Goal: Task Accomplishment & Management: Use online tool/utility

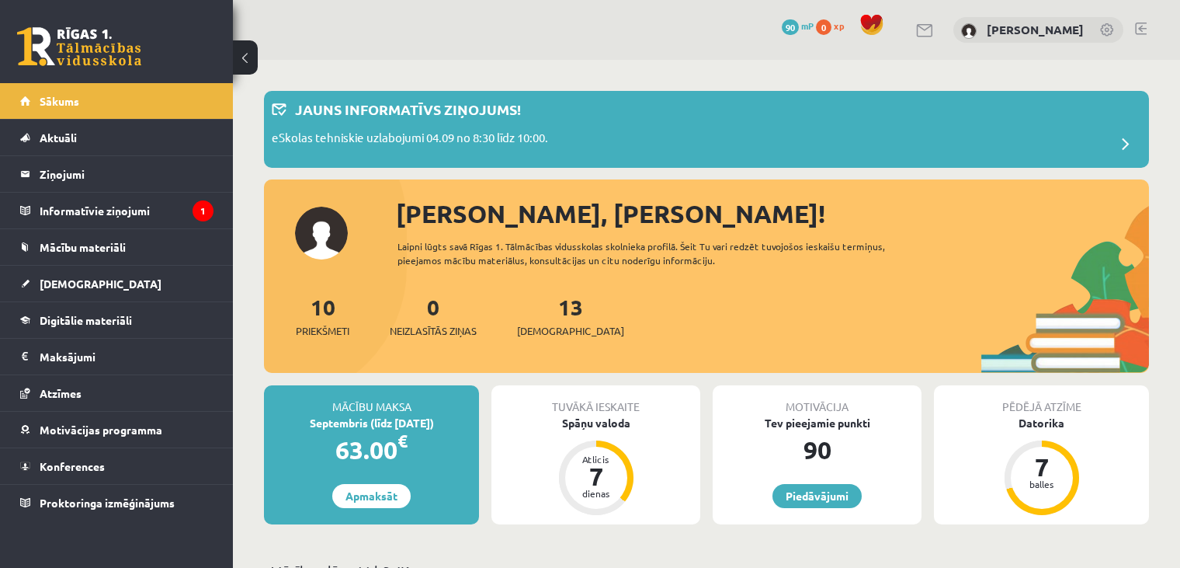
click at [1139, 20] on div "0 Dāvanas 90 mP 0 xp Aleksandrs Piebalgs" at bounding box center [706, 30] width 947 height 60
click at [1141, 23] on link at bounding box center [1141, 29] width 12 height 12
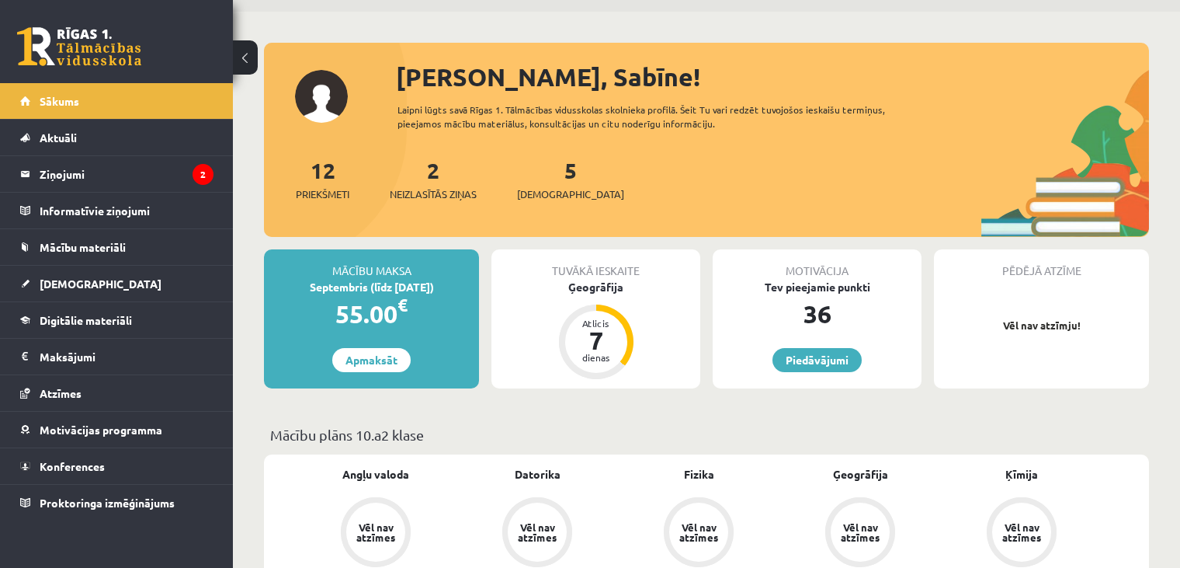
scroll to position [34, 0]
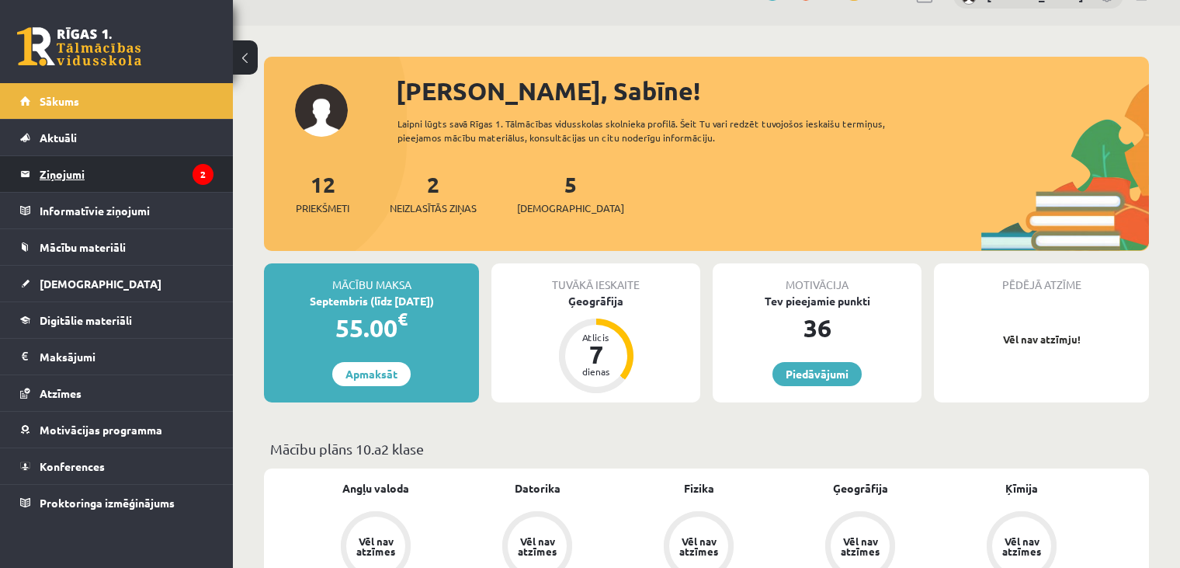
click at [120, 184] on legend "Ziņojumi 2" at bounding box center [127, 174] width 174 height 36
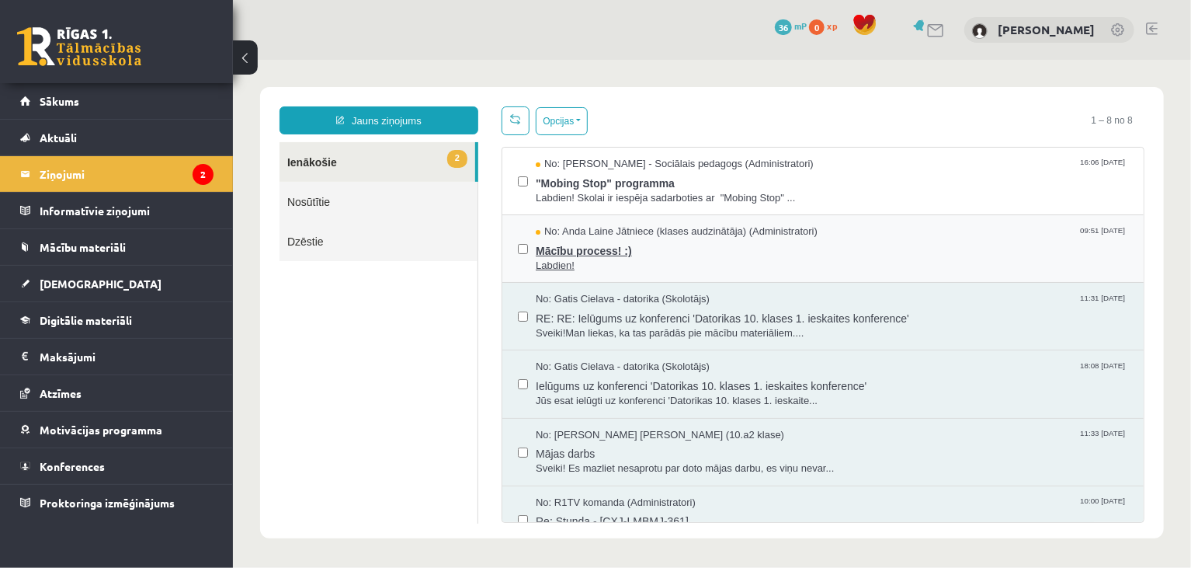
click at [731, 251] on span "Mācību process! :)" at bounding box center [831, 247] width 592 height 19
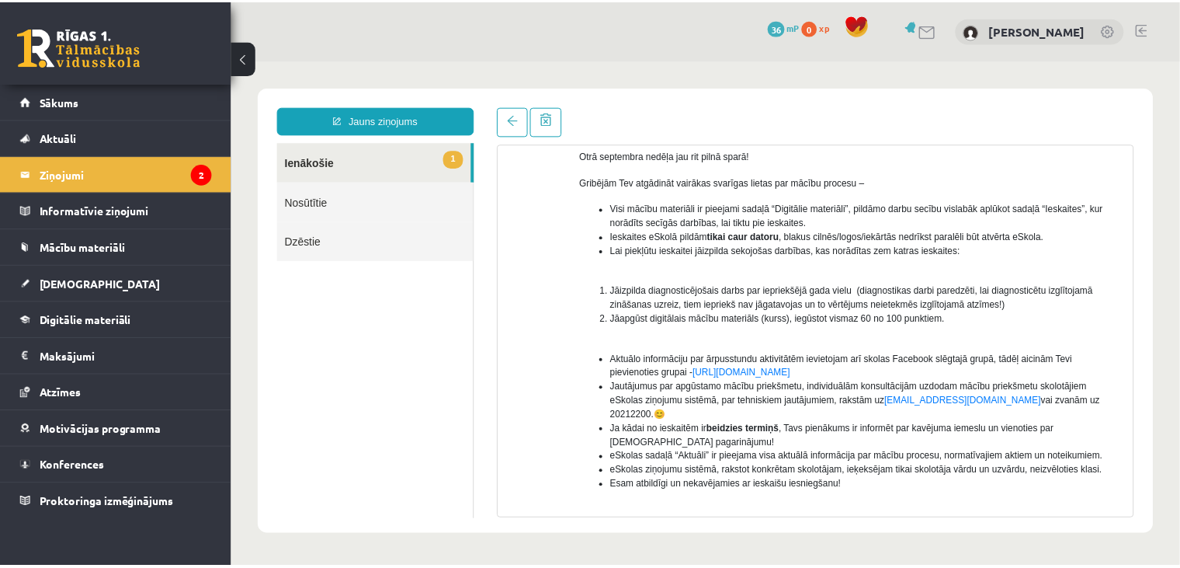
scroll to position [134, 0]
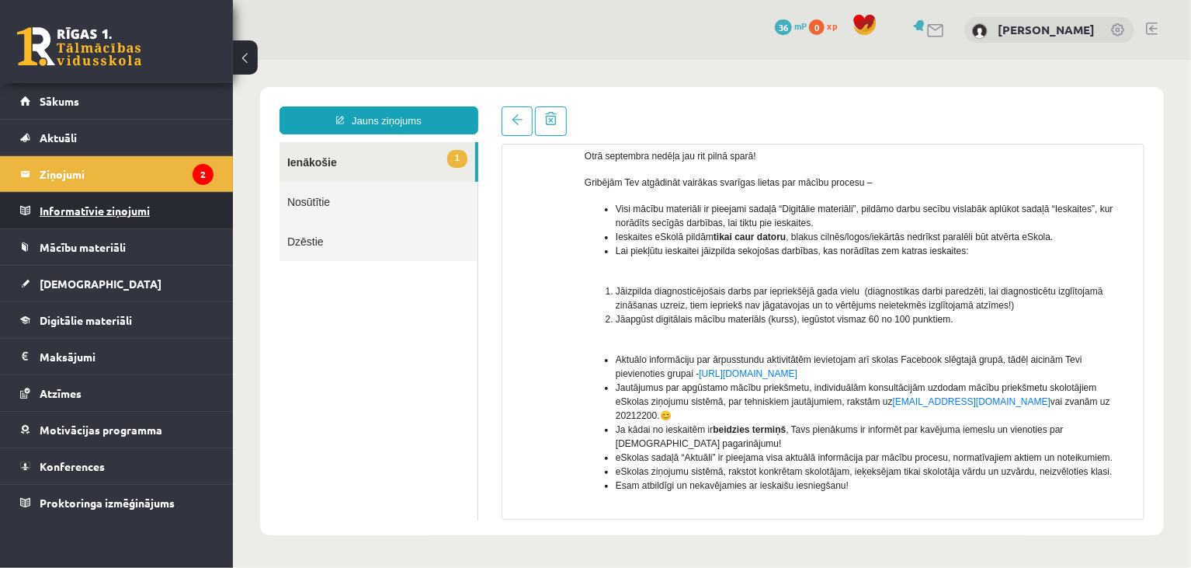
click at [133, 212] on legend "Informatīvie ziņojumi 0" at bounding box center [127, 211] width 174 height 36
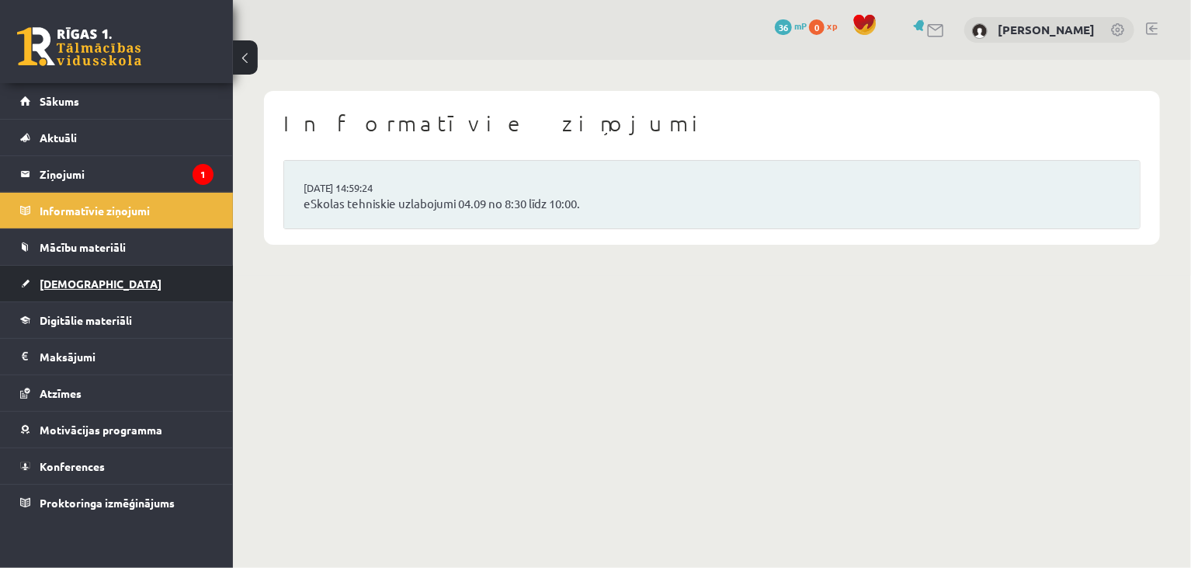
click at [65, 289] on link "[DEMOGRAPHIC_DATA]" at bounding box center [116, 284] width 193 height 36
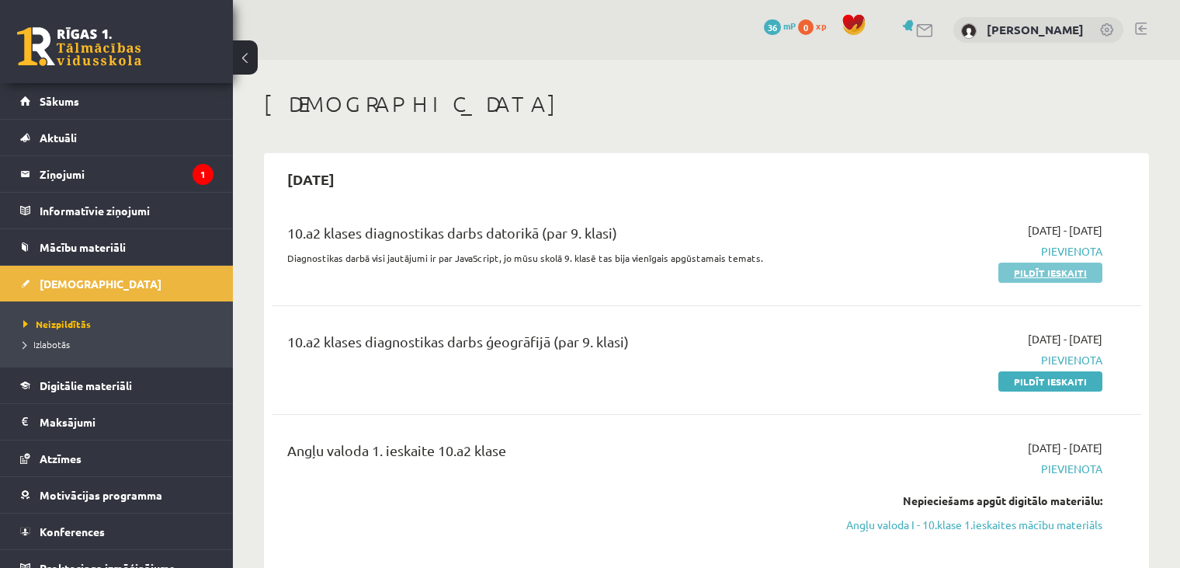
click at [1067, 271] on link "Pildīt ieskaiti" at bounding box center [1050, 272] width 104 height 20
click at [1089, 248] on span "Pievienota" at bounding box center [974, 251] width 256 height 16
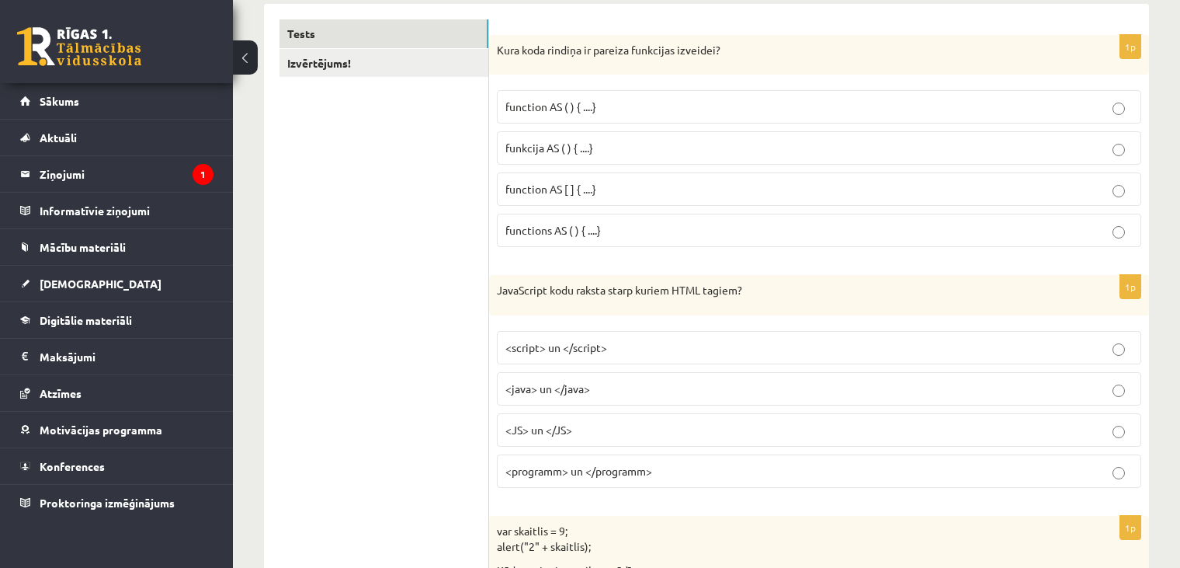
scroll to position [272, 0]
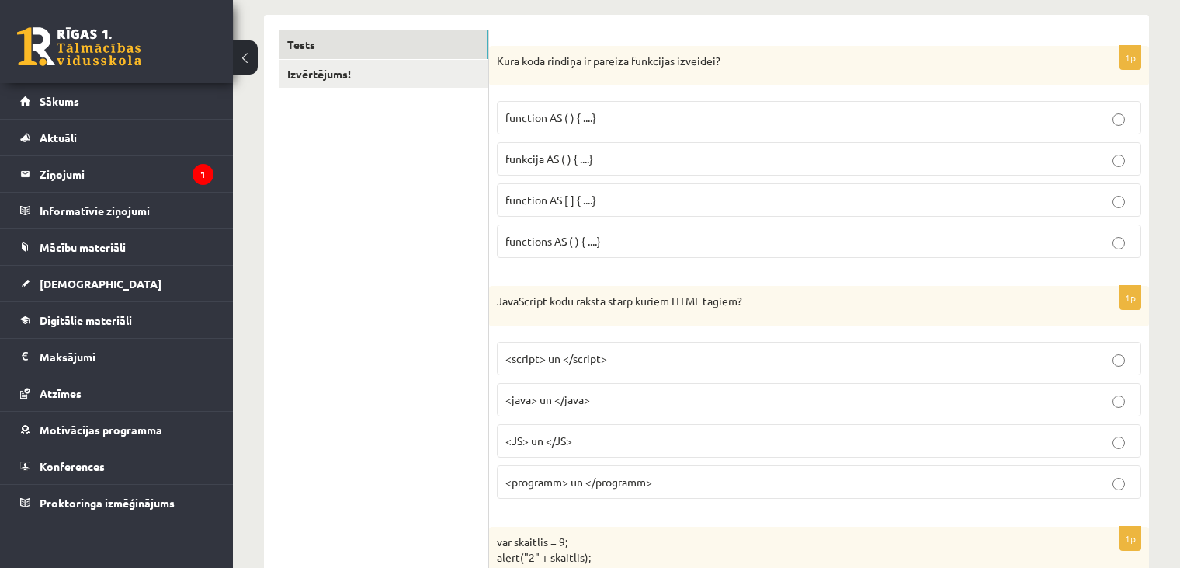
click at [547, 107] on label "function AS ( ) { ....}" at bounding box center [819, 117] width 644 height 33
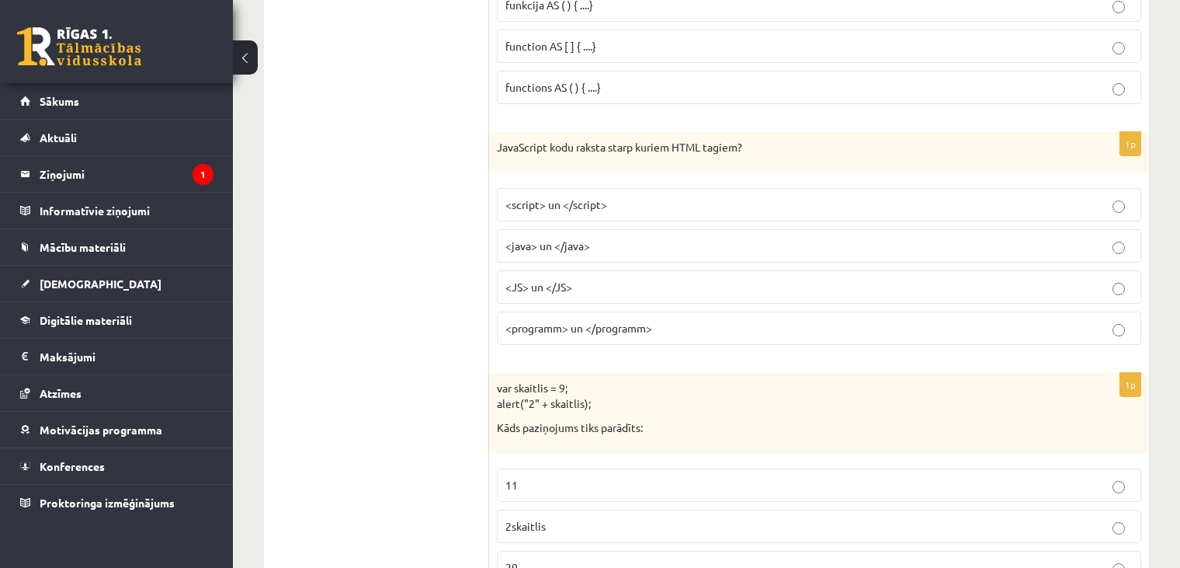
scroll to position [427, 0]
click at [526, 193] on label "<script> un </script>" at bounding box center [819, 202] width 644 height 33
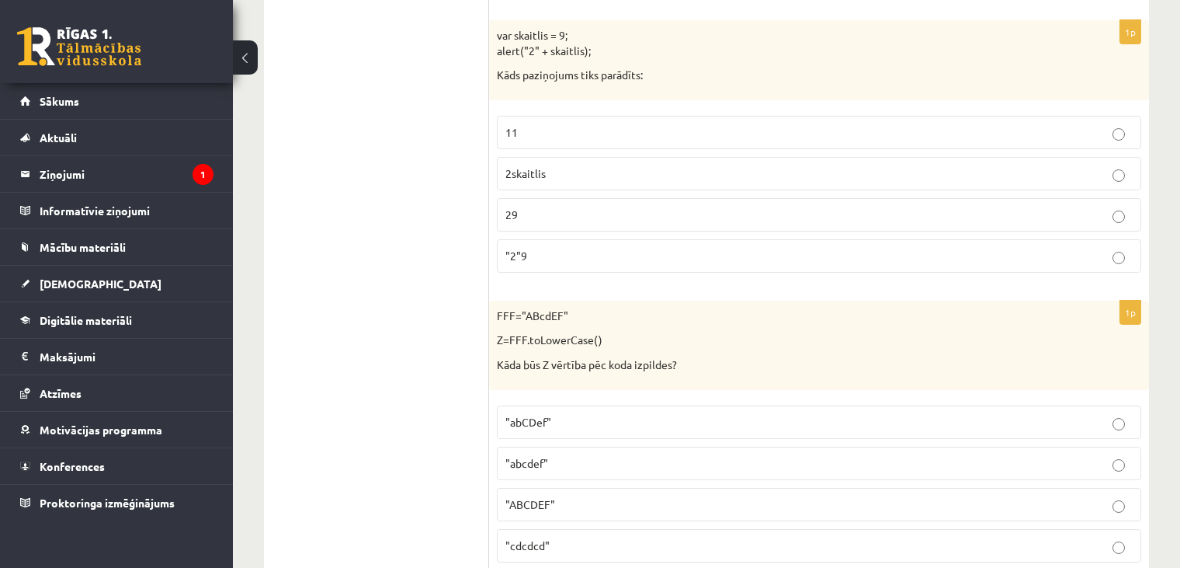
scroll to position [801, 0]
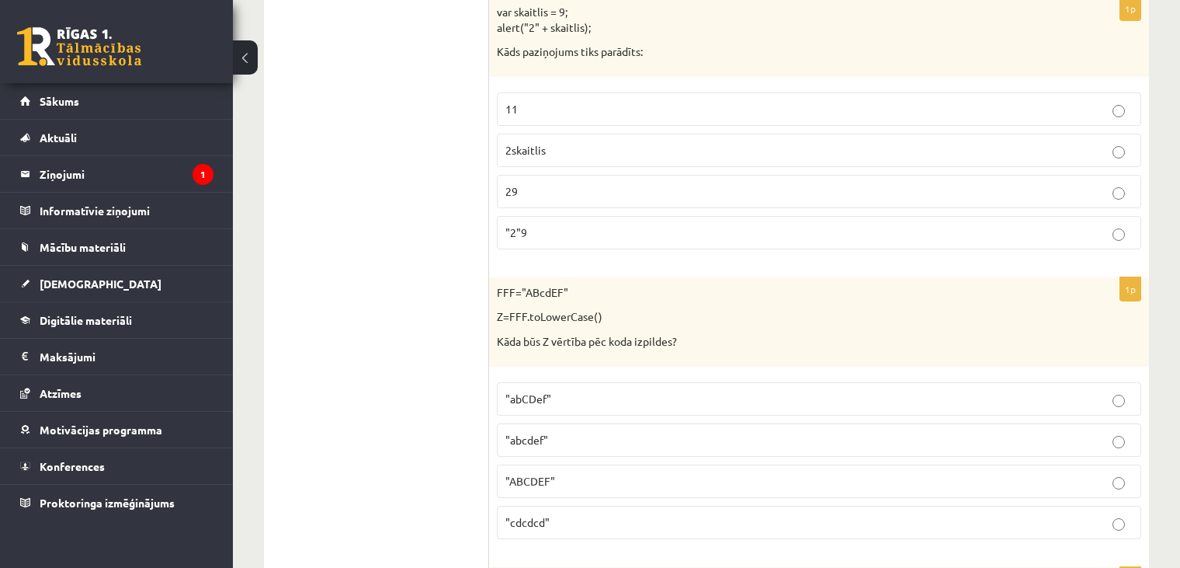
click at [582, 176] on label "29" at bounding box center [819, 191] width 644 height 33
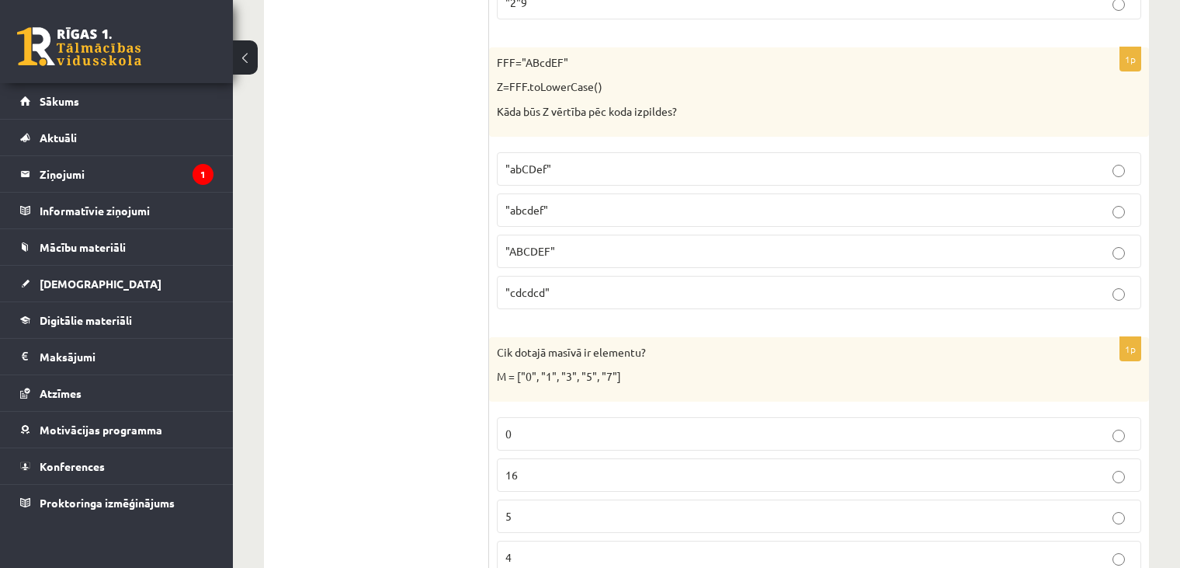
scroll to position [1033, 0]
click at [611, 200] on p ""abcdef"" at bounding box center [818, 208] width 627 height 16
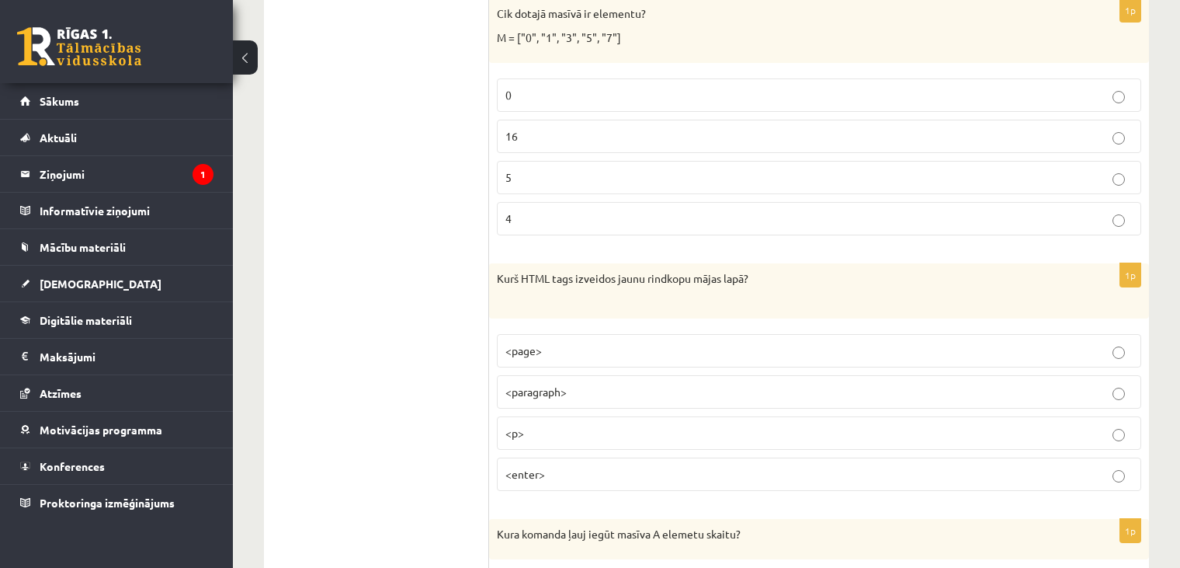
scroll to position [1370, 0]
click at [628, 214] on p "4" at bounding box center [818, 218] width 627 height 16
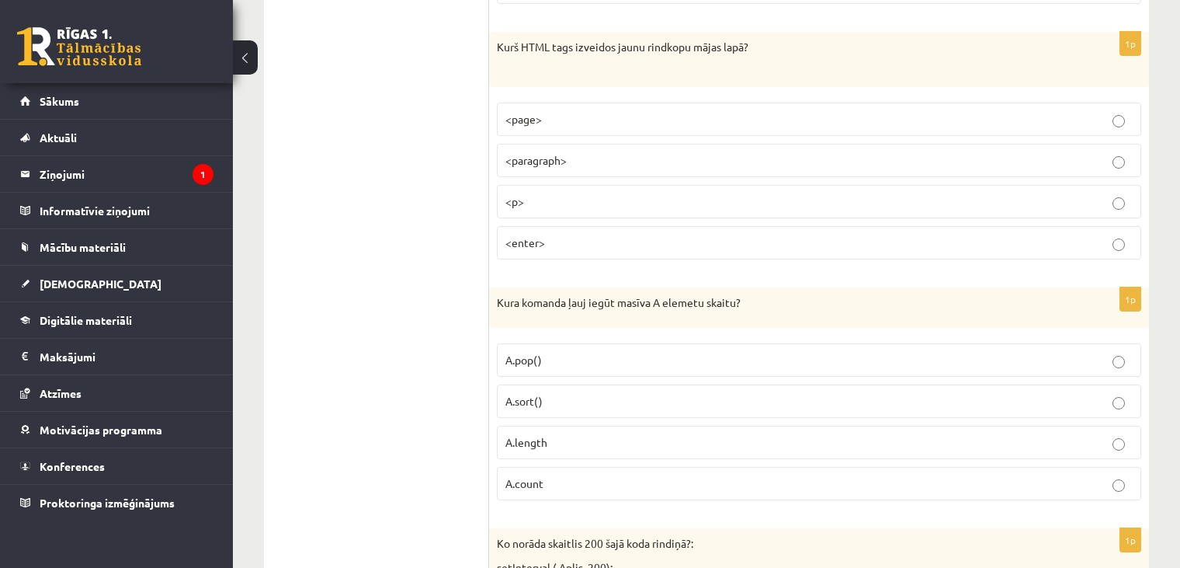
scroll to position [1611, 0]
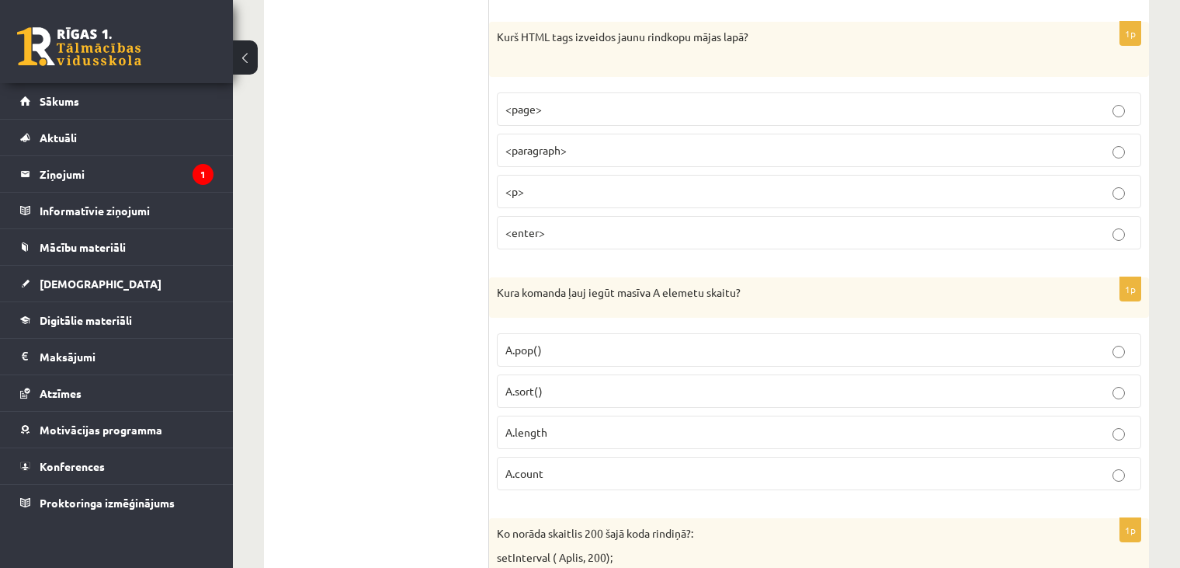
click at [568, 189] on p "<p>" at bounding box center [818, 191] width 627 height 16
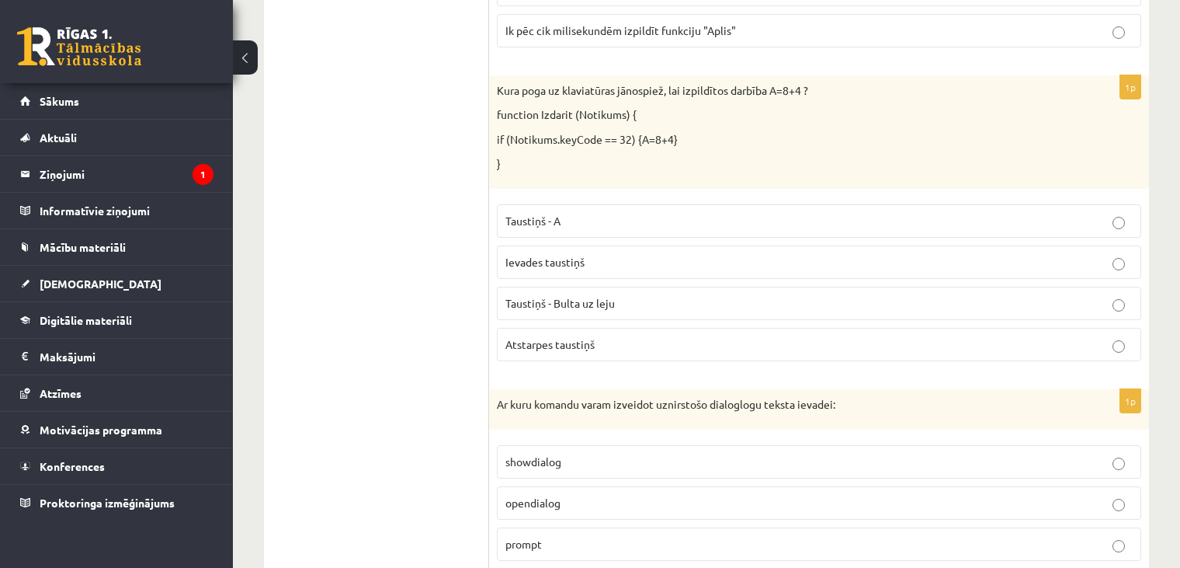
scroll to position [2320, 0]
drag, startPoint x: 1173, startPoint y: 432, endPoint x: 342, endPoint y: 366, distance: 833.4
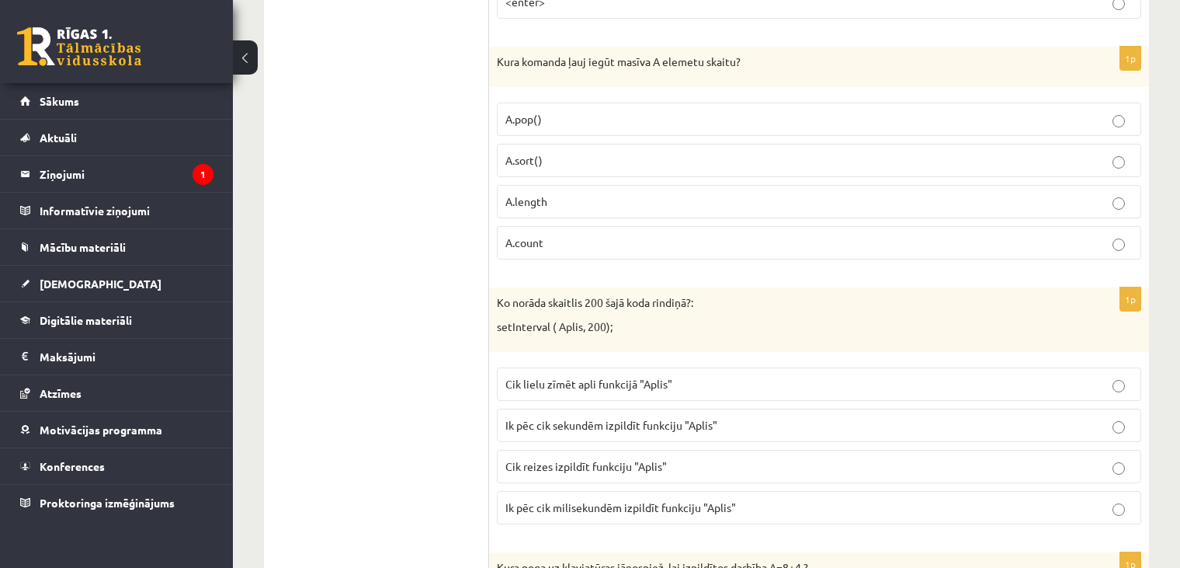
scroll to position [1842, 0]
click at [854, 203] on label "A.length" at bounding box center [819, 201] width 644 height 33
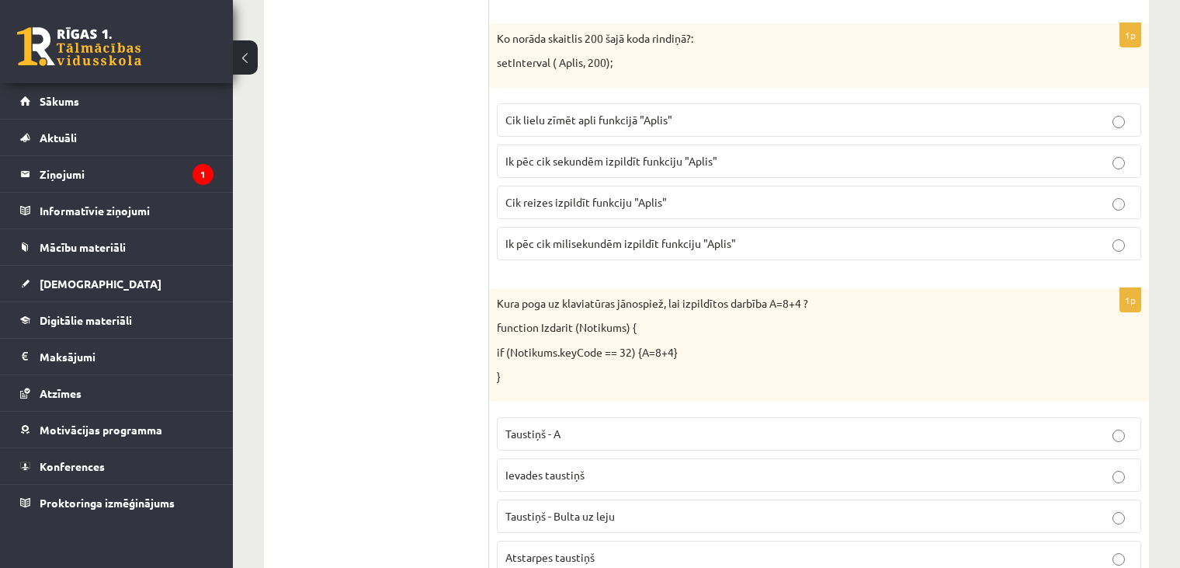
scroll to position [2106, 0]
click at [571, 236] on span "Ik pēc cik milisekundēm izpildīt funkciju "Aplis"" at bounding box center [620, 243] width 231 height 14
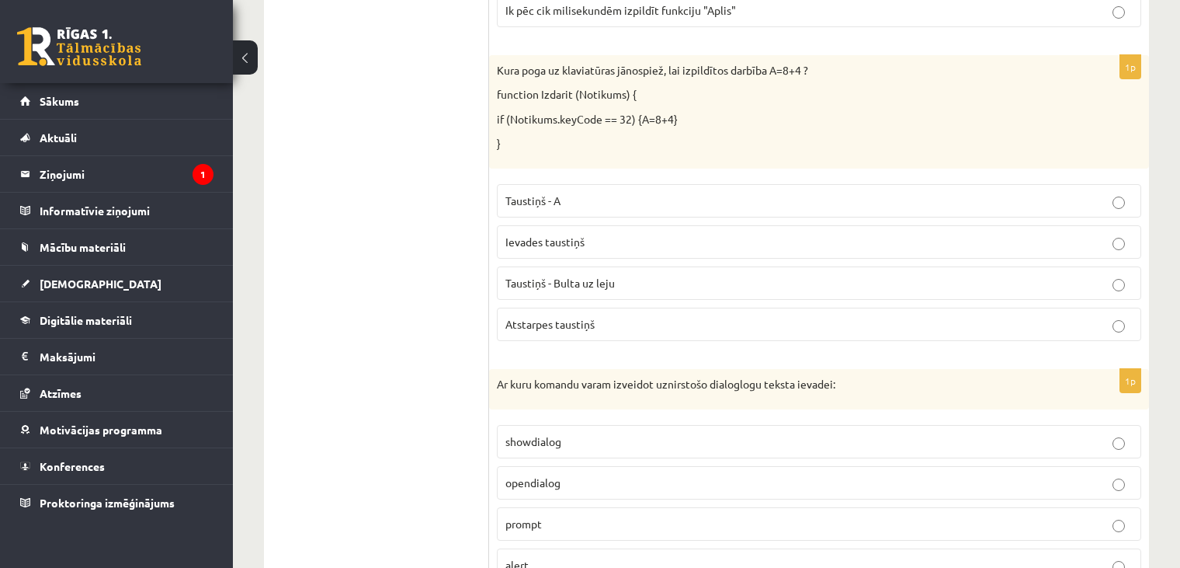
scroll to position [2343, 0]
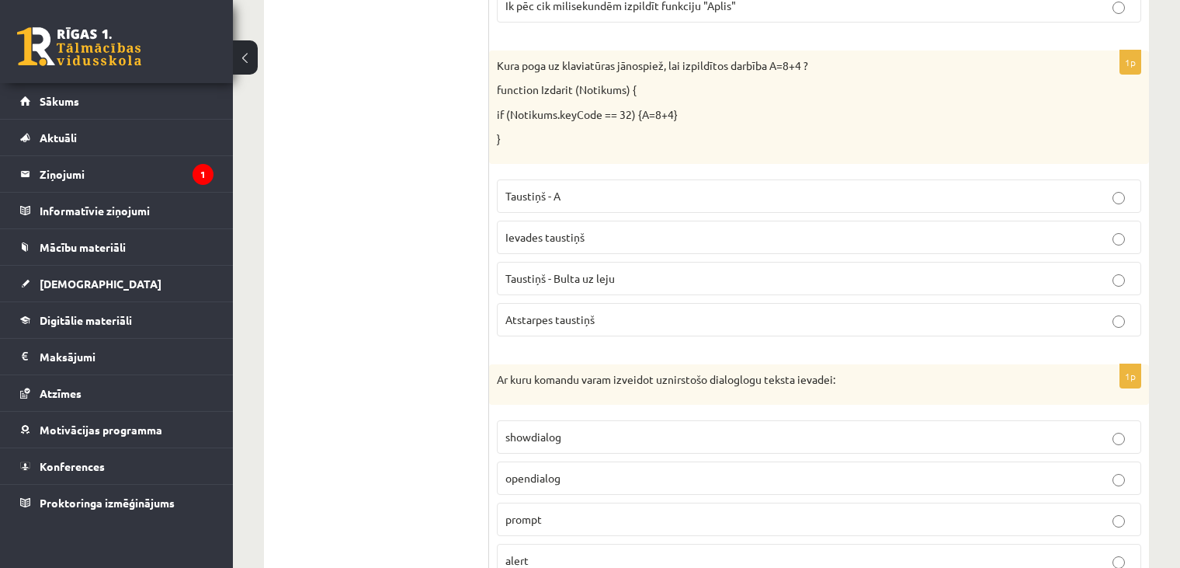
click at [589, 303] on label "Atstarpes taustiņš" at bounding box center [819, 319] width 644 height 33
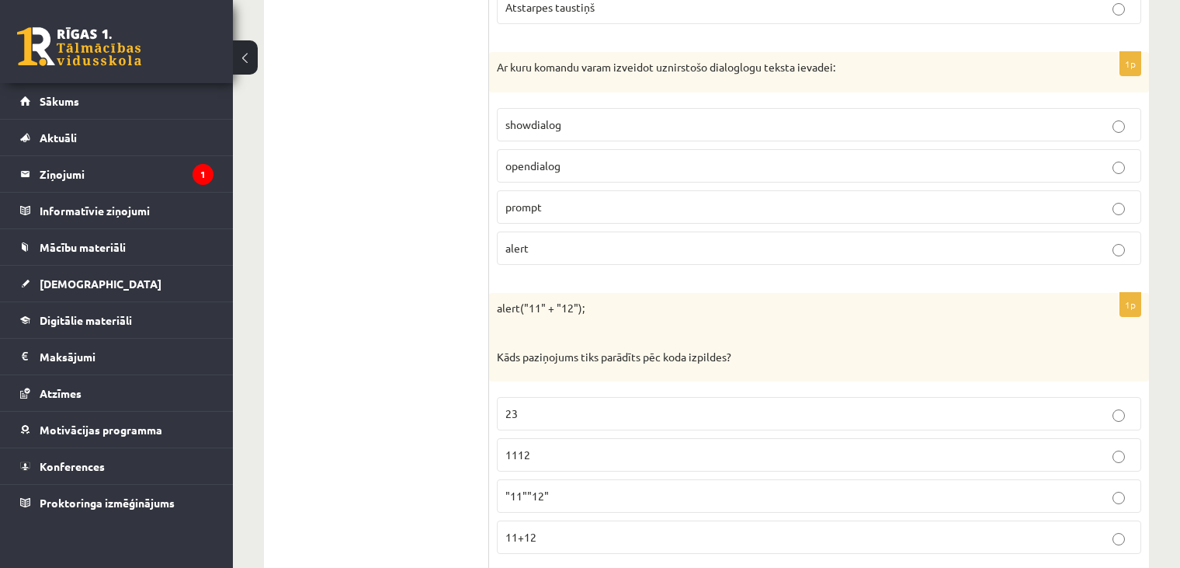
scroll to position [2668, 0]
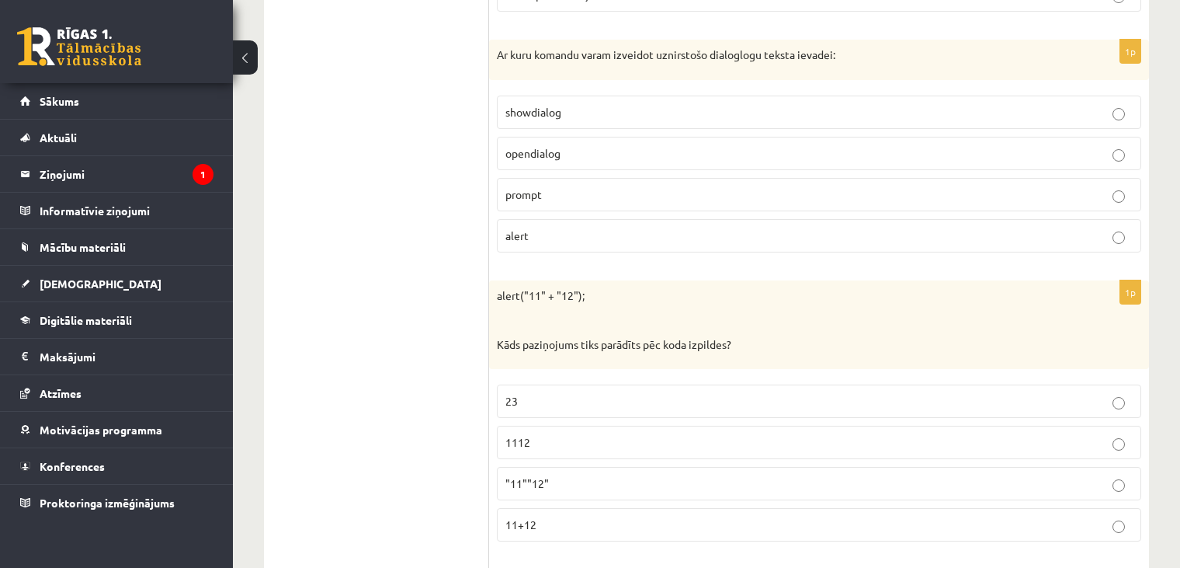
click at [532, 195] on label "prompt" at bounding box center [819, 194] width 644 height 33
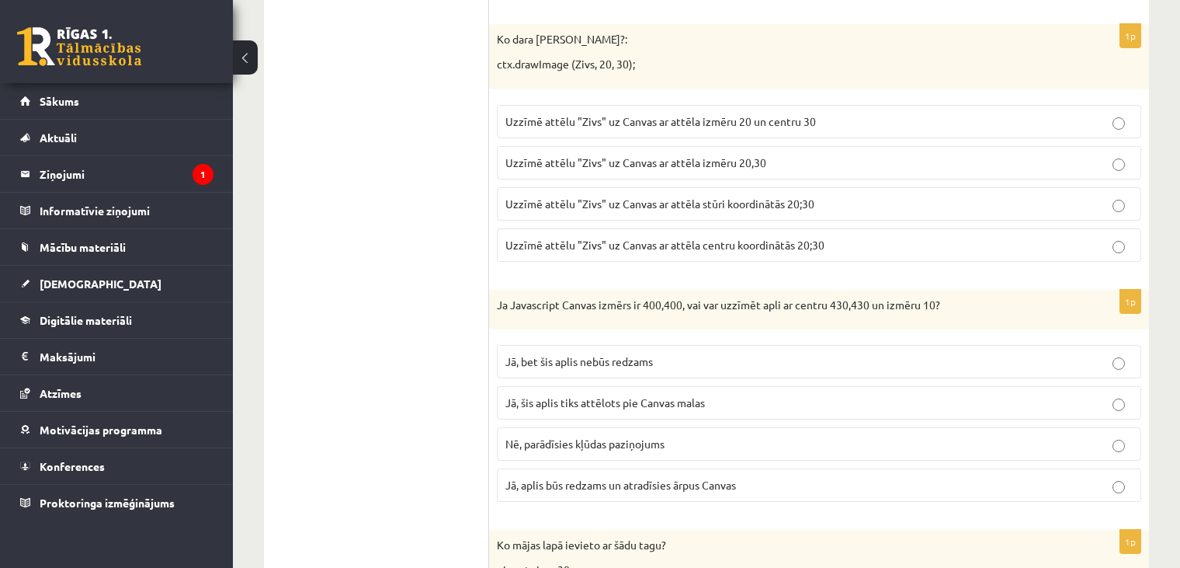
scroll to position [5093, 0]
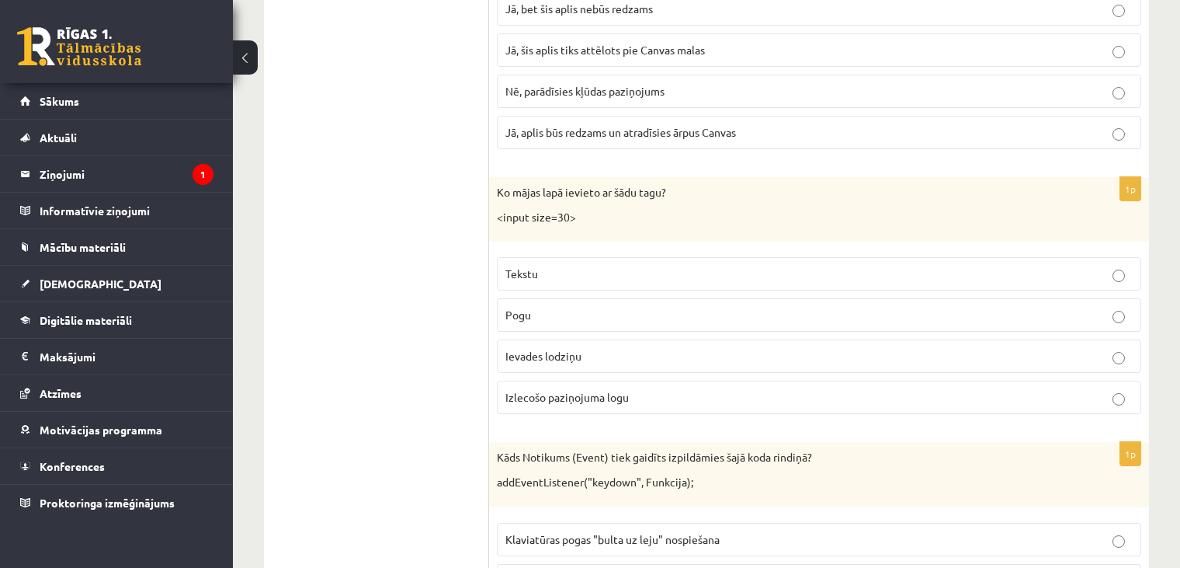
click at [919, 389] on p "Izlecošo paziņojuma logu" at bounding box center [818, 397] width 627 height 16
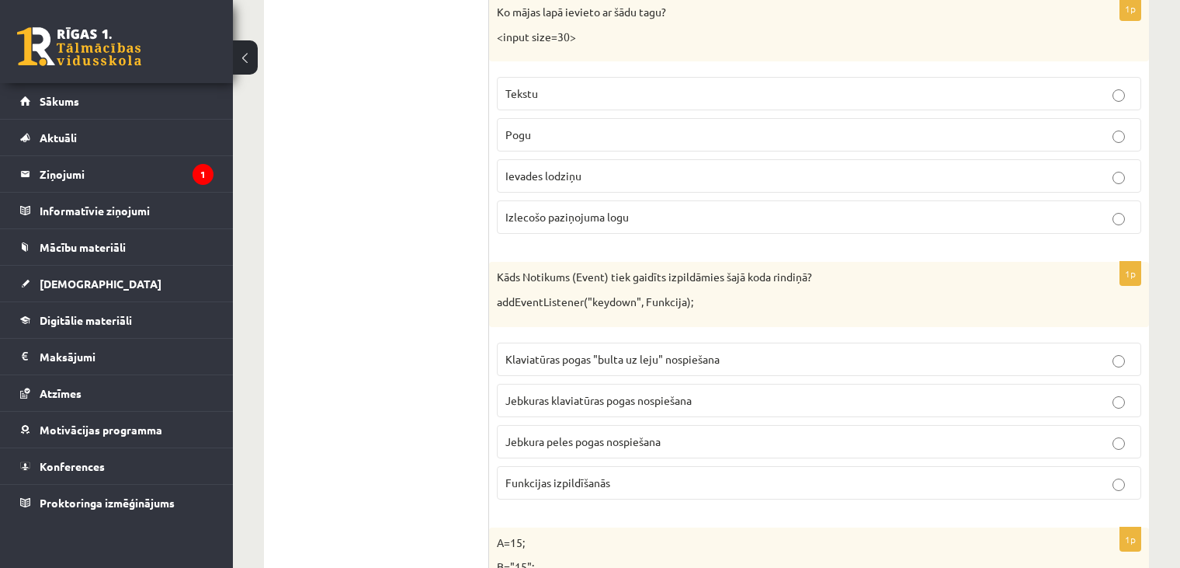
scroll to position [5621, 0]
click at [899, 212] on p "Izlecošo paziņojuma logu" at bounding box center [818, 220] width 627 height 16
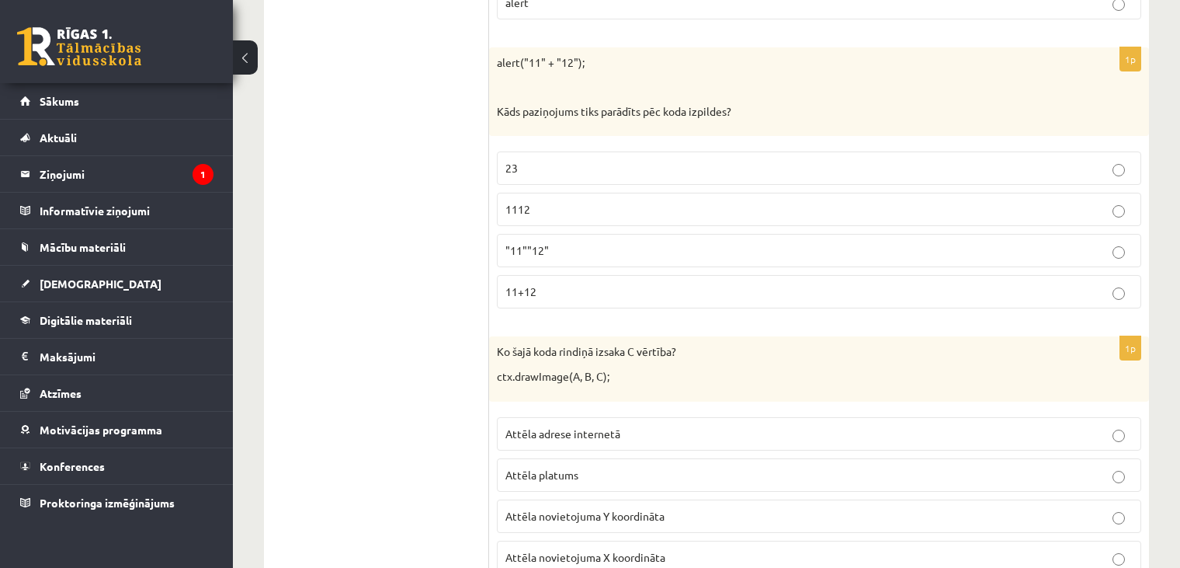
scroll to position [2900, 0]
click at [886, 202] on p "1112" at bounding box center [818, 210] width 627 height 16
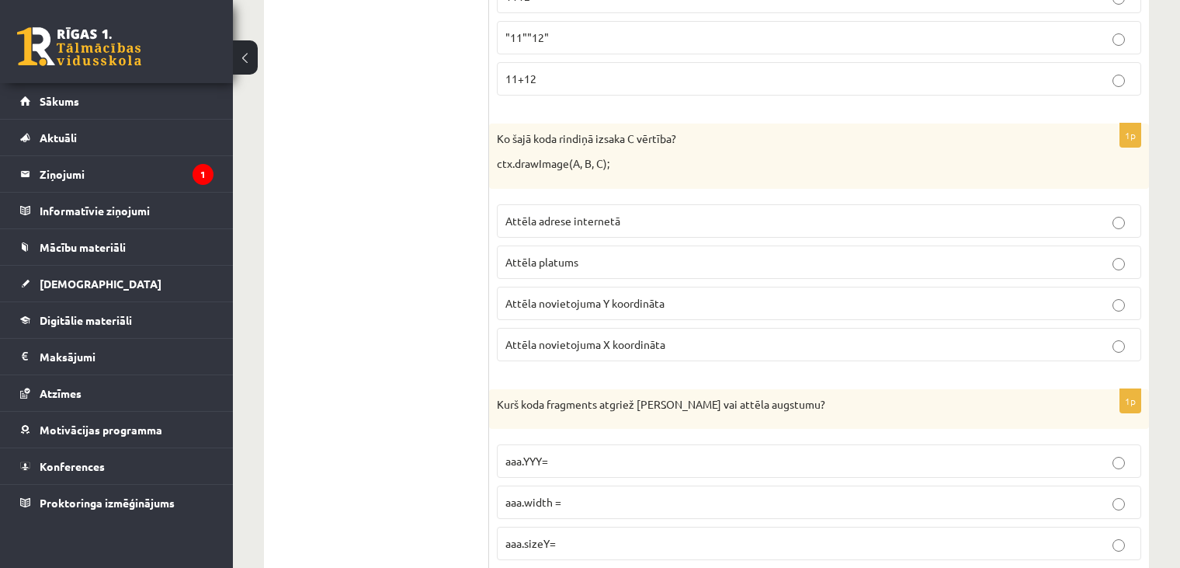
scroll to position [3112, 0]
click at [597, 297] on span "Attēla novietojuma Y koordināta" at bounding box center [584, 304] width 159 height 14
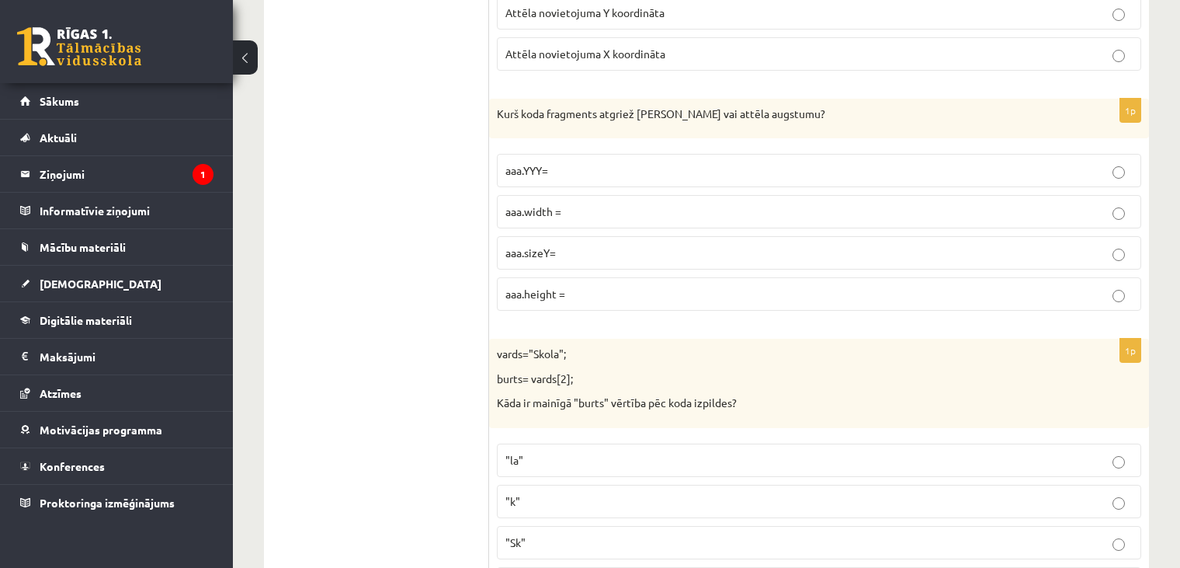
scroll to position [3424, 0]
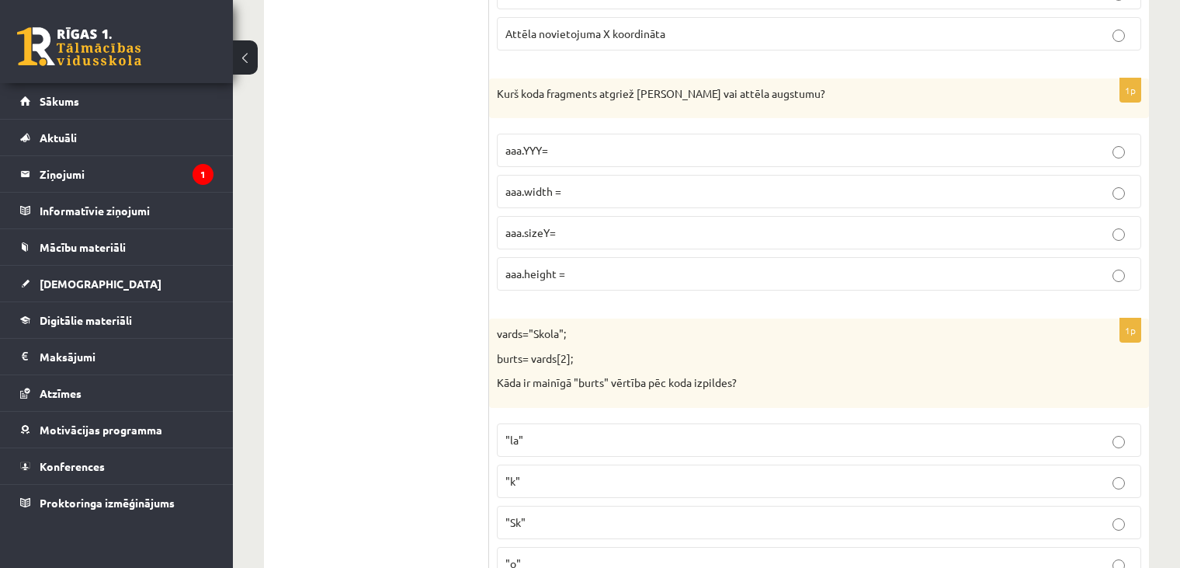
click at [539, 266] on span "aaa.height =" at bounding box center [535, 273] width 60 height 14
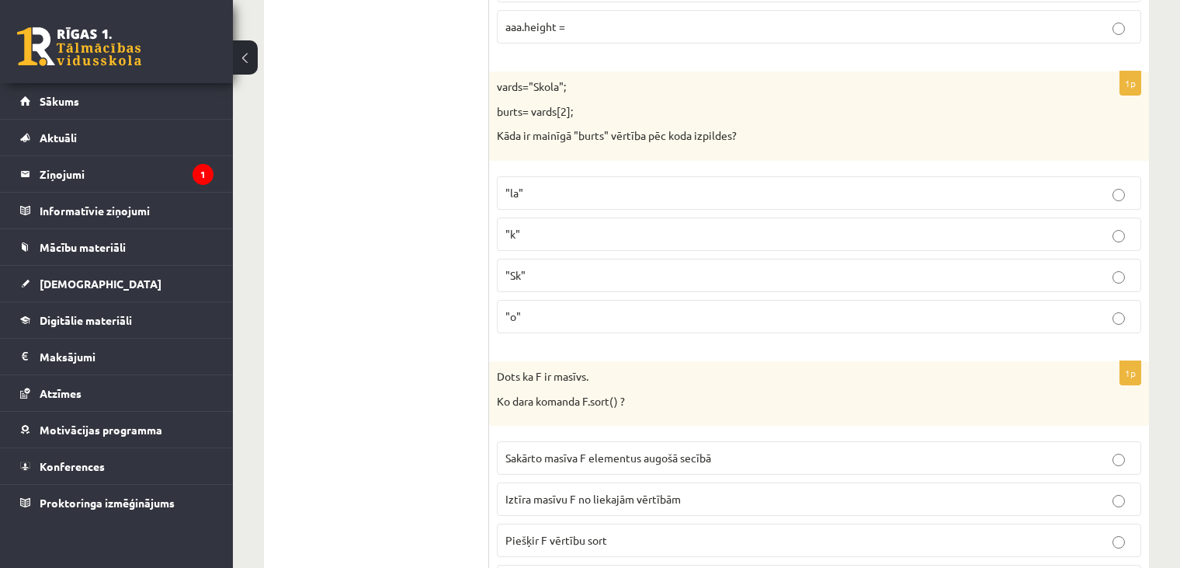
scroll to position [3674, 0]
drag, startPoint x: 529, startPoint y: 301, endPoint x: 925, endPoint y: 292, distance: 396.1
click at [925, 305] on p ""o"" at bounding box center [818, 313] width 627 height 16
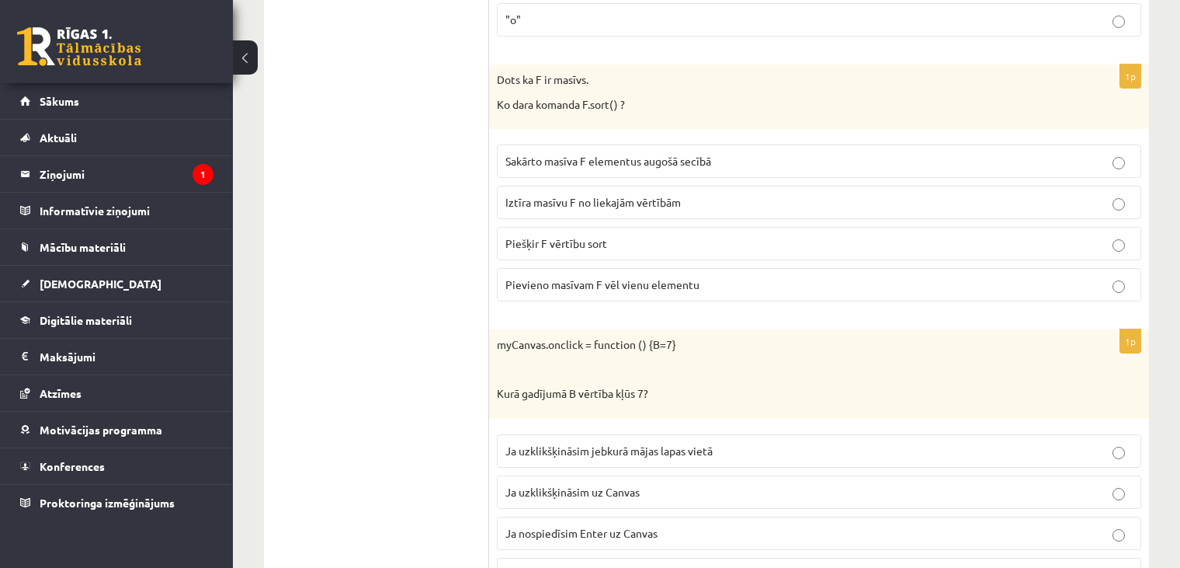
scroll to position [3966, 0]
click at [599, 155] on span "Sakārto masīva F elementus augošā secībā" at bounding box center [608, 162] width 206 height 14
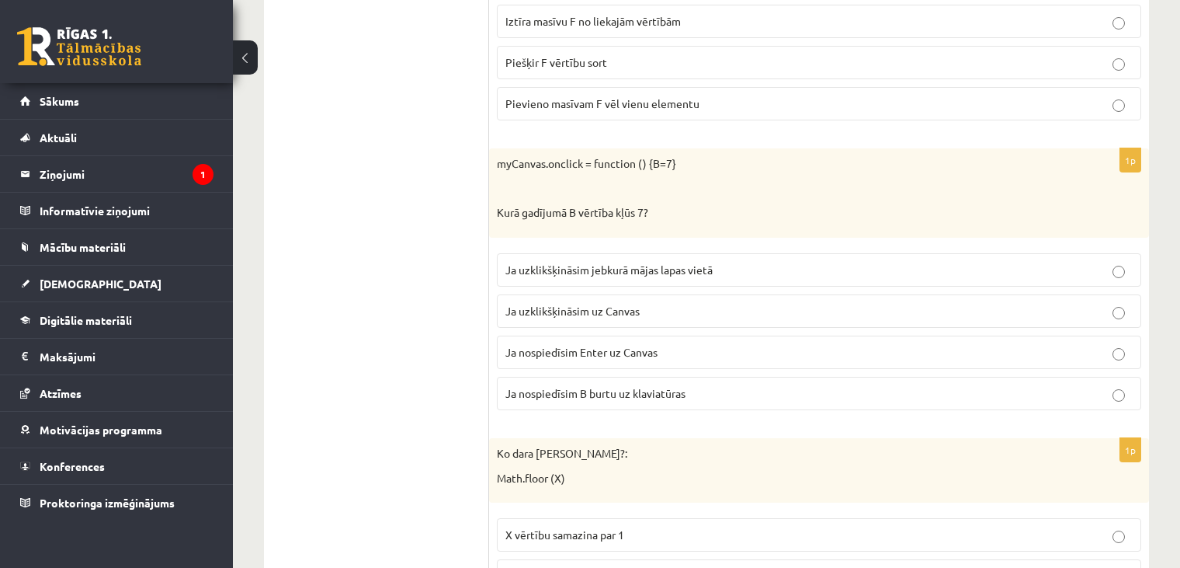
scroll to position [4149, 0]
click at [602, 303] on span "Ja uzklikšķināsim uz Canvas" at bounding box center [572, 310] width 134 height 14
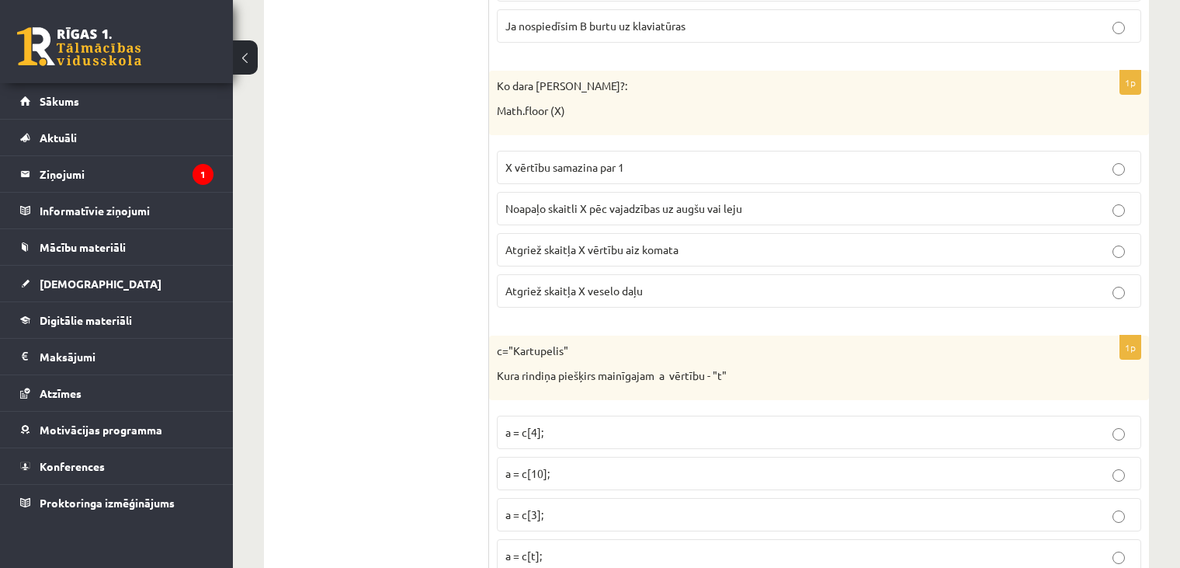
scroll to position [4569, 0]
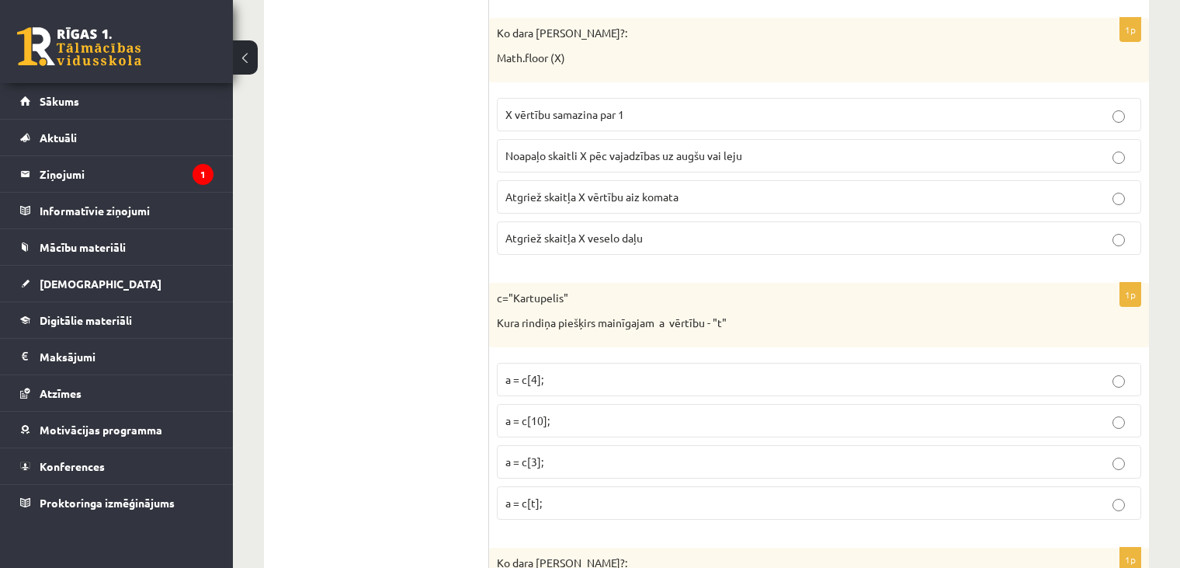
click at [642, 230] on p "Atgriež skaitļa X veselo daļu" at bounding box center [818, 238] width 627 height 16
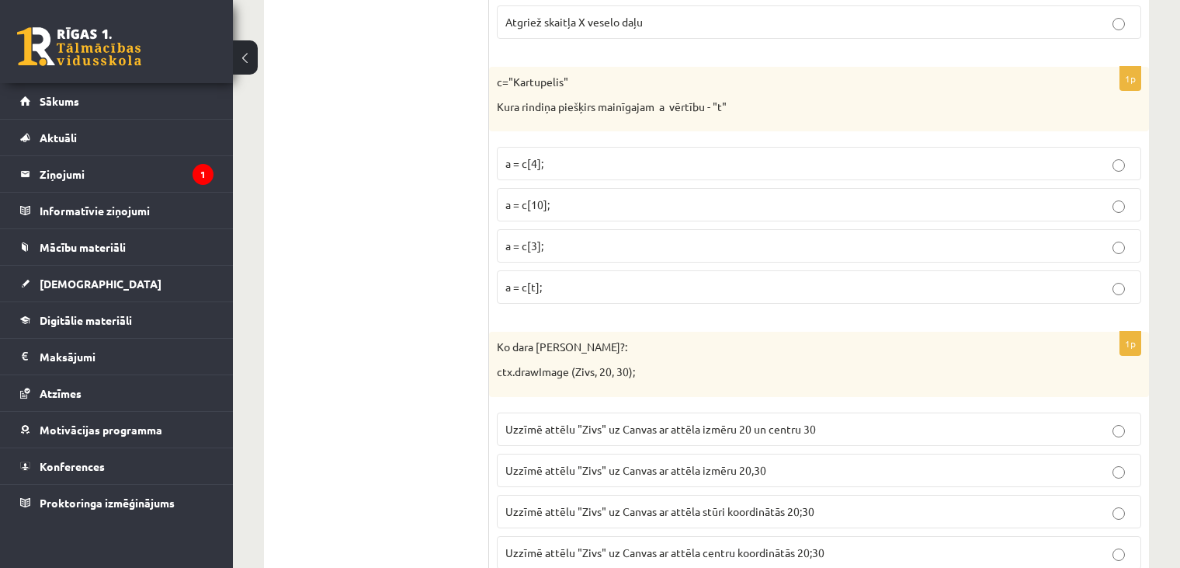
scroll to position [4786, 0]
click at [603, 236] on p "a = c[3];" at bounding box center [818, 244] width 627 height 16
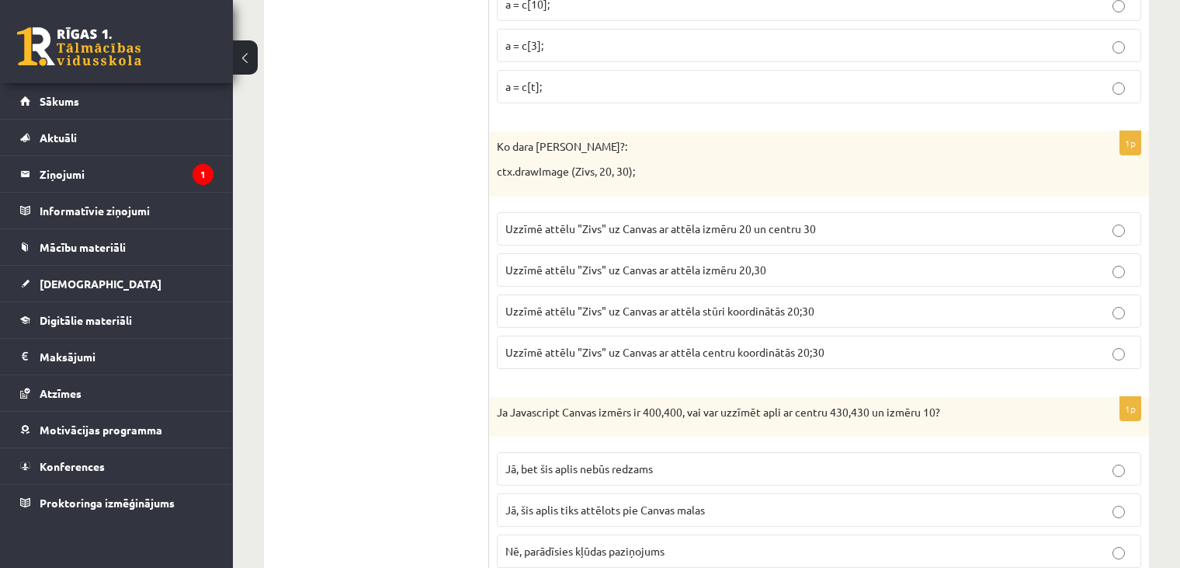
scroll to position [5006, 0]
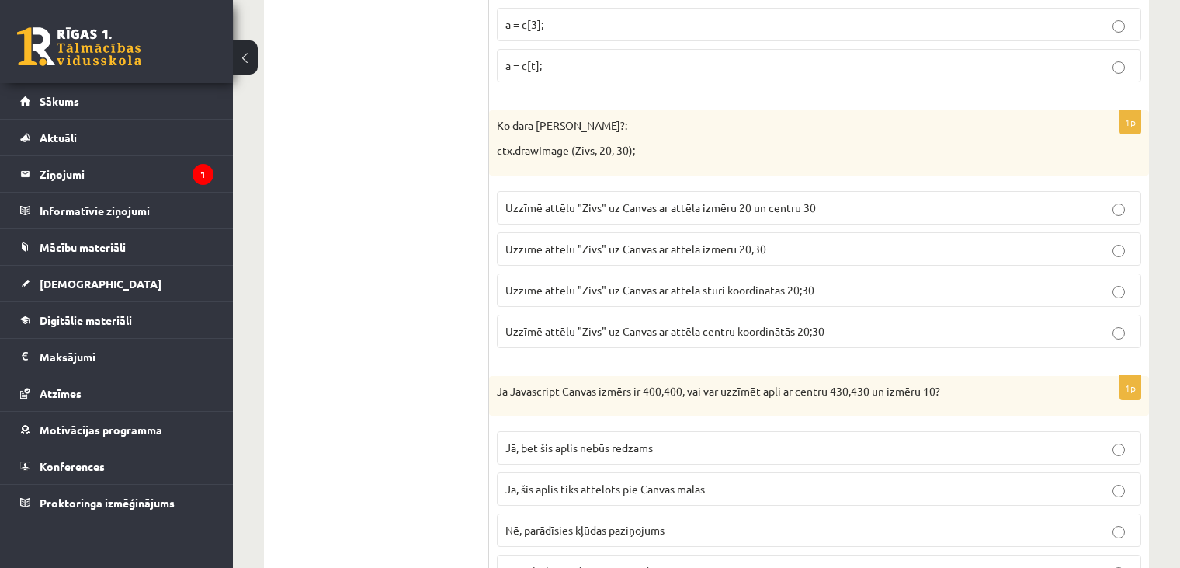
click at [749, 283] on span "Uzzīmē attēlu "Zivs" uz Canvas ar attēla stūri koordinātās 20;30" at bounding box center [659, 290] width 309 height 14
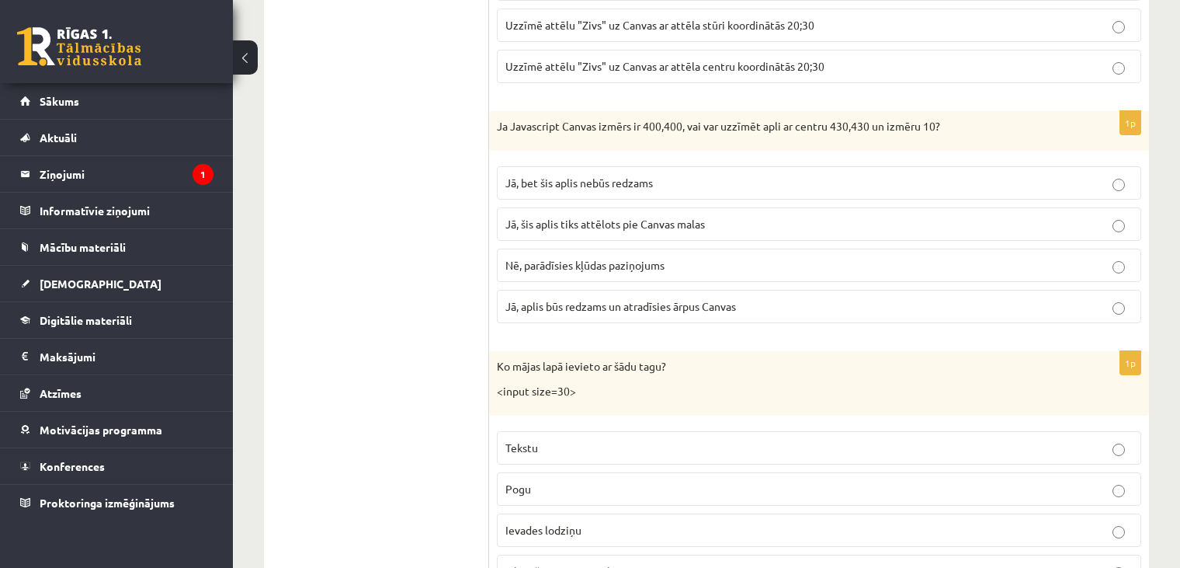
scroll to position [5350, 0]
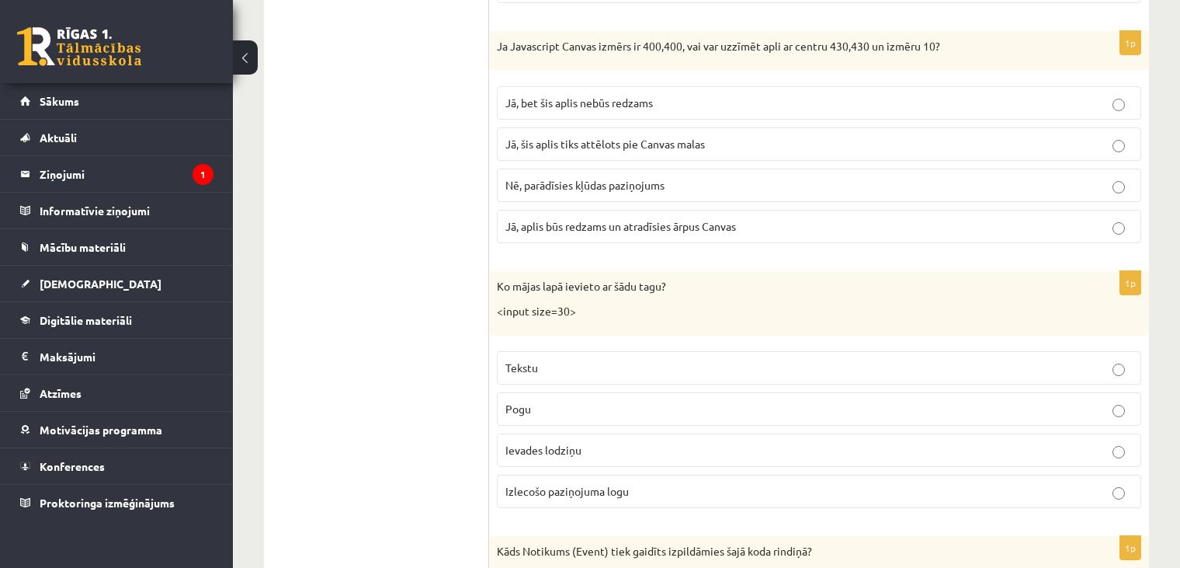
click at [648, 96] on span "Jā, bet šis aplis nebūs redzams" at bounding box center [579, 103] width 148 height 14
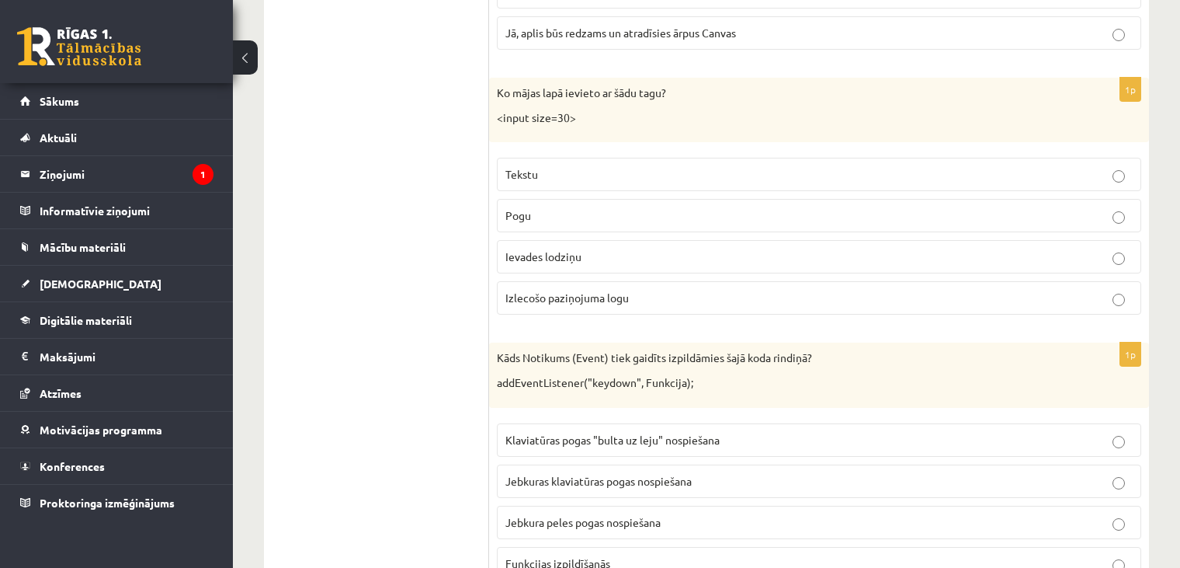
scroll to position [5558, 0]
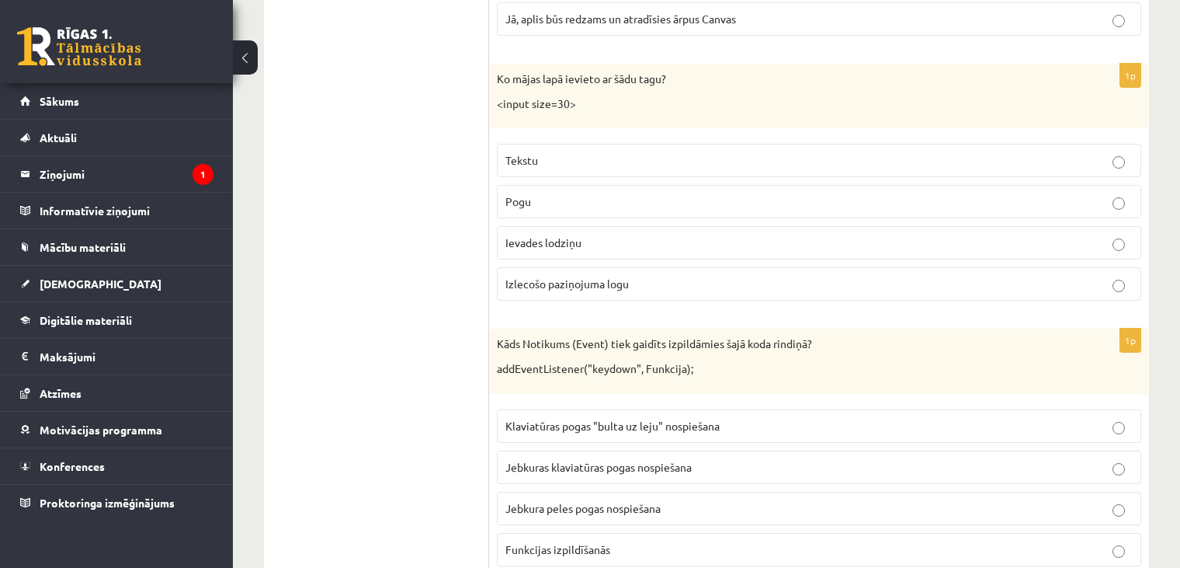
click at [589, 234] on p "Ievades lodziņu" at bounding box center [818, 242] width 627 height 16
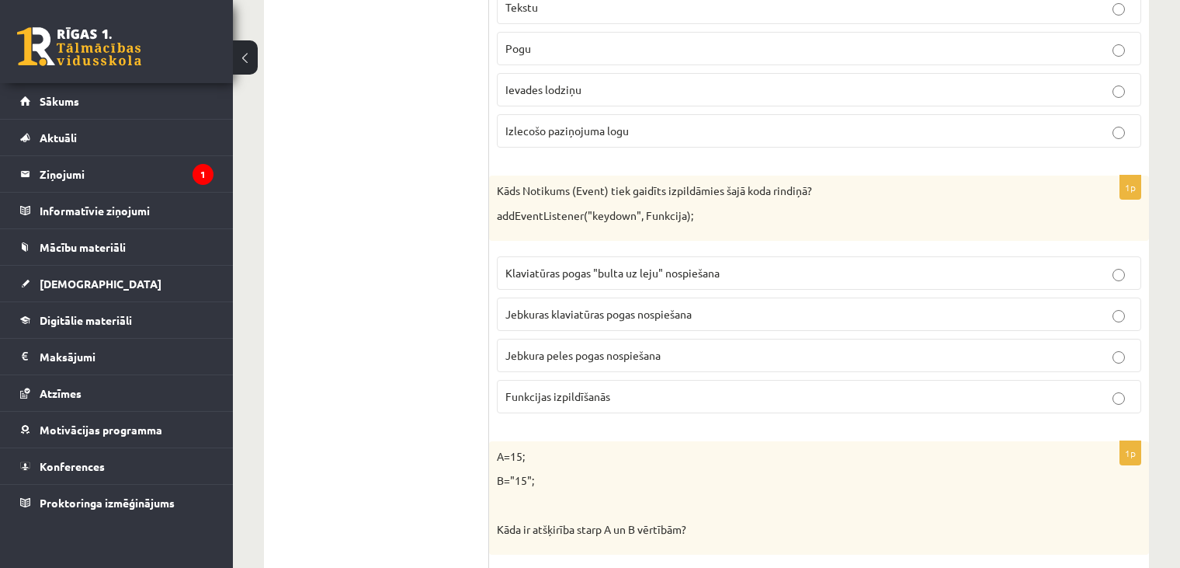
scroll to position [5711, 0]
click at [614, 306] on span "Jebkuras klaviatūras pogas nospiešana" at bounding box center [598, 313] width 186 height 14
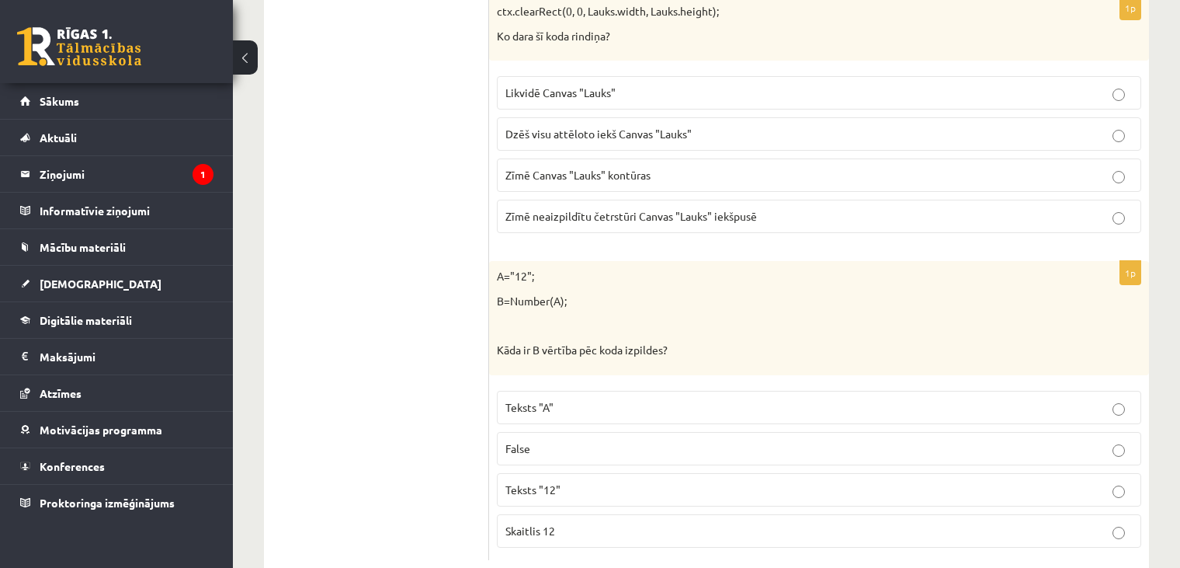
scroll to position [7835, 0]
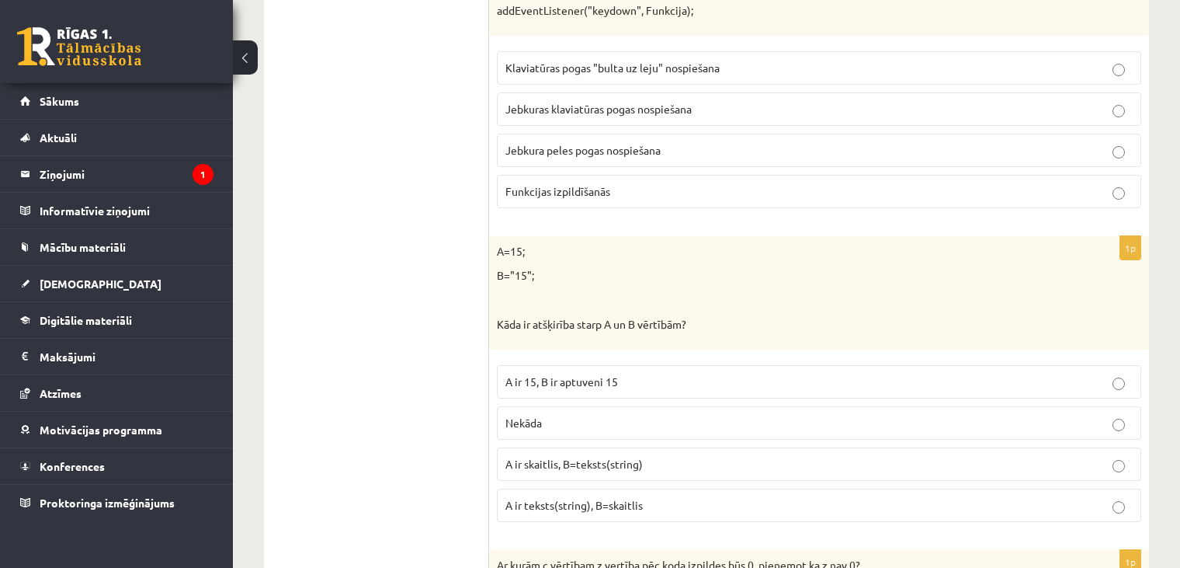
click at [714, 236] on div "A=15; B="15"; Kāda ir atšķirība starp A un B vērtībām?" at bounding box center [819, 292] width 660 height 113
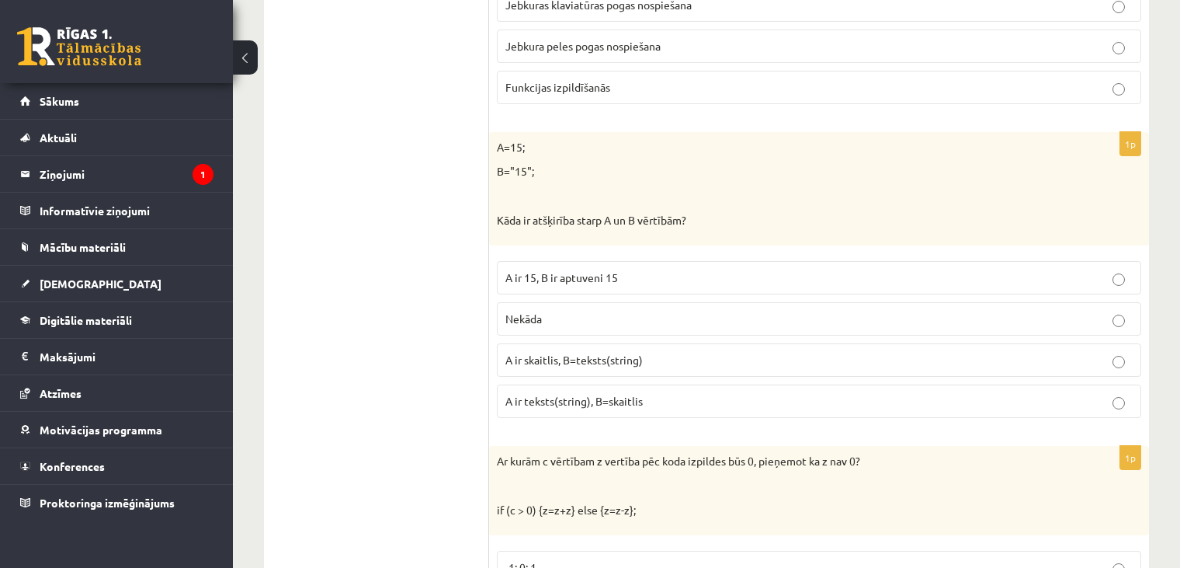
scroll to position [6024, 0]
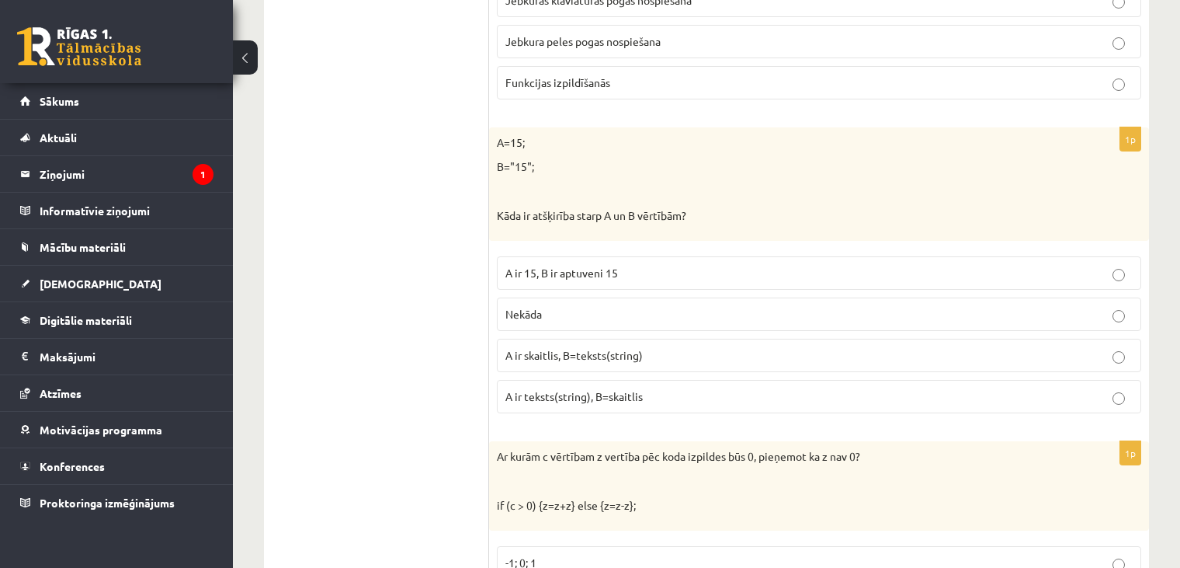
click at [549, 348] on span "A ir skaitlis, B=teksts(string)" at bounding box center [573, 355] width 137 height 14
click at [631, 347] on p "A ir skaitlis, B=teksts(string)" at bounding box center [818, 355] width 627 height 16
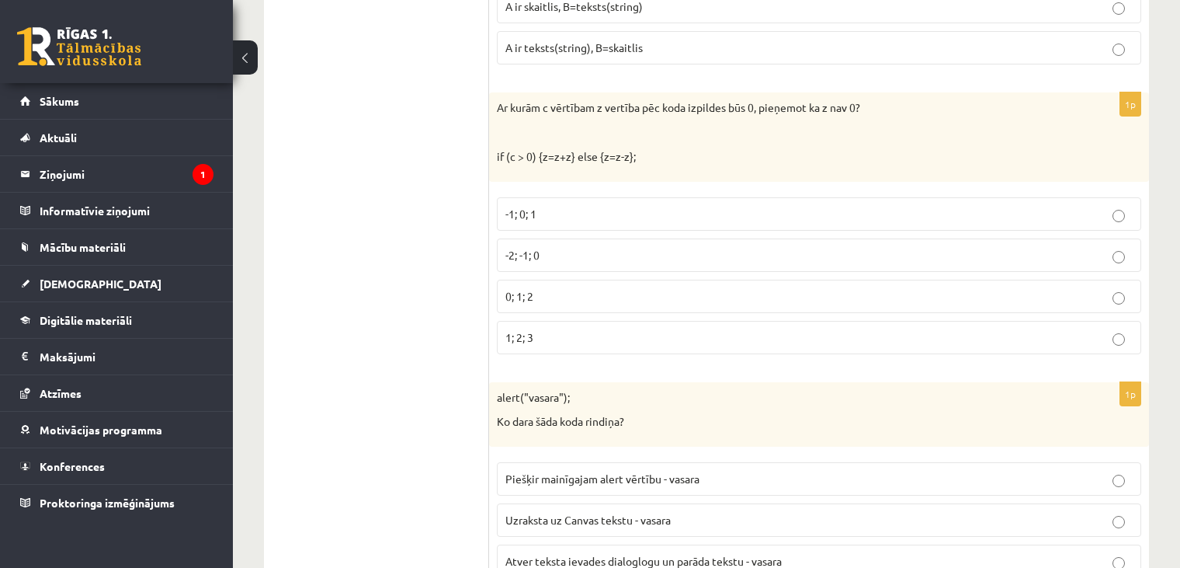
scroll to position [6372, 0]
click at [516, 289] on p "0; 1; 2" at bounding box center [818, 297] width 627 height 16
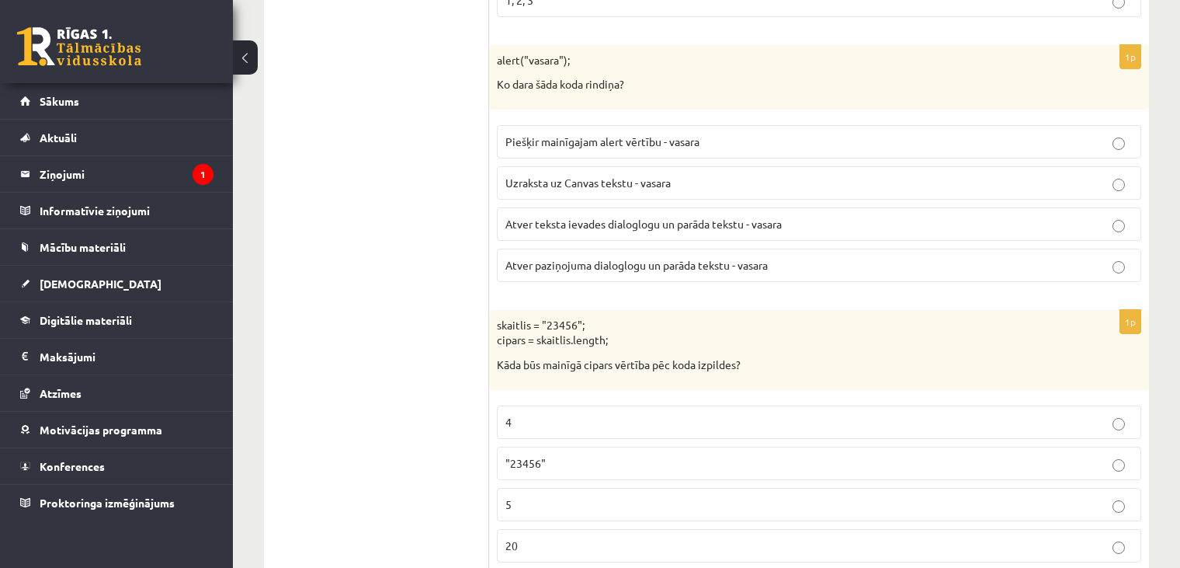
scroll to position [6711, 0]
click at [526, 256] on p "Atver paziņojuma dialoglogu un parāda tekstu - vasara" at bounding box center [818, 264] width 627 height 16
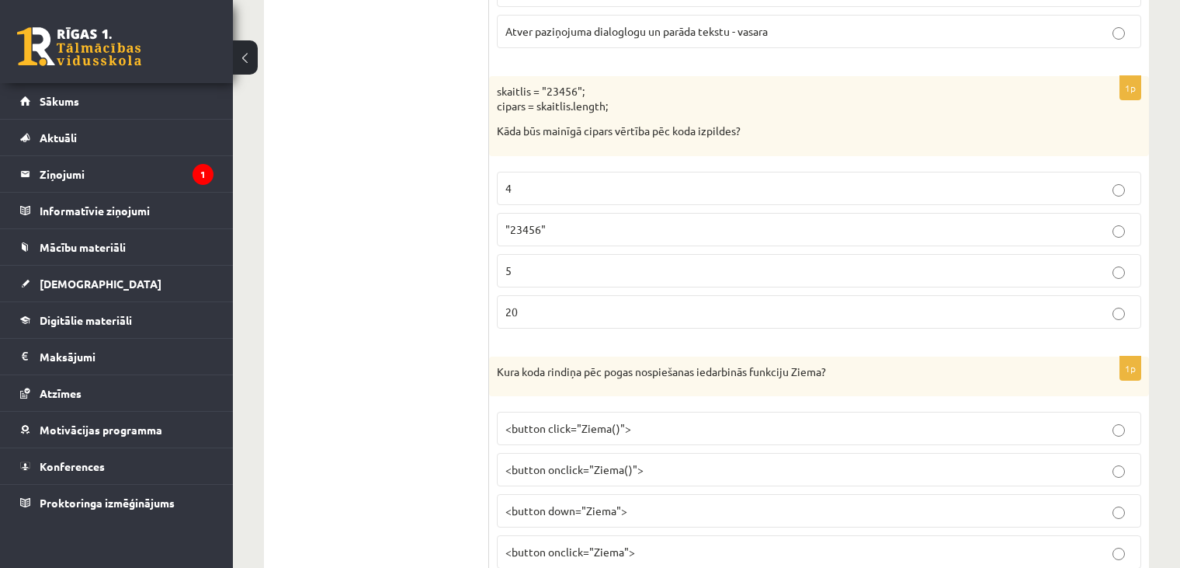
scroll to position [6947, 0]
click at [564, 259] on p "5" at bounding box center [818, 267] width 627 height 16
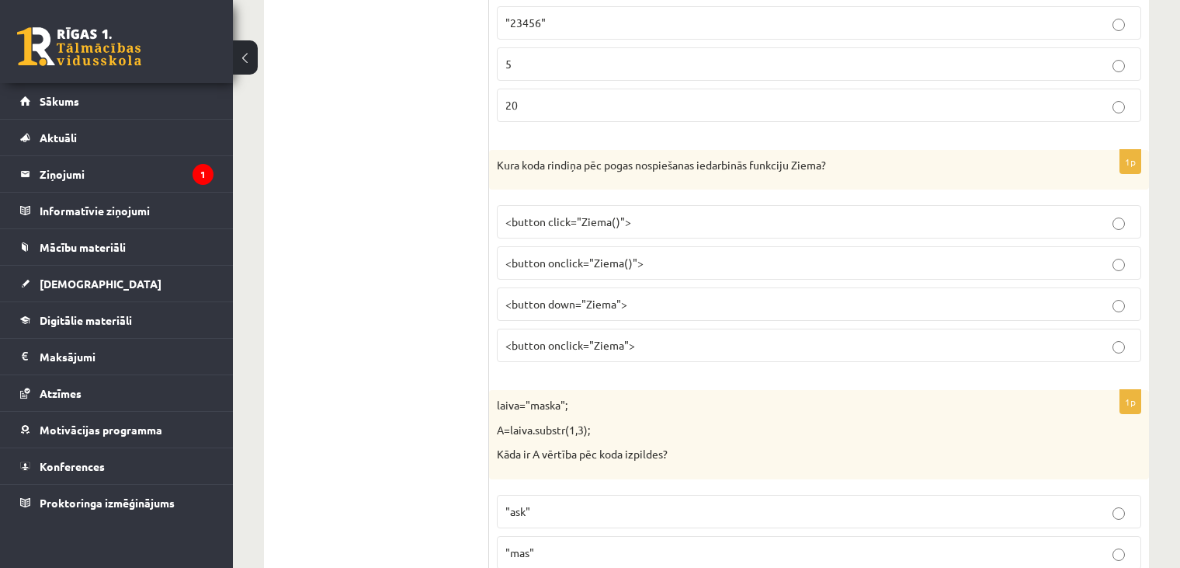
scroll to position [7170, 0]
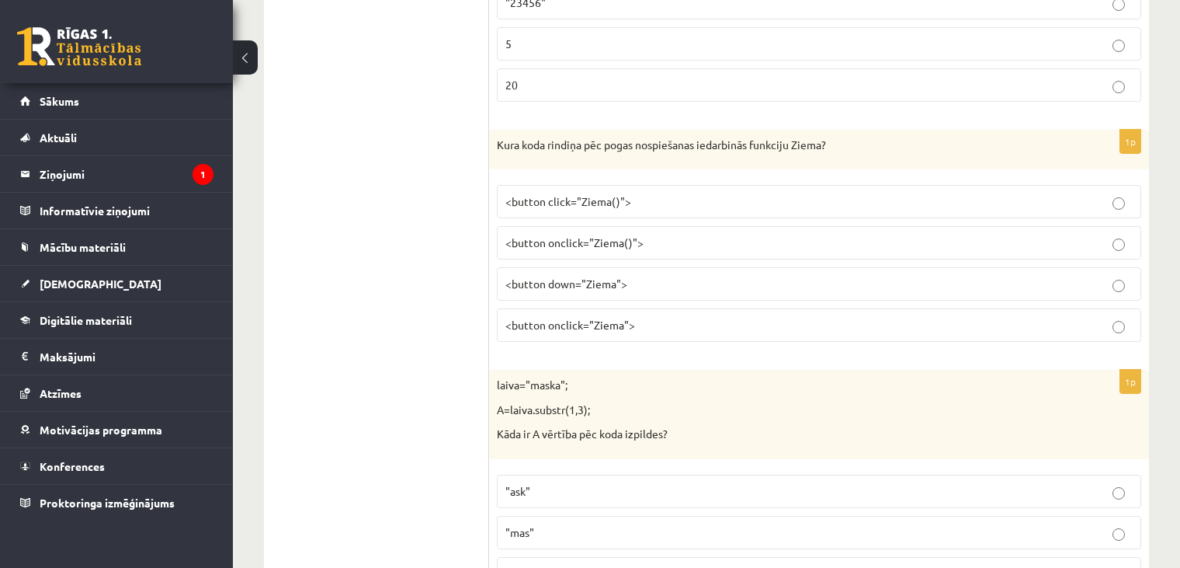
click at [650, 234] on p "<button onclick="Ziema()">" at bounding box center [818, 242] width 627 height 16
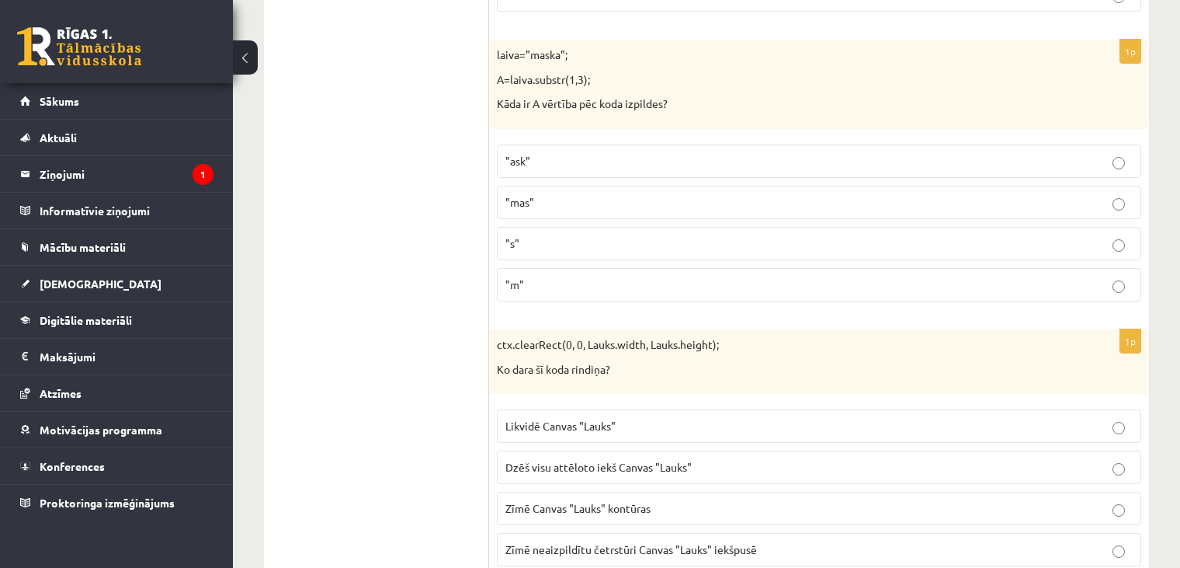
scroll to position [7506, 0]
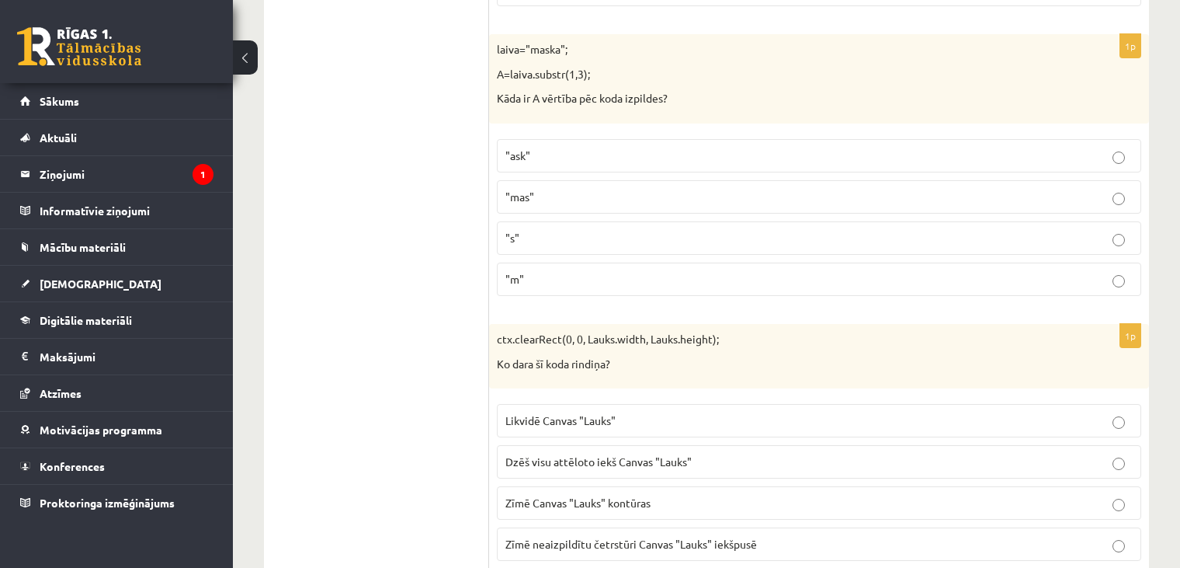
click at [632, 148] on p ""ask"" at bounding box center [818, 156] width 627 height 16
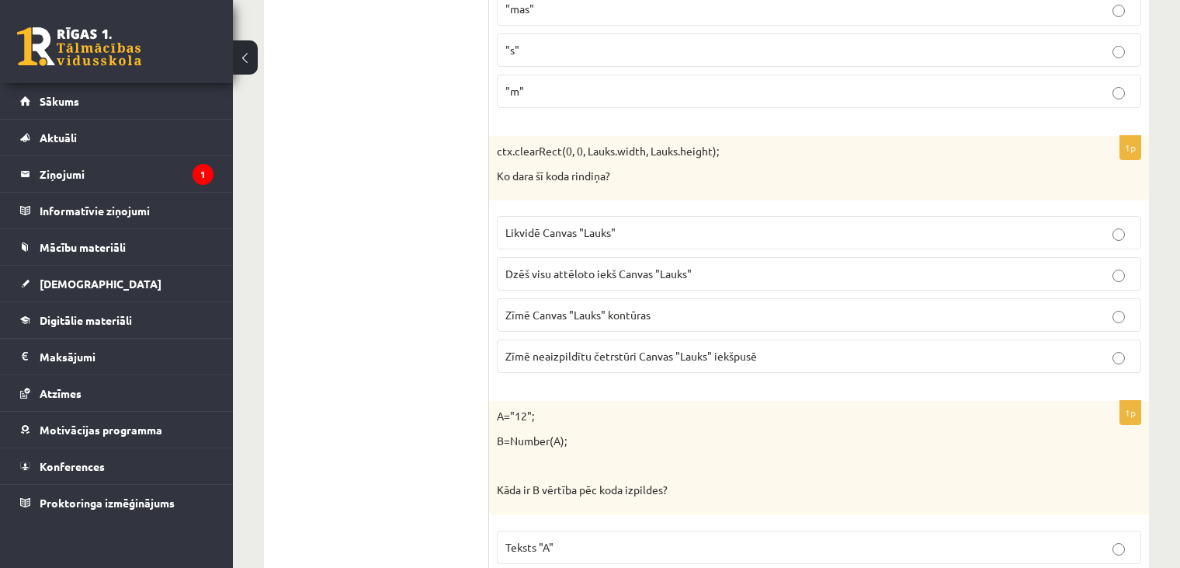
scroll to position [7693, 0]
click at [574, 267] on span "Dzēš visu attēloto iekš Canvas "Lauks"" at bounding box center [598, 274] width 186 height 14
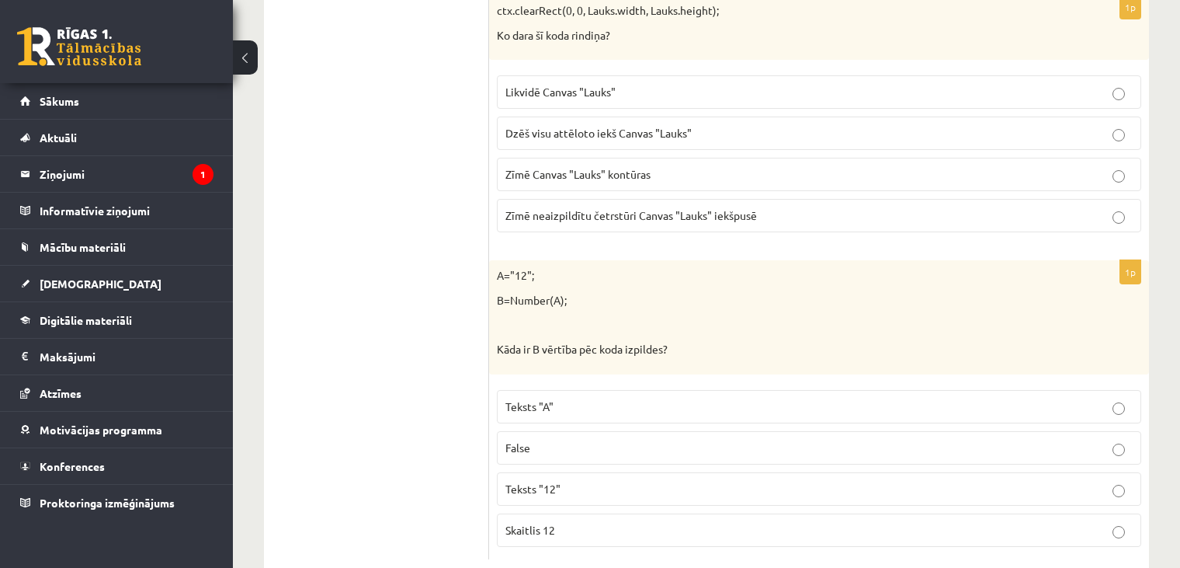
scroll to position [7835, 0]
click at [543, 521] on p "Skaitlis 12" at bounding box center [818, 529] width 627 height 16
click at [570, 521] on p "Skaitlis 12" at bounding box center [818, 529] width 627 height 16
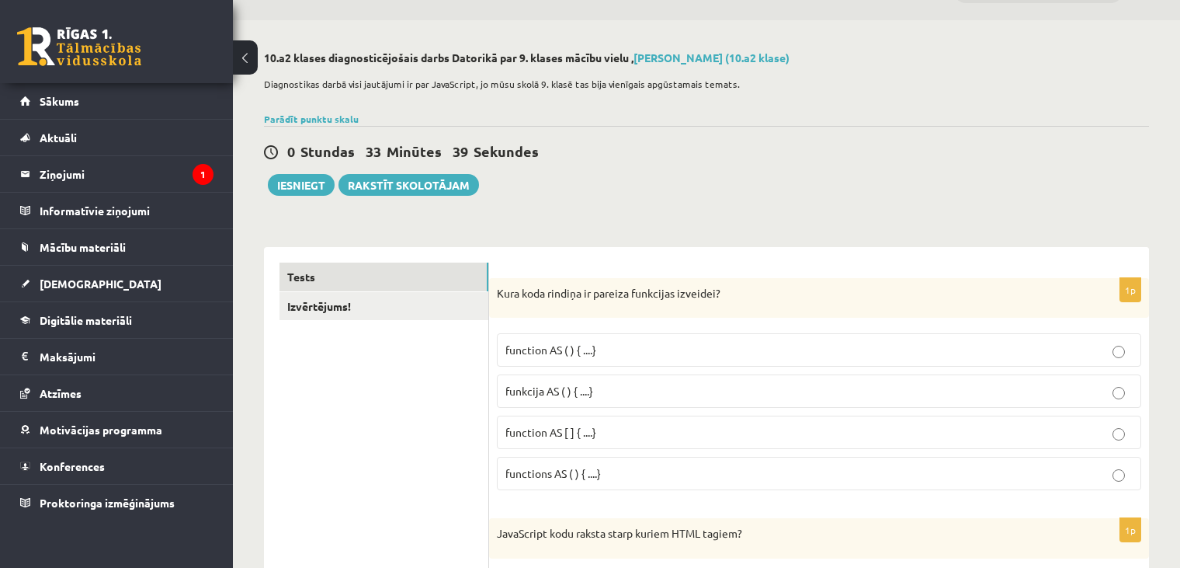
scroll to position [0, 0]
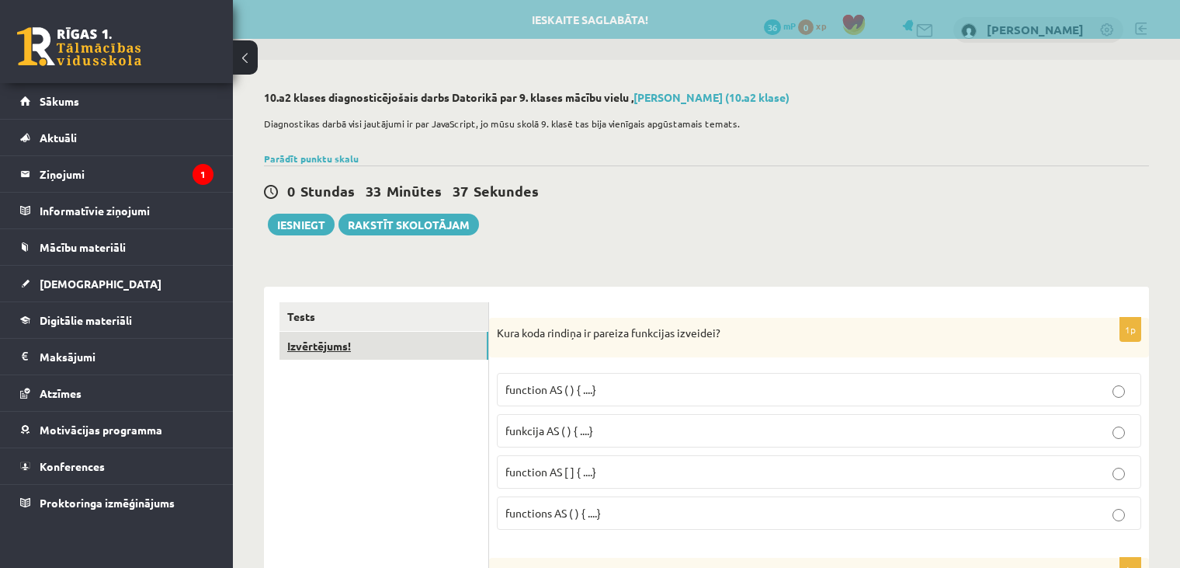
click at [416, 341] on link "Izvērtējums!" at bounding box center [384, 346] width 209 height 29
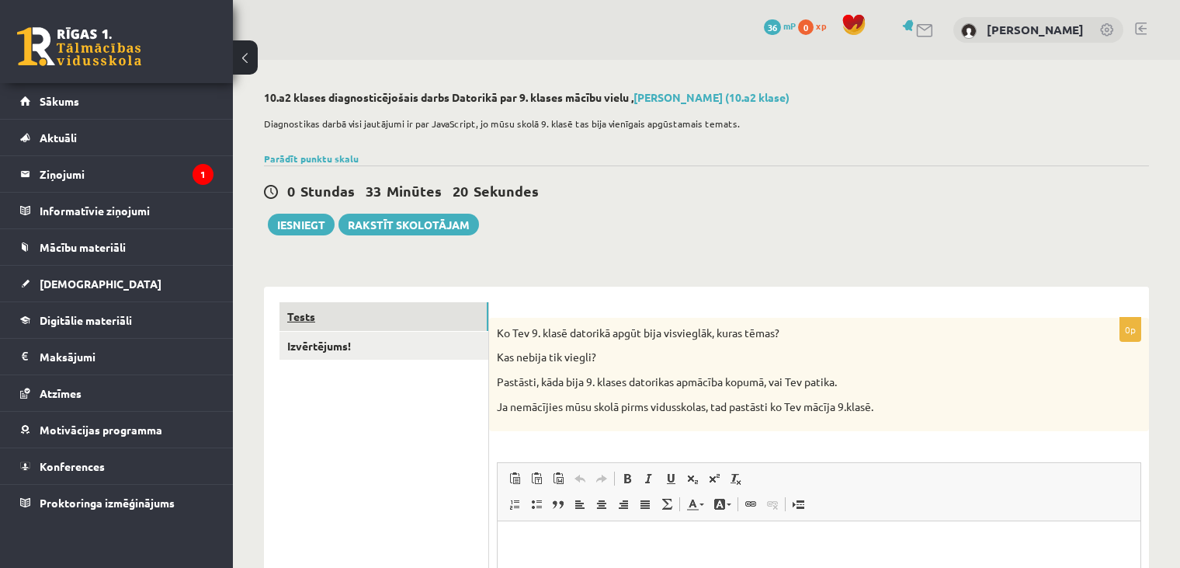
click at [435, 309] on link "Tests" at bounding box center [384, 316] width 209 height 29
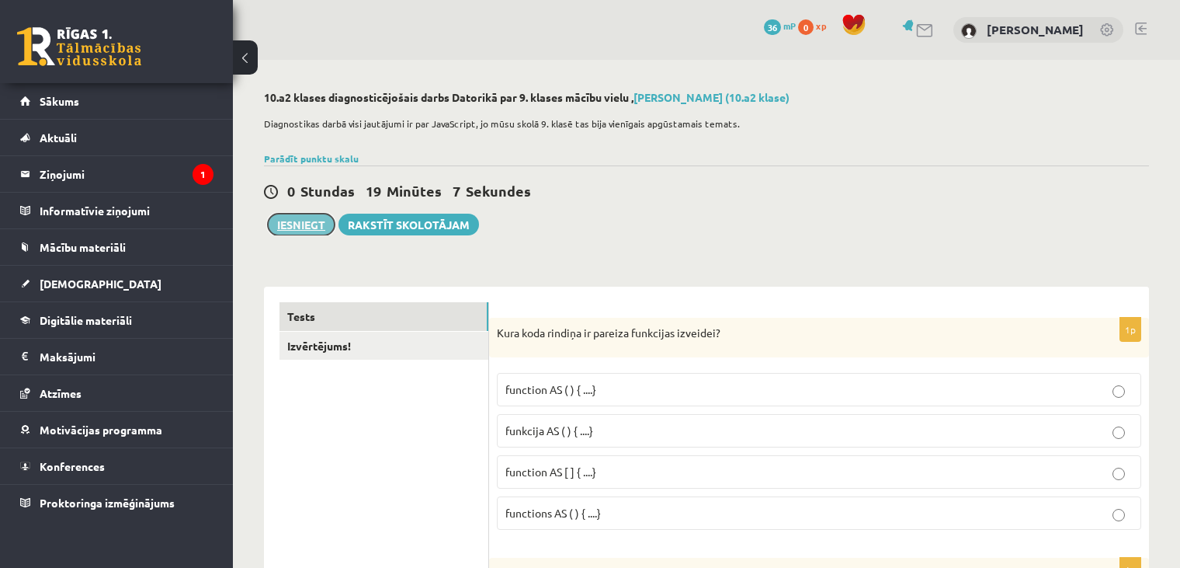
click at [289, 227] on button "Iesniegt" at bounding box center [301, 225] width 67 height 22
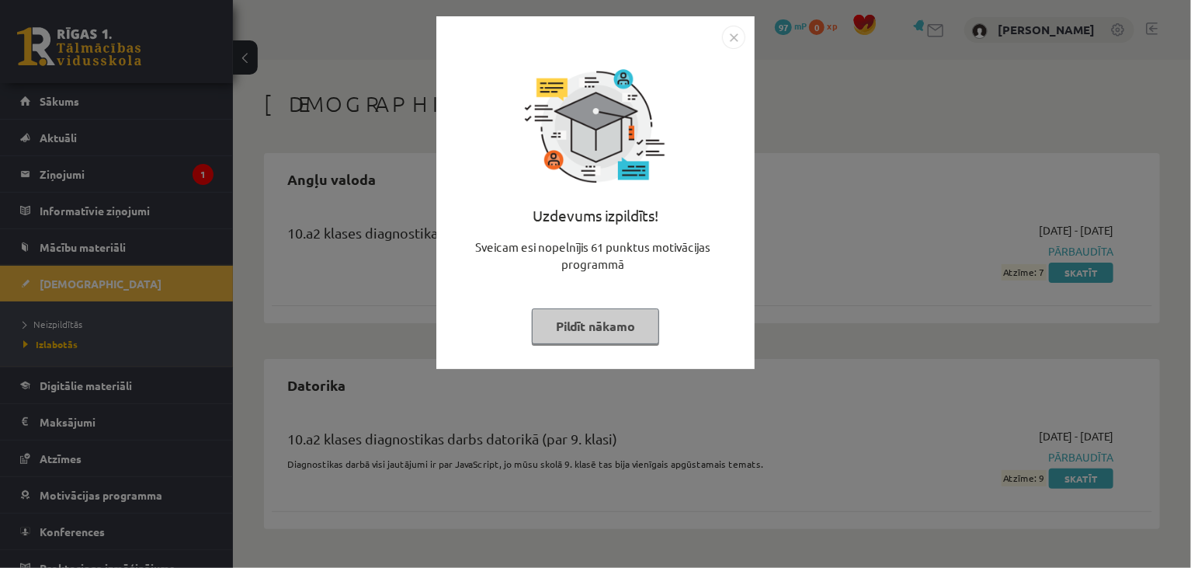
click at [601, 335] on button "Pildīt nākamo" at bounding box center [595, 326] width 127 height 36
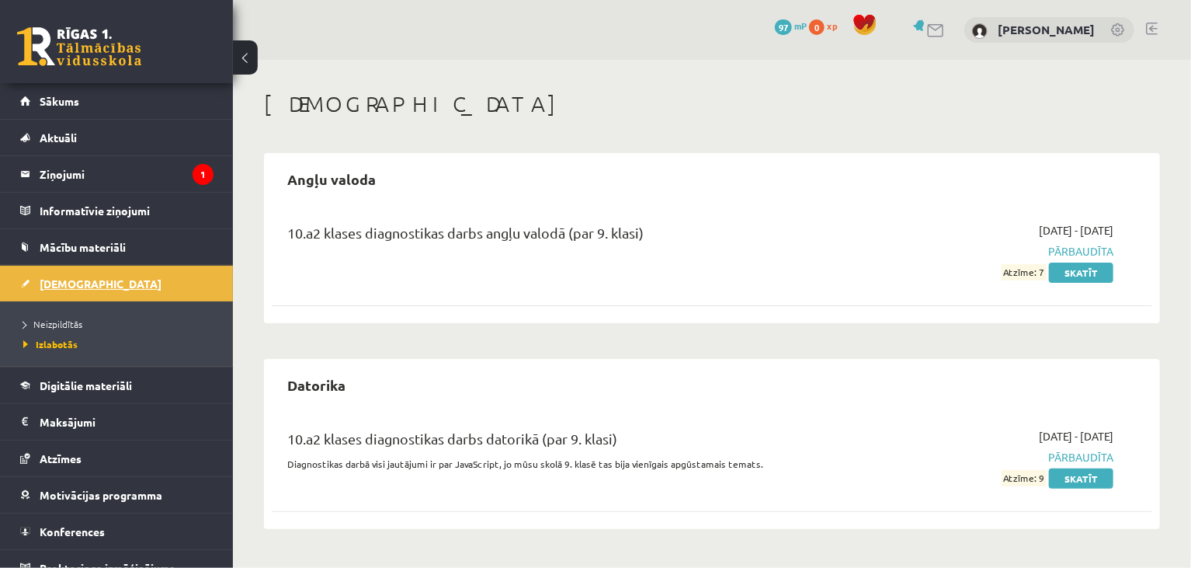
click at [84, 279] on span "[DEMOGRAPHIC_DATA]" at bounding box center [101, 283] width 122 height 14
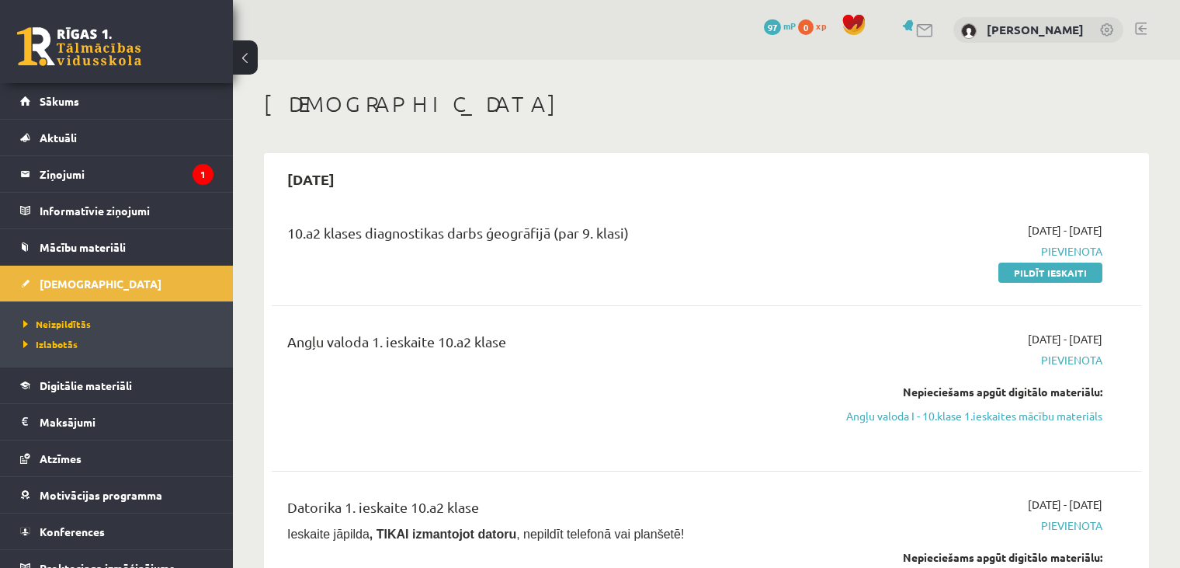
click at [1050, 275] on link "Pildīt ieskaiti" at bounding box center [1050, 272] width 104 height 20
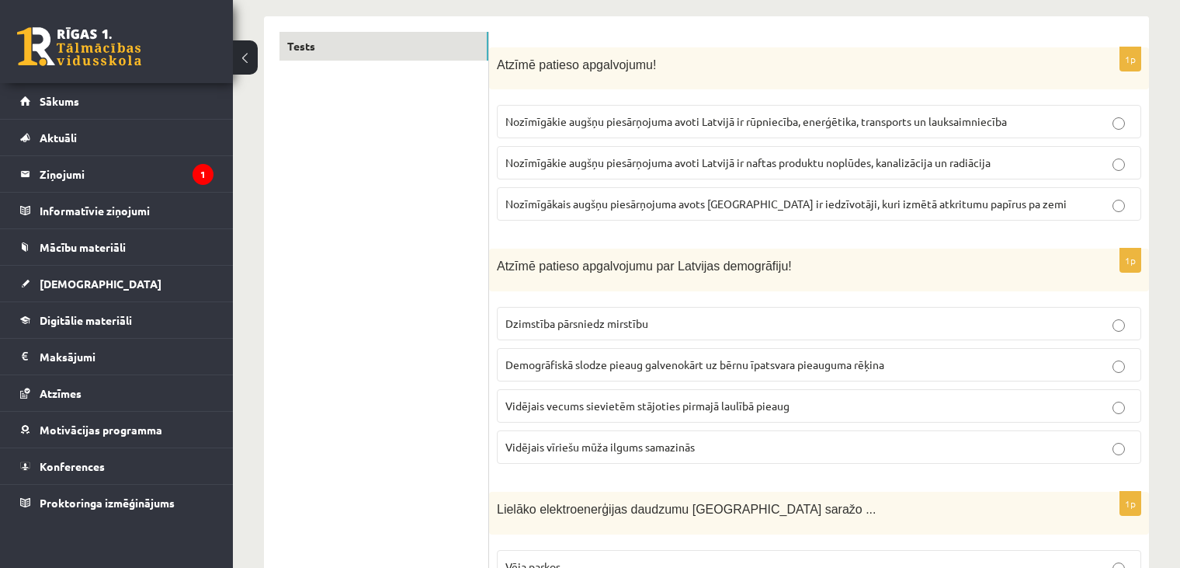
scroll to position [242, 0]
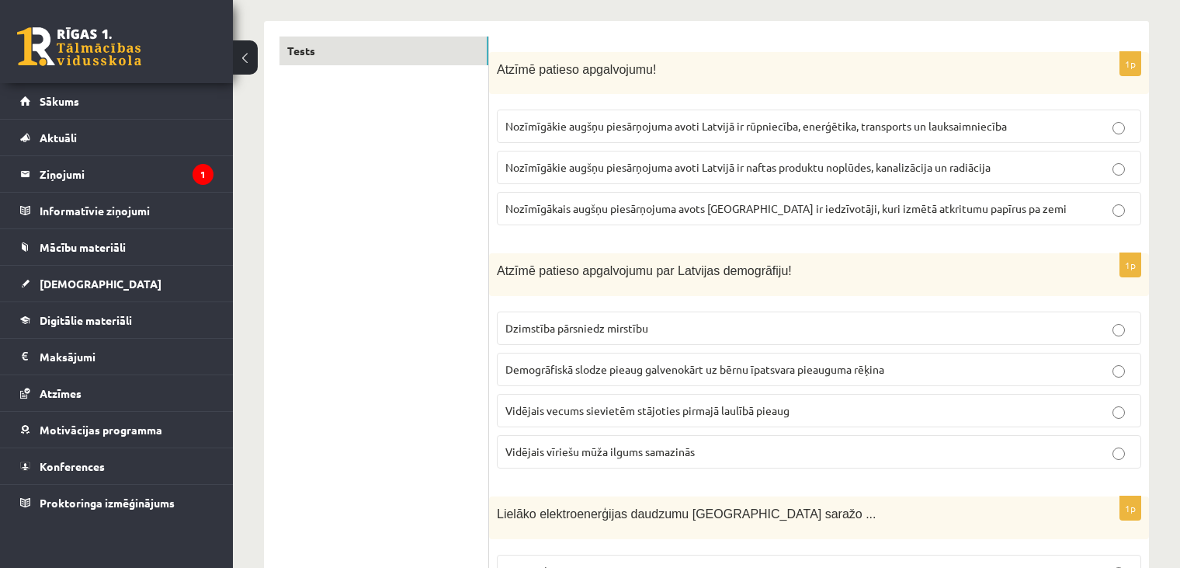
click at [734, 126] on span "Nozīmīgākie augšņu piesārņojuma avoti Latvijā ir rūpniecība, enerģētika, transp…" at bounding box center [756, 126] width 502 height 14
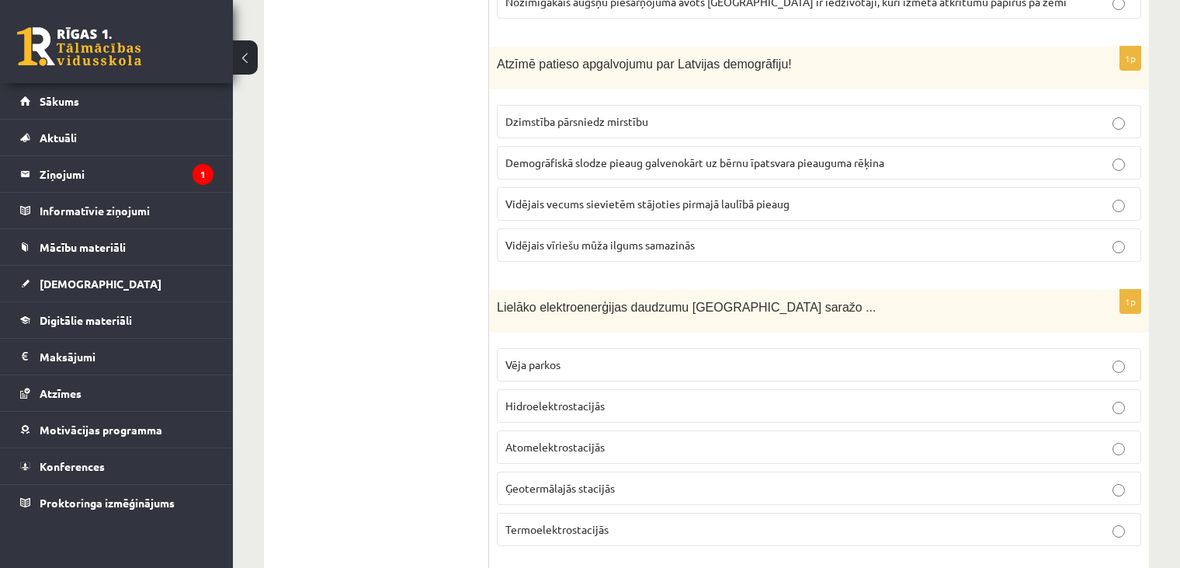
scroll to position [439, 0]
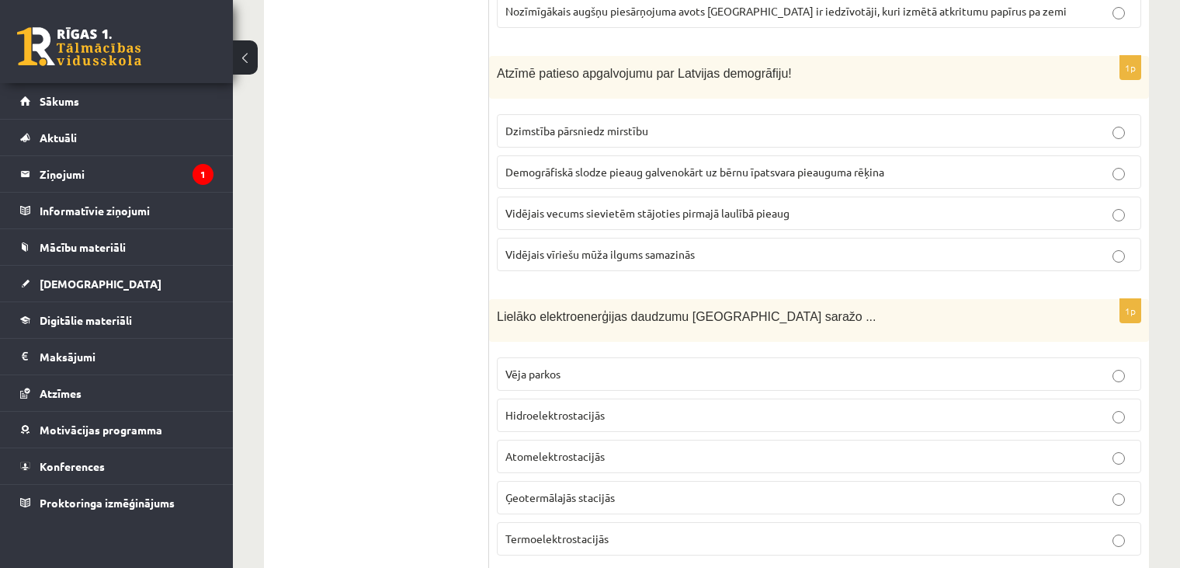
click at [624, 211] on span "Vidējais vecums sievietēm stājoties pirmajā laulībā pieaug" at bounding box center [647, 213] width 284 height 14
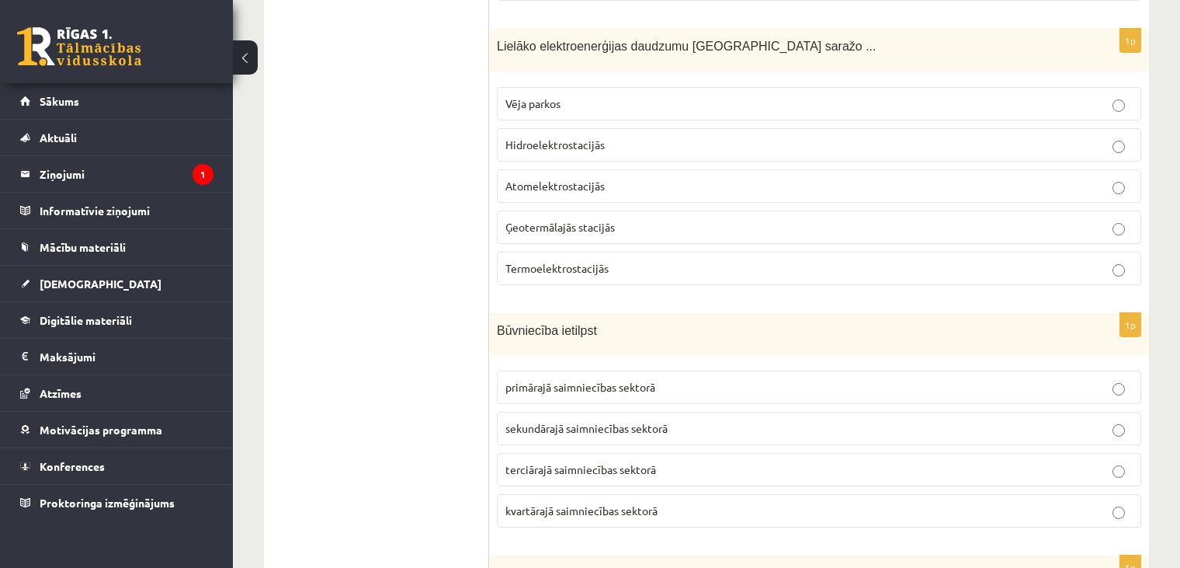
scroll to position [708, 0]
click at [811, 143] on p "Hidroelektrostacijās" at bounding box center [818, 146] width 627 height 16
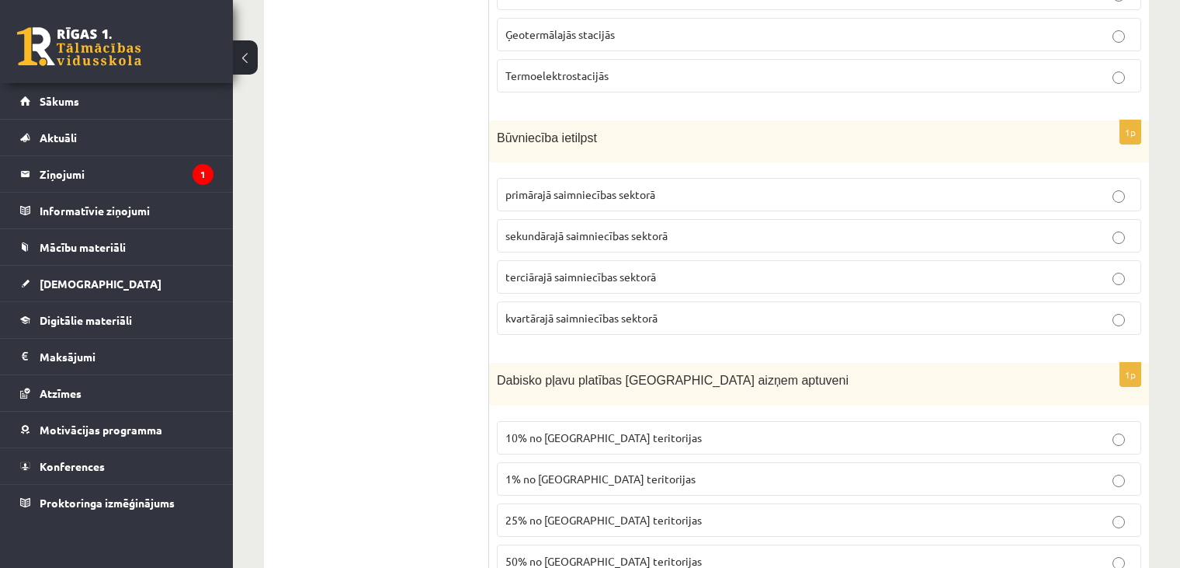
scroll to position [949, 0]
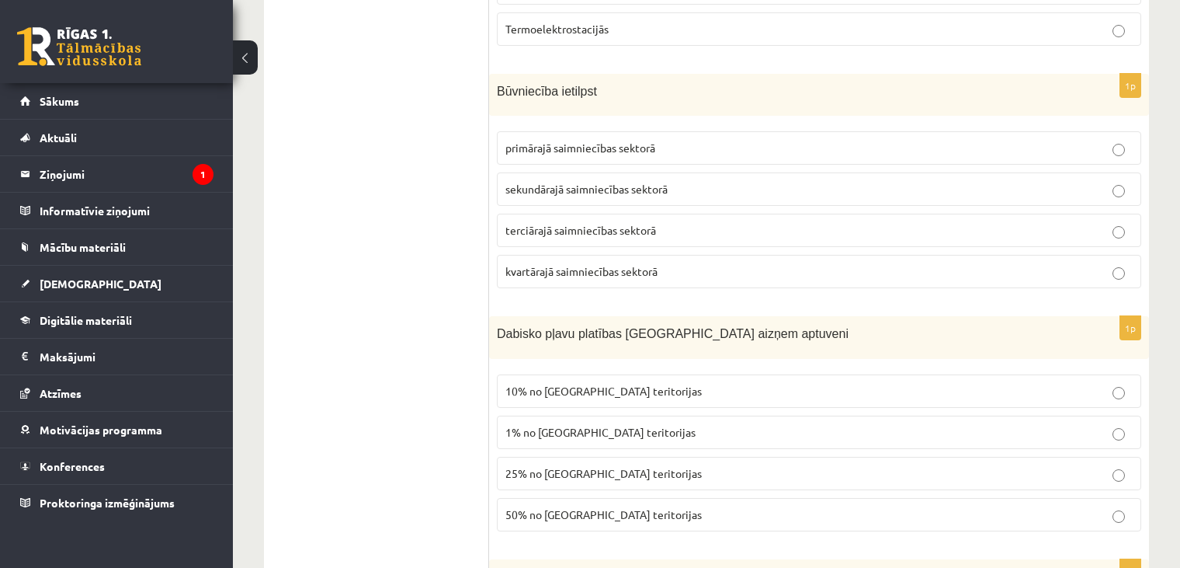
click at [620, 182] on span "sekundārajā saimniecības sektorā" at bounding box center [586, 189] width 162 height 14
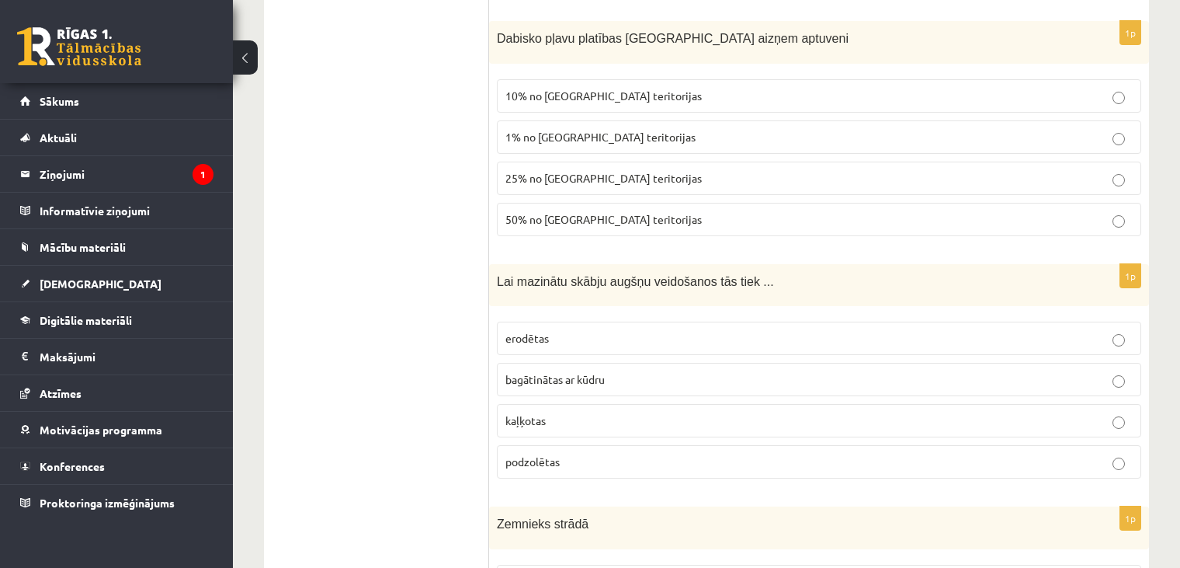
scroll to position [1242, 0]
click at [615, 91] on span "10% no Latvijas teritorijas" at bounding box center [603, 98] width 196 height 14
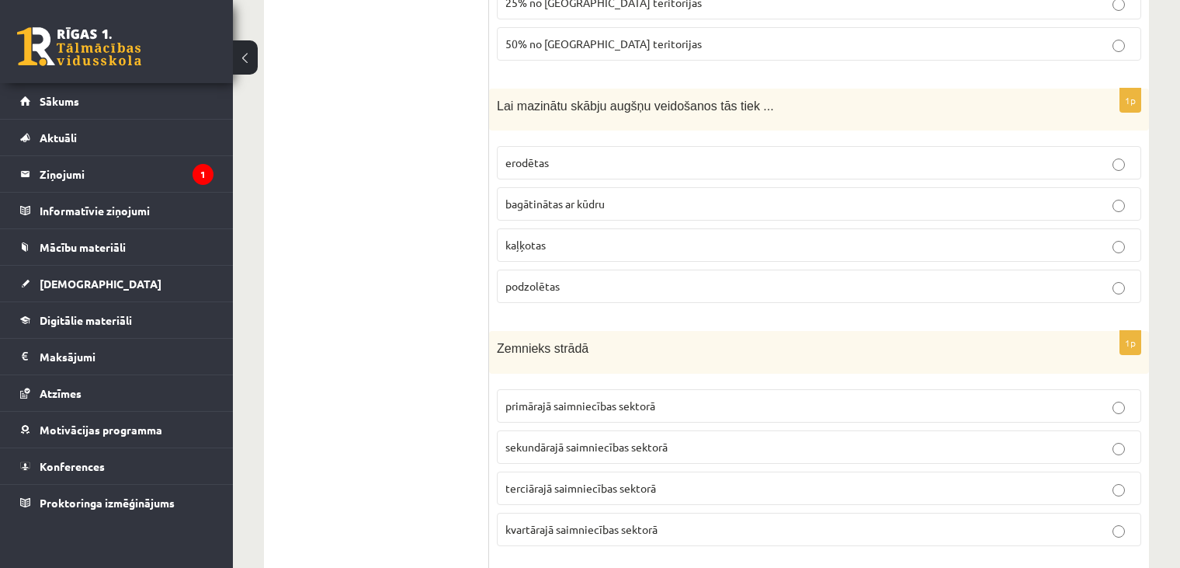
scroll to position [1437, 0]
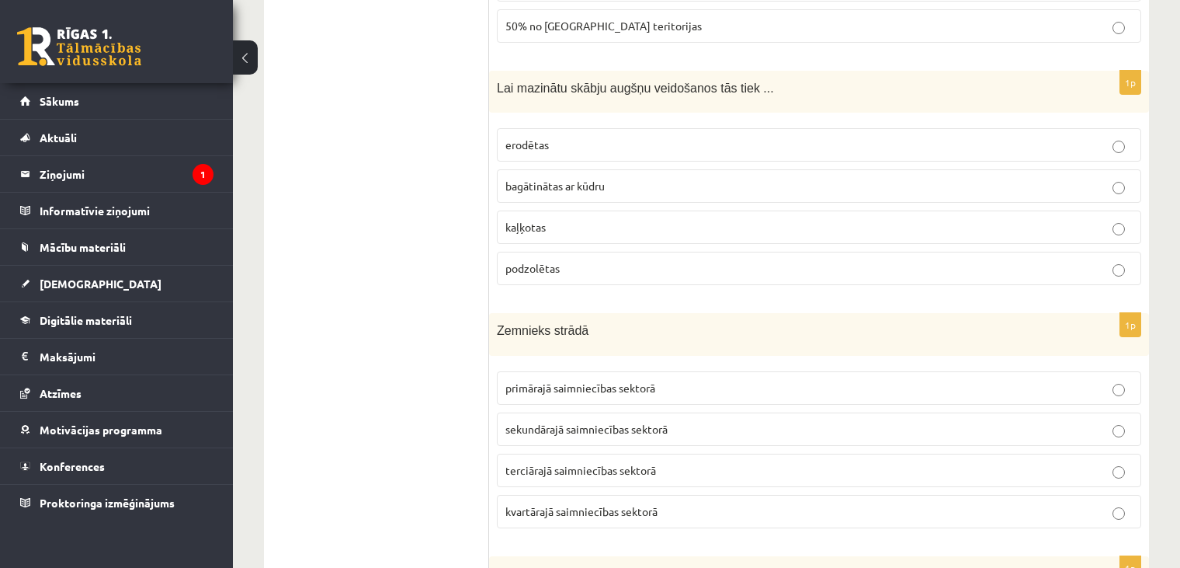
click at [547, 219] on p "kaļķotas" at bounding box center [818, 227] width 627 height 16
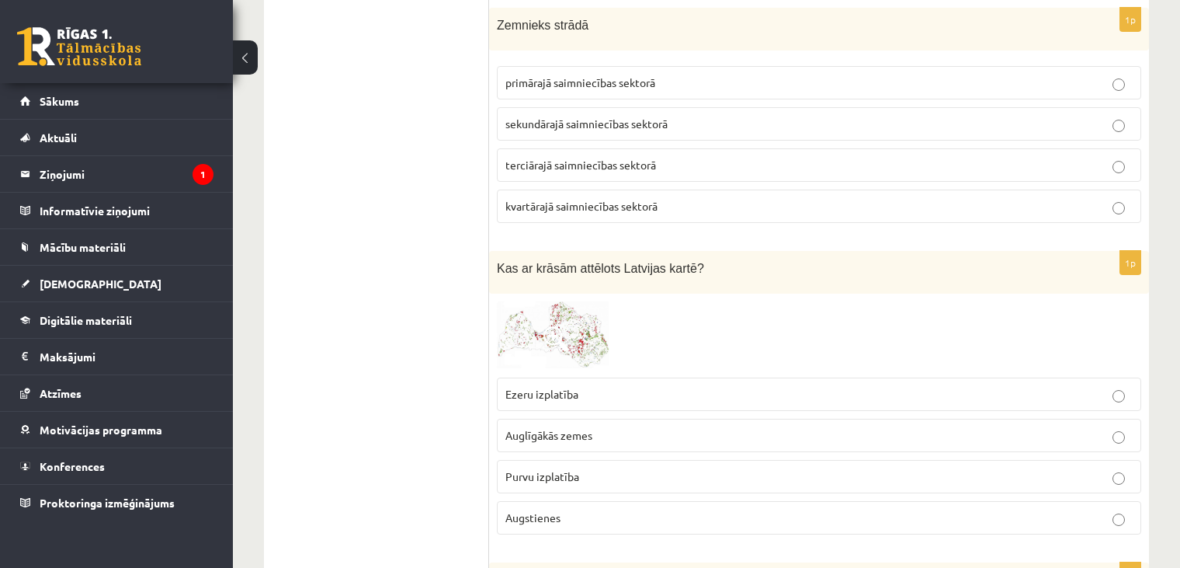
scroll to position [1739, 0]
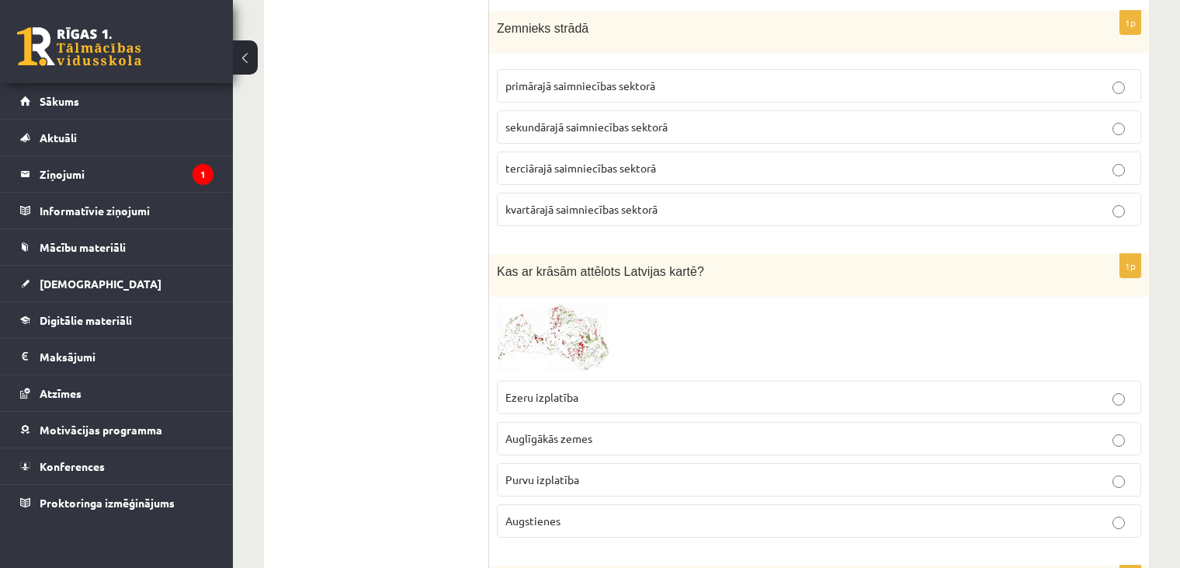
click at [550, 314] on img at bounding box center [555, 338] width 116 height 68
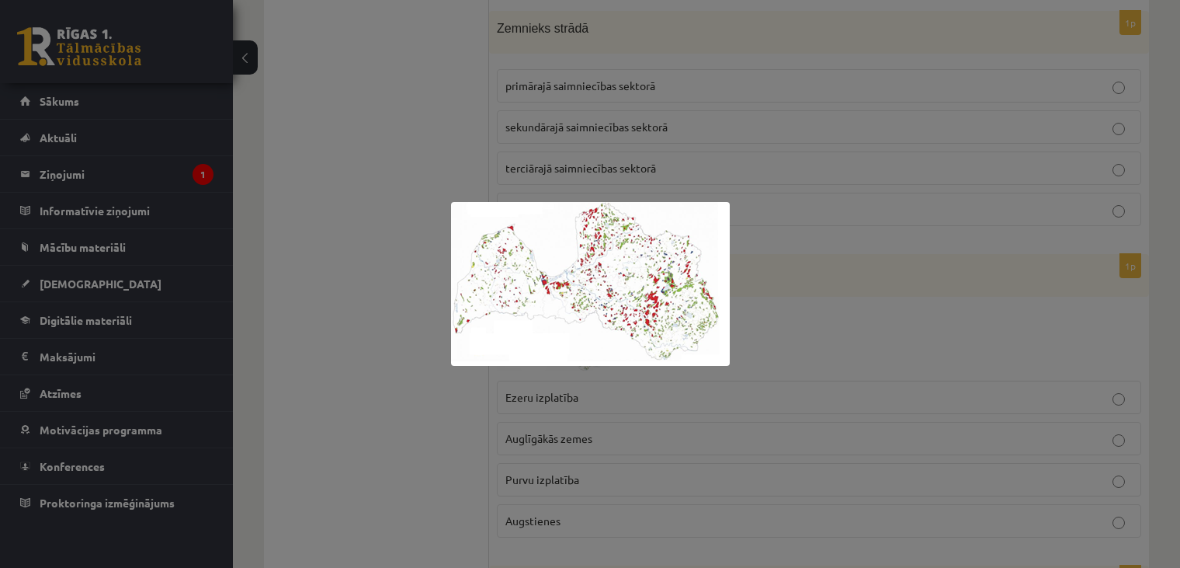
click at [915, 260] on div at bounding box center [590, 284] width 1180 height 568
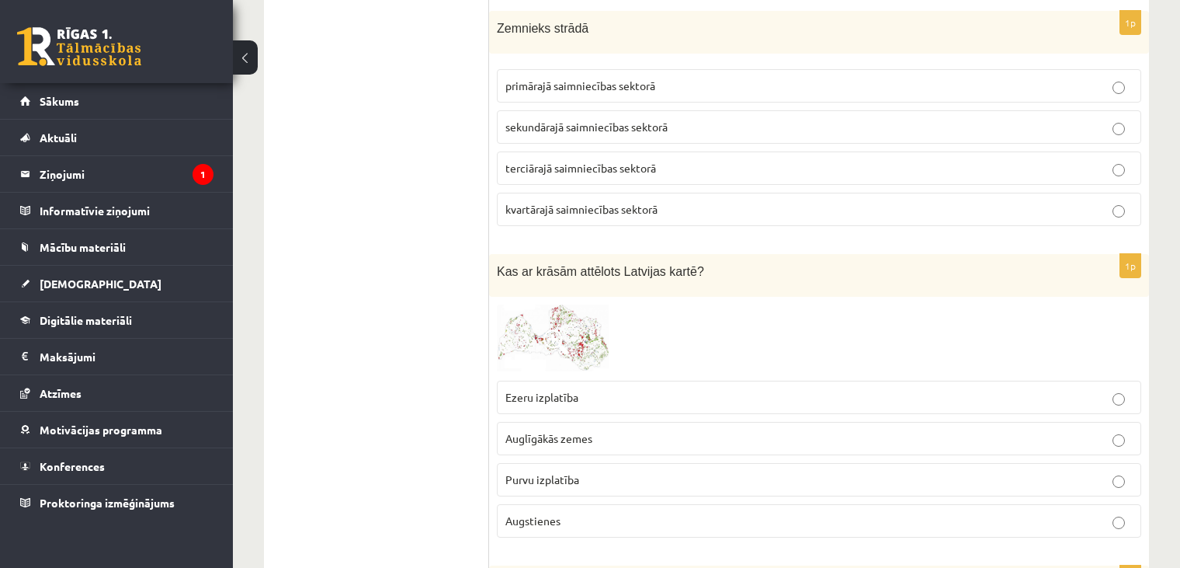
click at [599, 81] on span "primārajā saimniecības sektorā" at bounding box center [580, 85] width 150 height 14
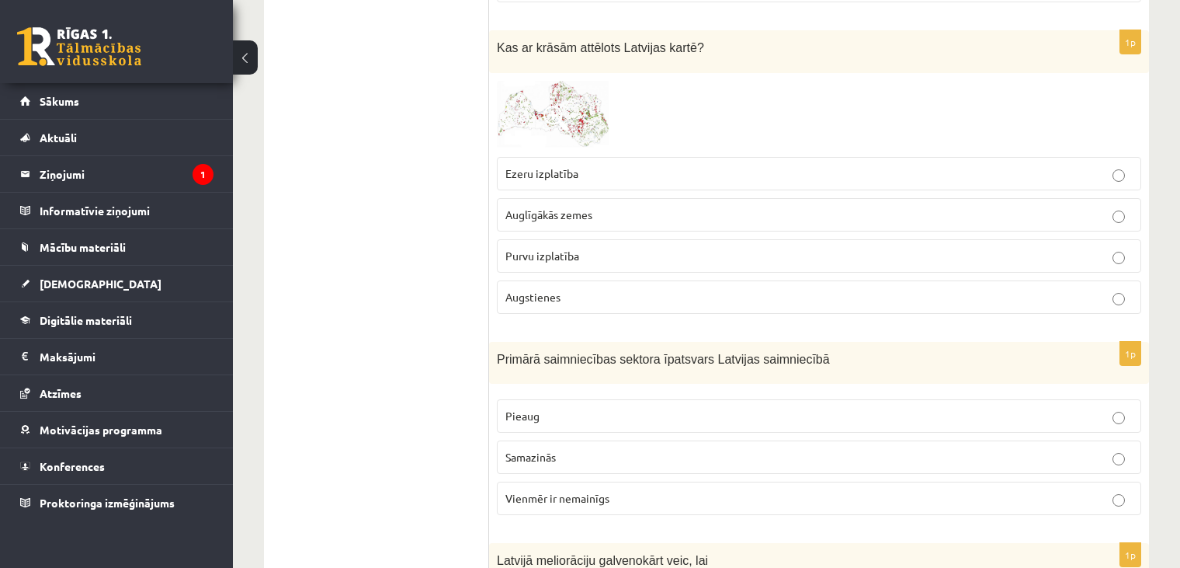
scroll to position [1964, 0]
click at [652, 289] on p "Augstienes" at bounding box center [818, 295] width 627 height 16
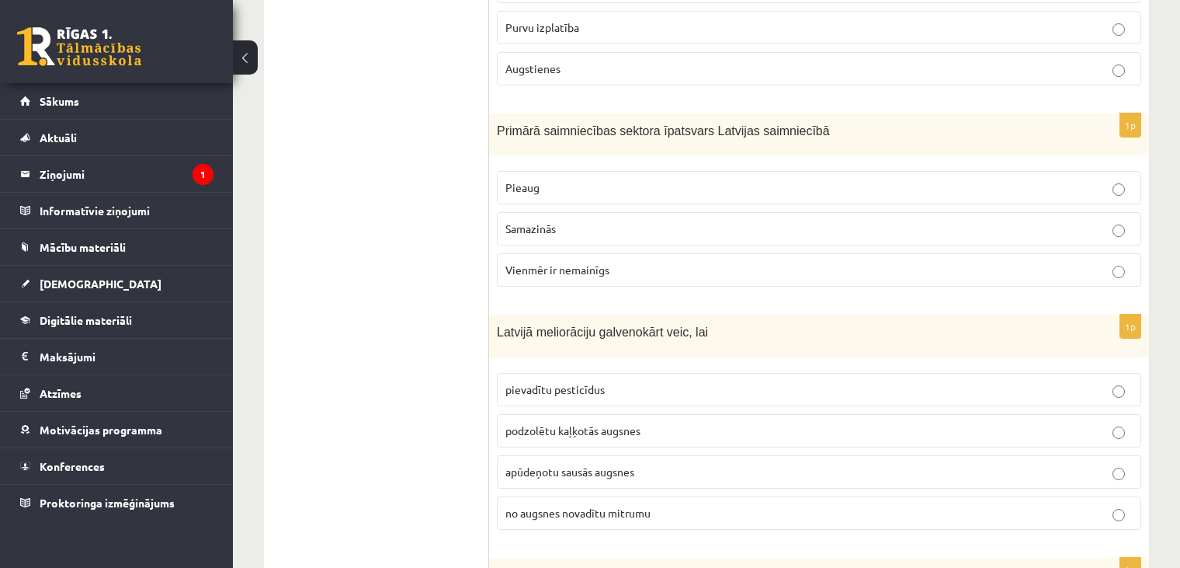
scroll to position [2192, 0]
click at [786, 221] on p "Samazinās" at bounding box center [818, 228] width 627 height 16
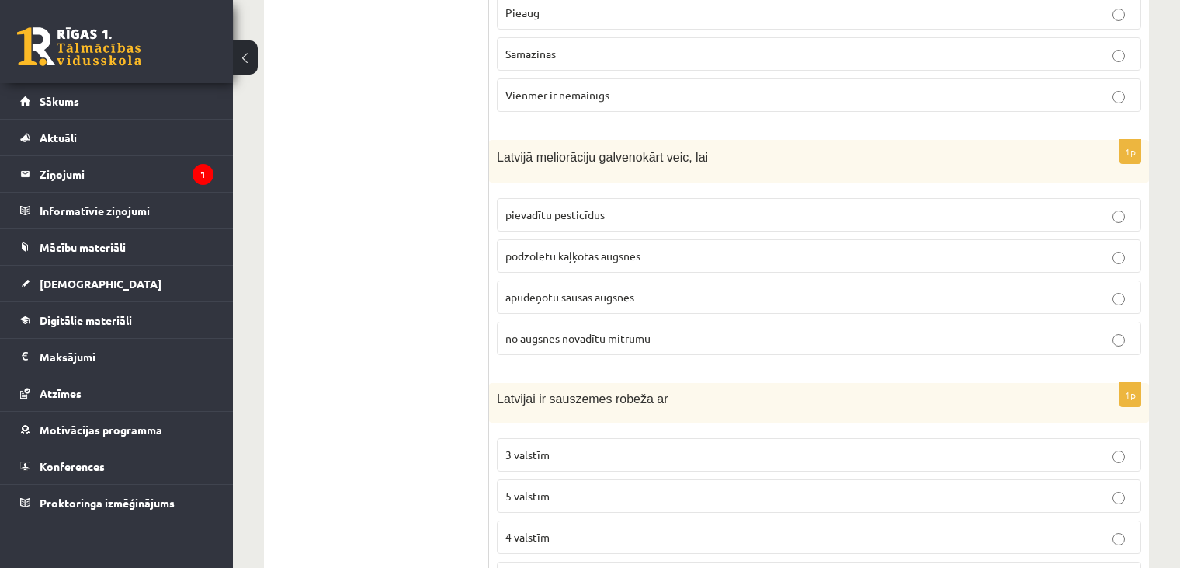
scroll to position [2395, 0]
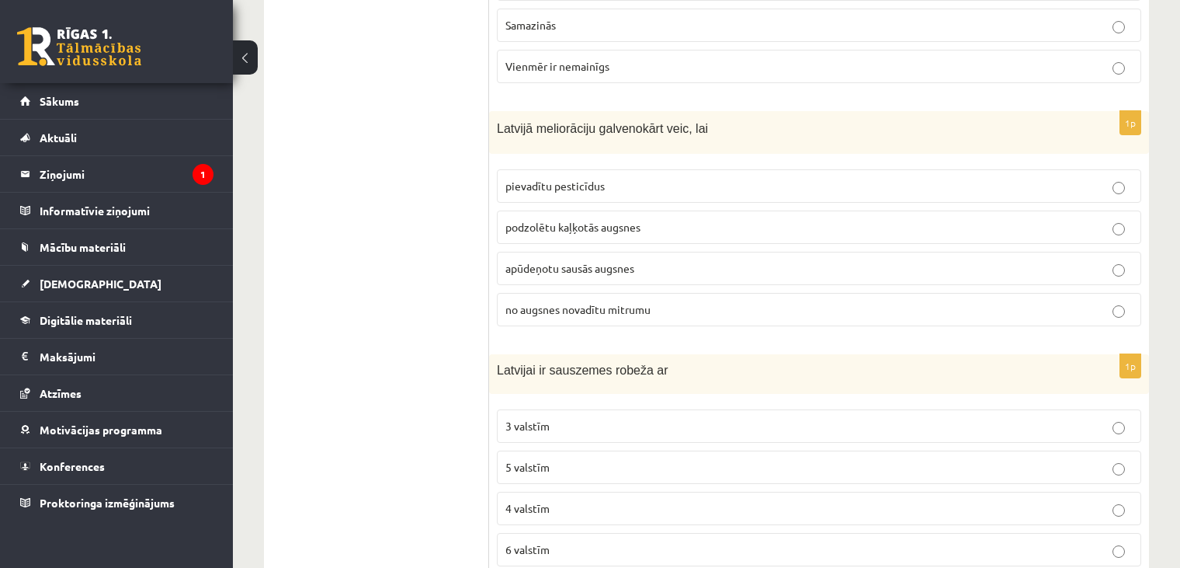
click at [838, 293] on label "no augsnes novadītu mitrumu" at bounding box center [819, 309] width 644 height 33
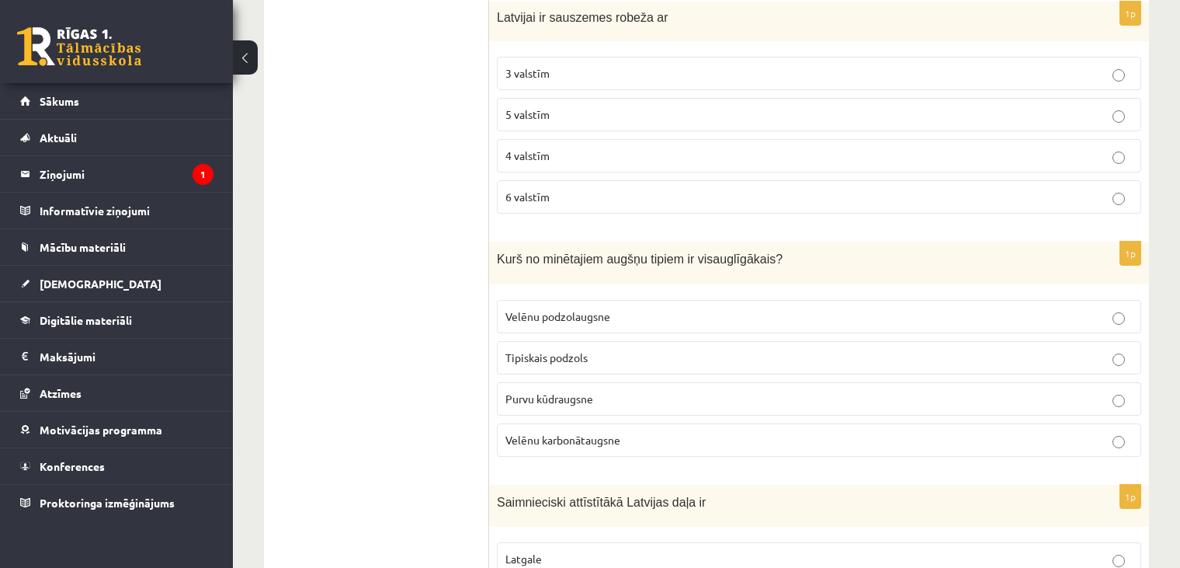
scroll to position [2745, 0]
click at [639, 149] on p "4 valstīm" at bounding box center [818, 157] width 627 height 16
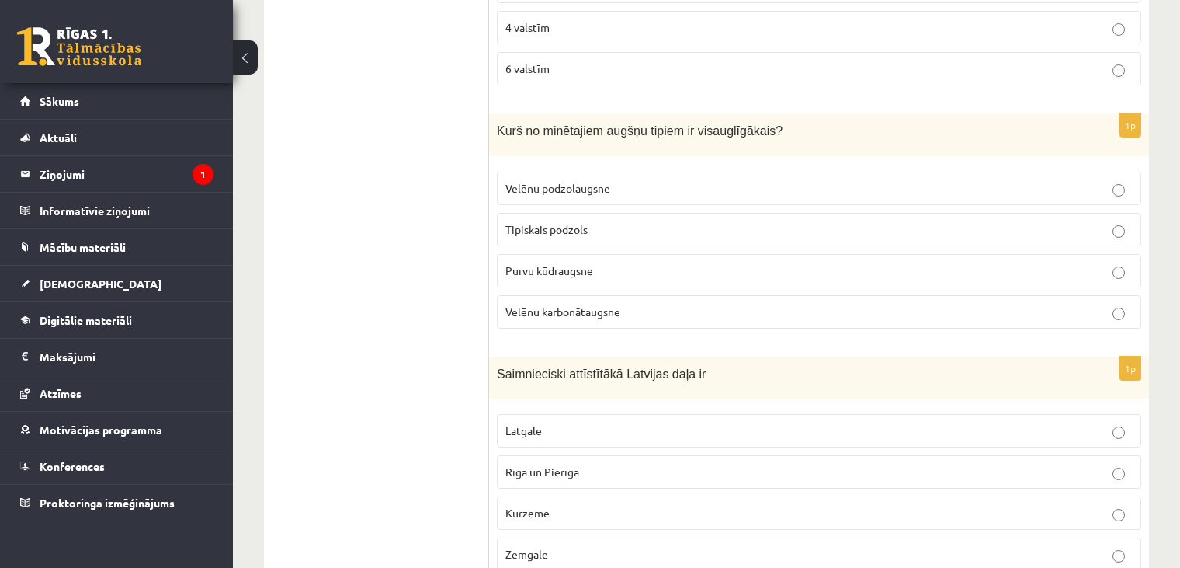
scroll to position [2874, 0]
click at [589, 305] on span "Velēnu karbonātaugsne" at bounding box center [562, 312] width 115 height 14
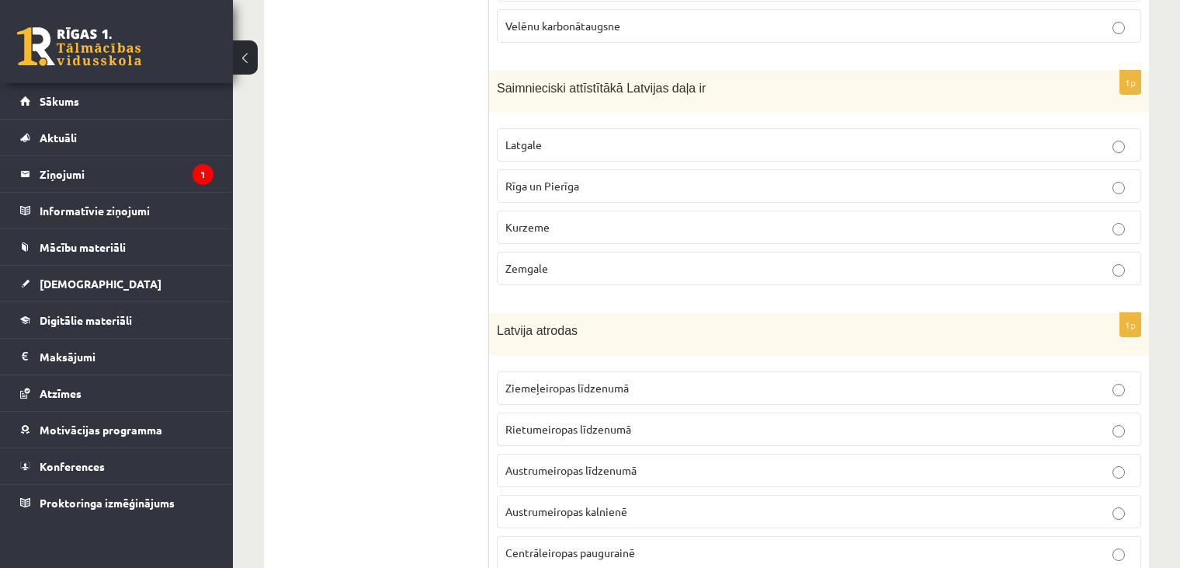
scroll to position [3179, 0]
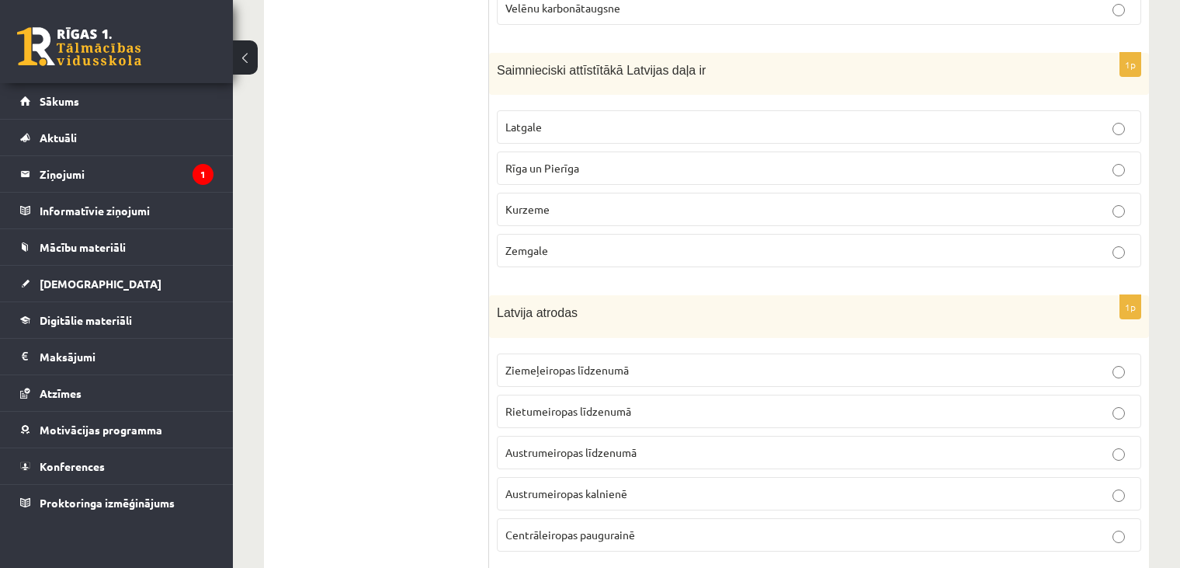
click at [533, 120] on span "Latgale" at bounding box center [523, 127] width 36 height 14
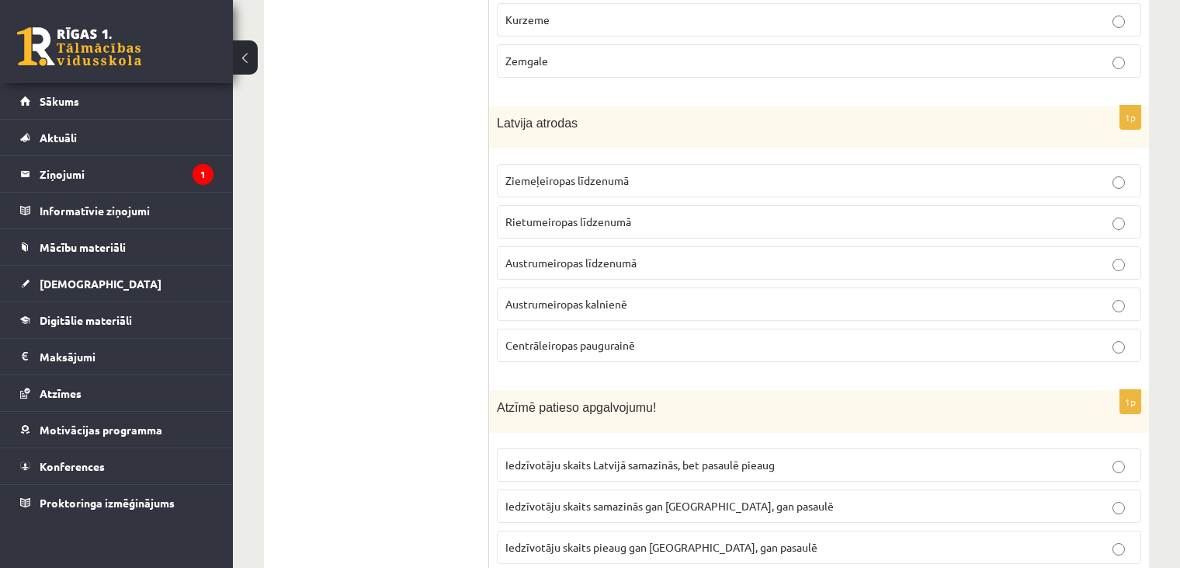
scroll to position [3371, 0]
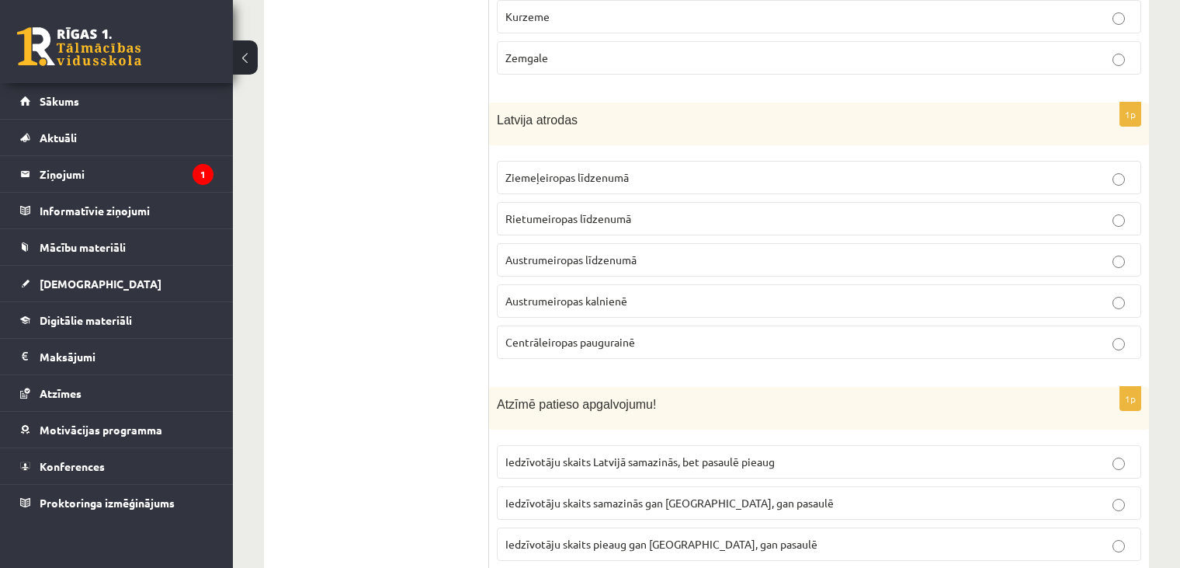
click at [568, 161] on label "Ziemeļeiropas līdzenumā" at bounding box center [819, 177] width 644 height 33
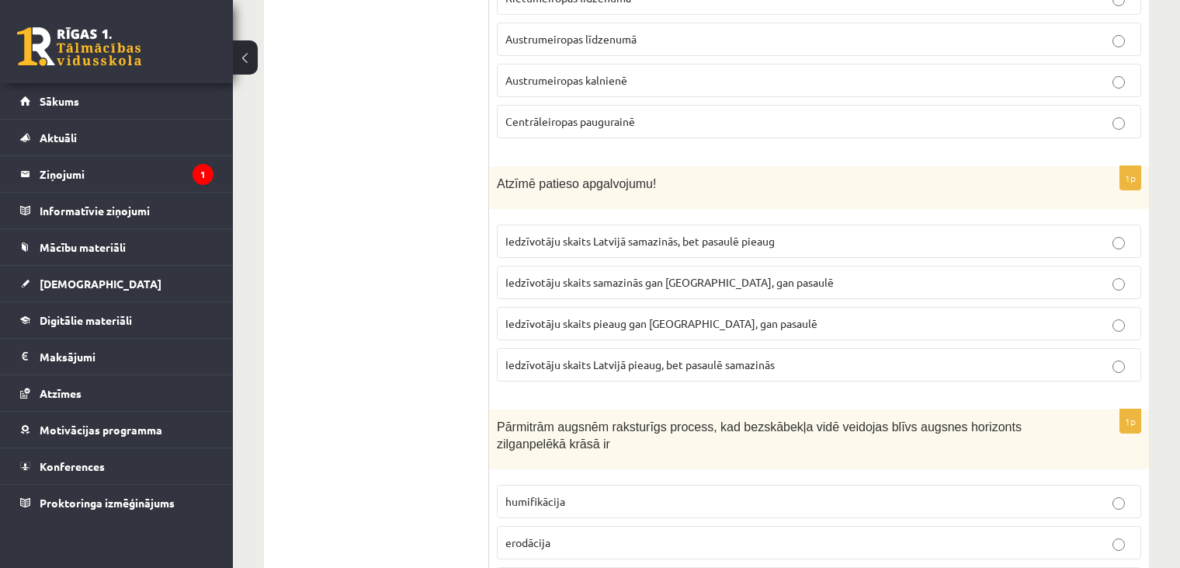
scroll to position [3593, 0]
click at [580, 232] on span "Iedzīvotāju skaits Latvijā samazinās, bet pasaulē pieaug" at bounding box center [639, 239] width 269 height 14
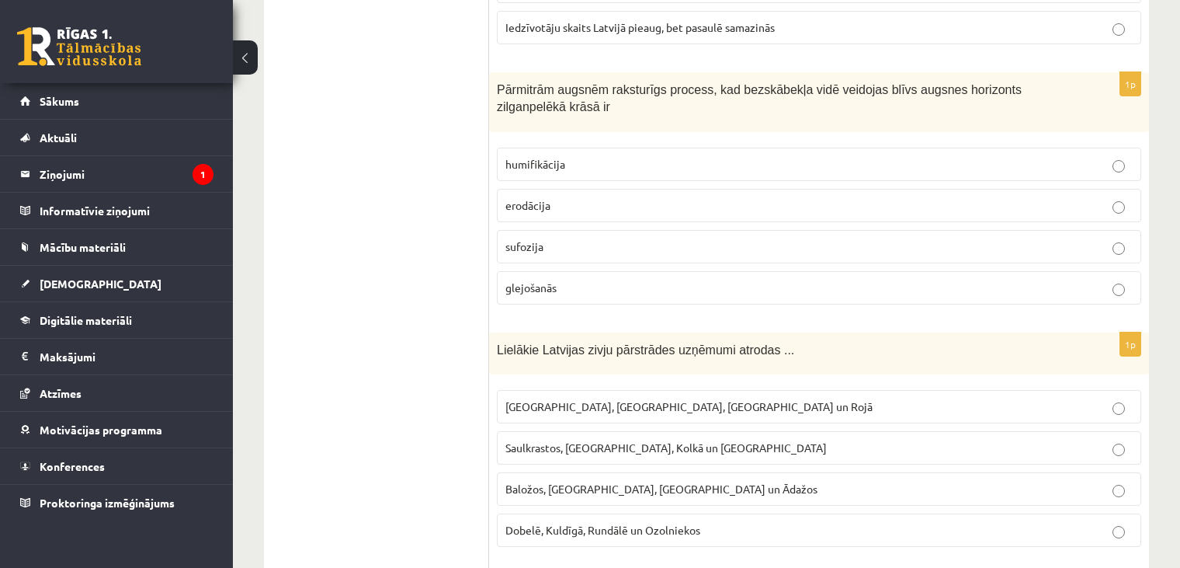
scroll to position [3928, 0]
click at [571, 280] on p "glejošanās" at bounding box center [818, 288] width 627 height 16
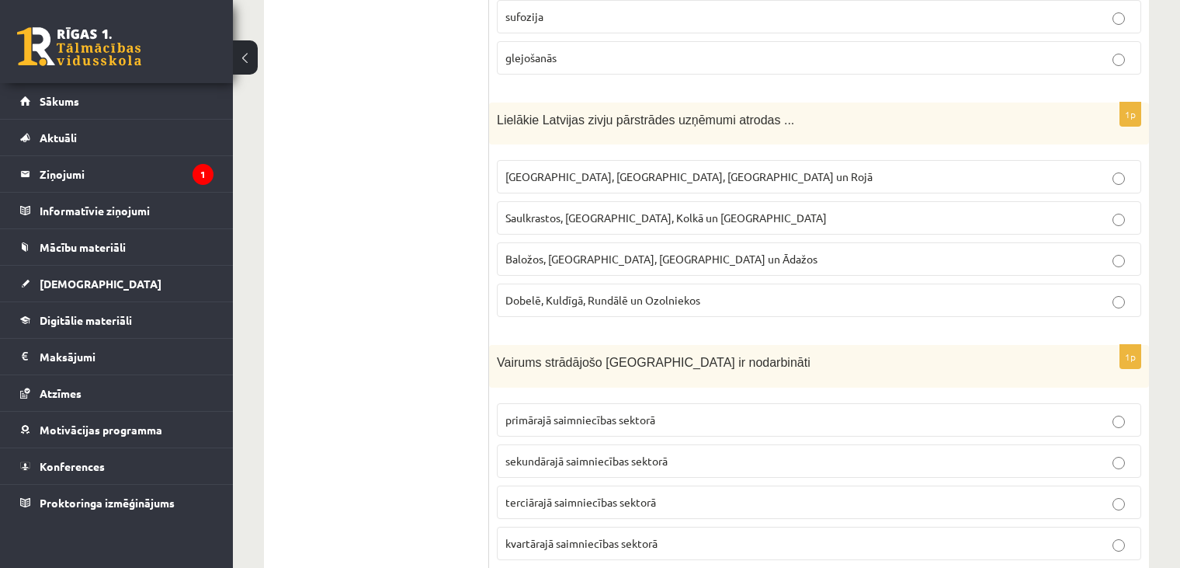
scroll to position [4162, 0]
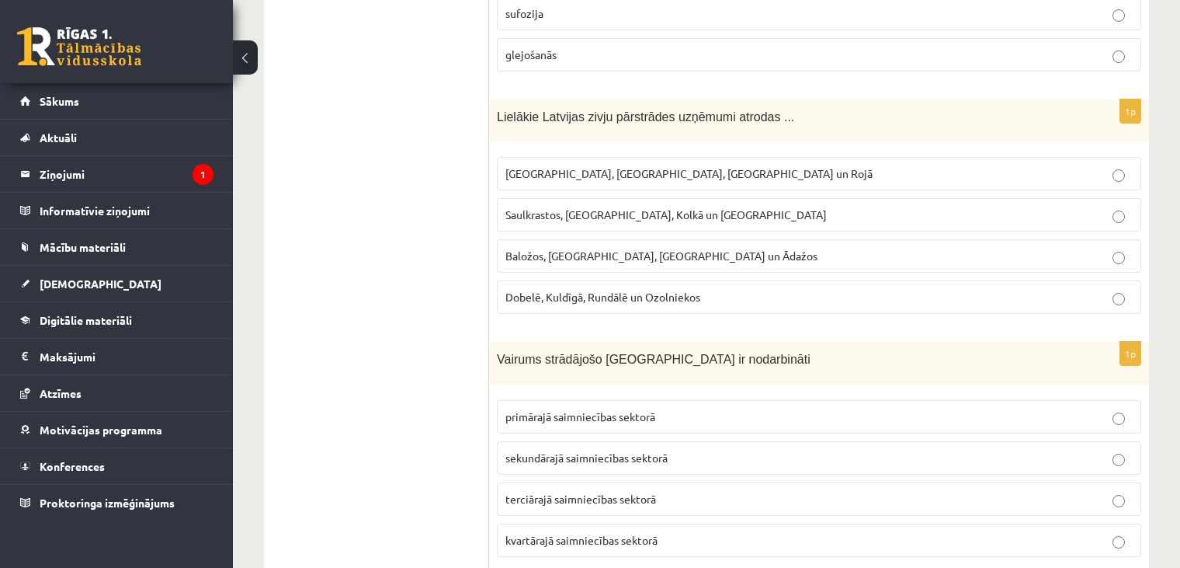
click at [535, 165] on p "Rīgā, Liepājā, Salacgrīvā un Rojā" at bounding box center [818, 173] width 627 height 16
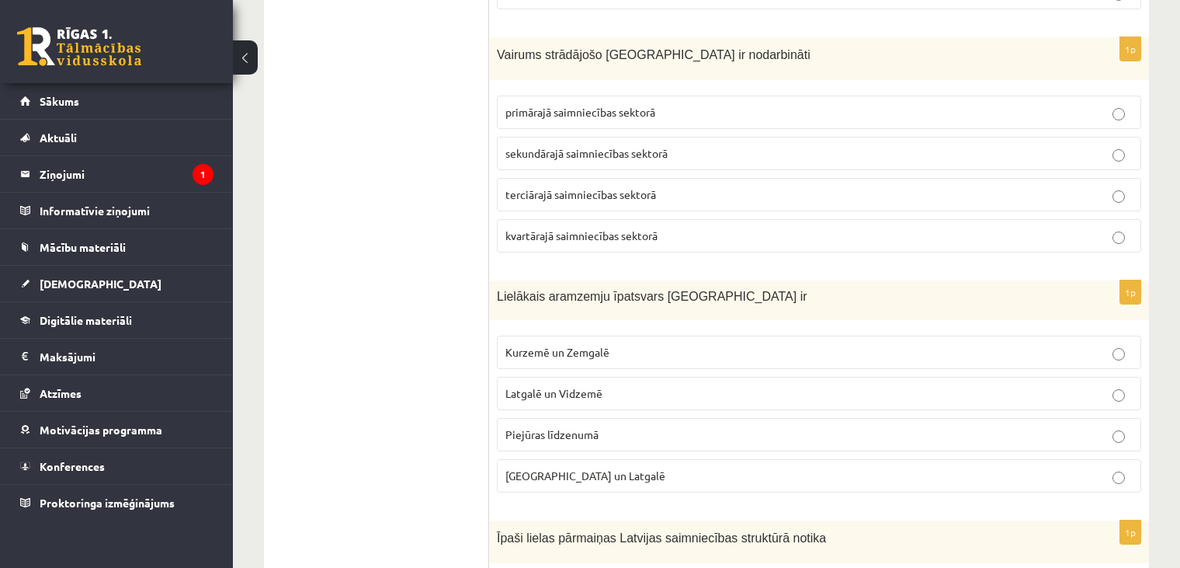
scroll to position [4475, 0]
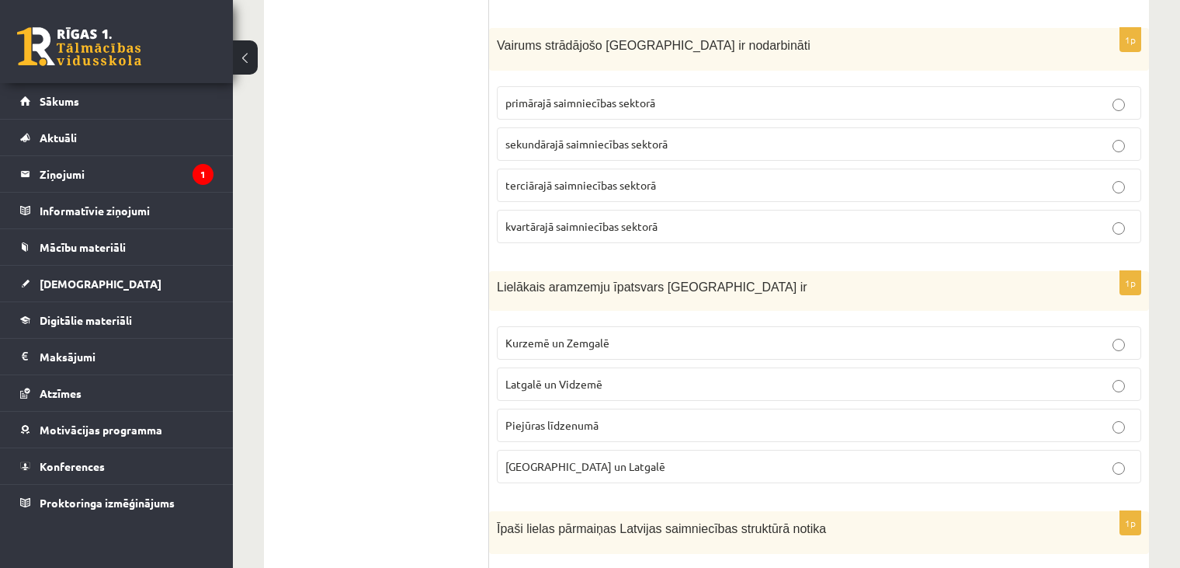
click at [603, 178] on span "terciārajā saimniecības sektorā" at bounding box center [580, 185] width 151 height 14
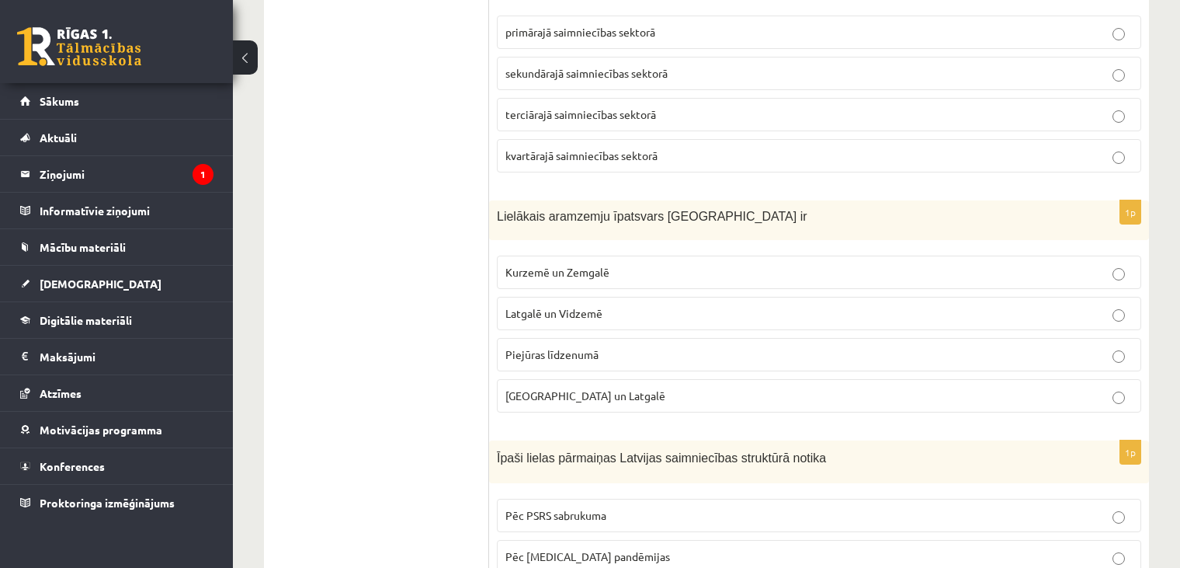
scroll to position [4547, 0]
click at [572, 255] on label "Kurzemē un Zemgalē" at bounding box center [819, 271] width 644 height 33
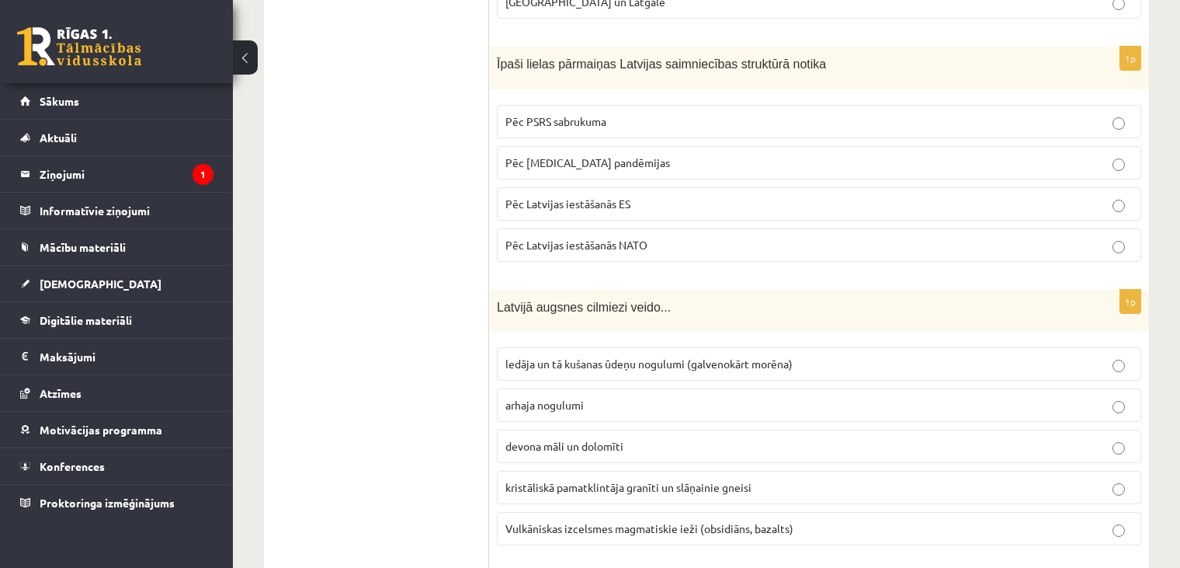
scroll to position [4952, 0]
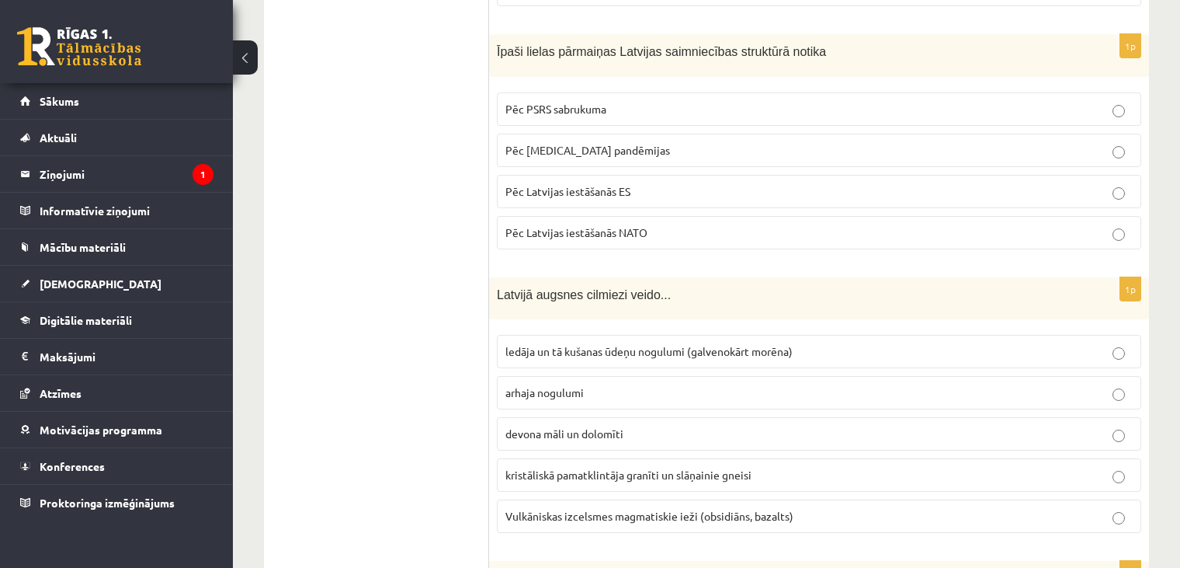
click at [596, 92] on label "Pēc PSRS sabrukuma" at bounding box center [819, 108] width 644 height 33
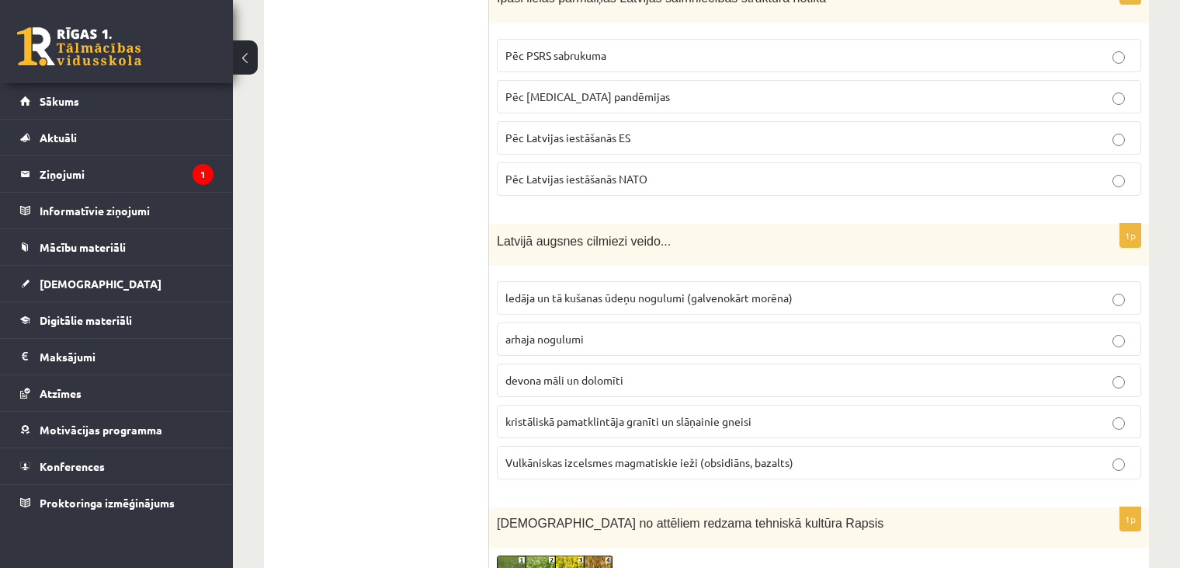
click at [711, 273] on fieldset "ledāja un tā kušanas ūdeņu nogulumi (galvenokārt morēna) arhaja nogulumi devona…" at bounding box center [819, 378] width 644 height 210
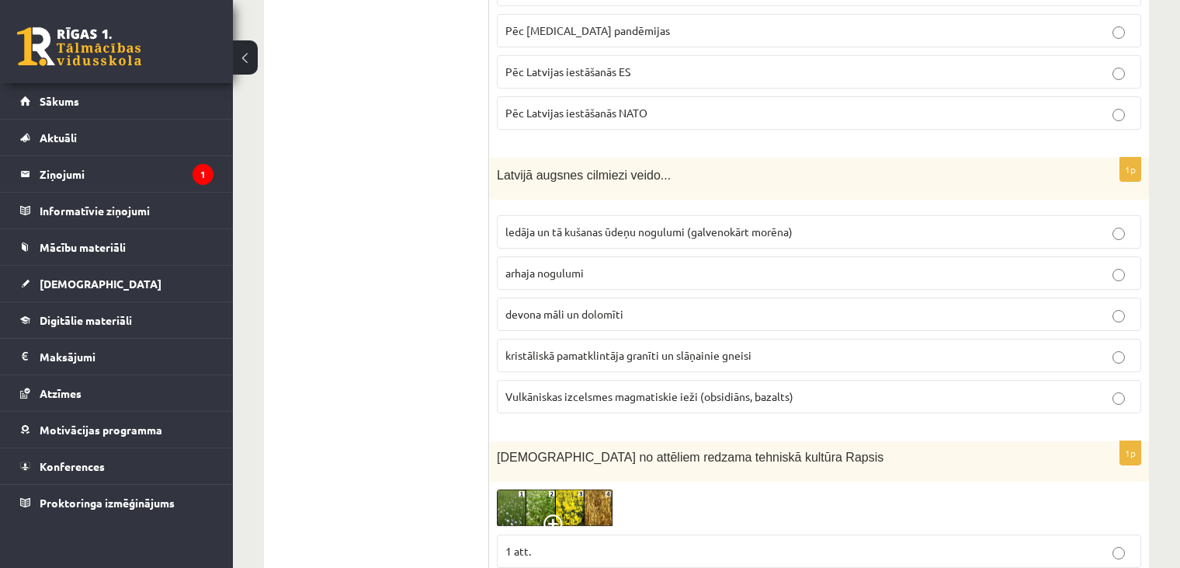
scroll to position [5068, 0]
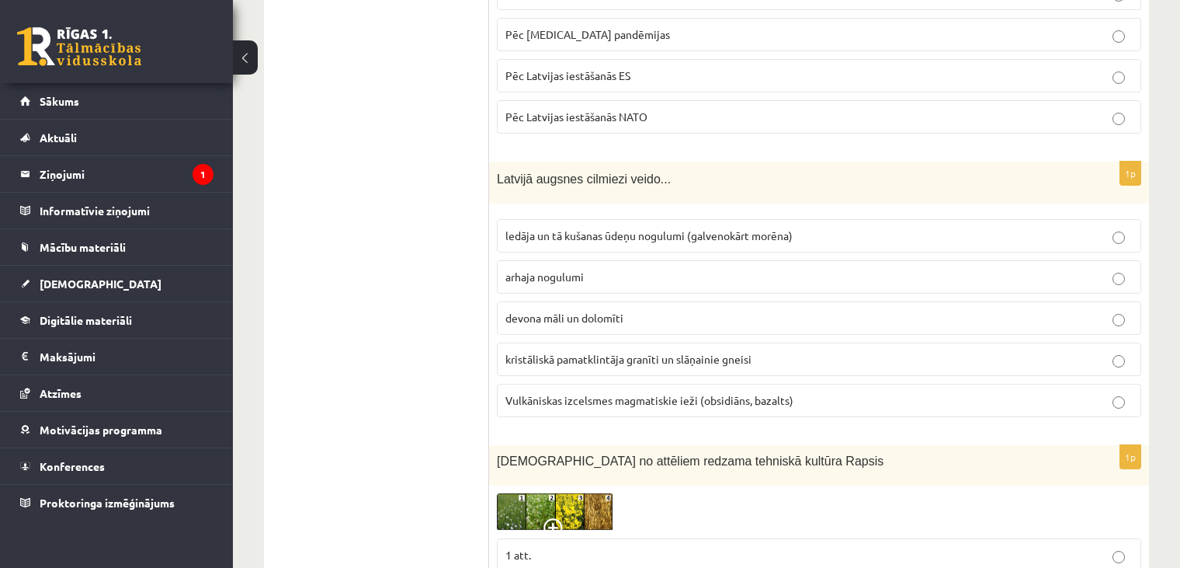
click at [645, 227] on p "ledāja un tā kušanas ūdeņu nogulumi (galvenokārt morēna)" at bounding box center [818, 235] width 627 height 16
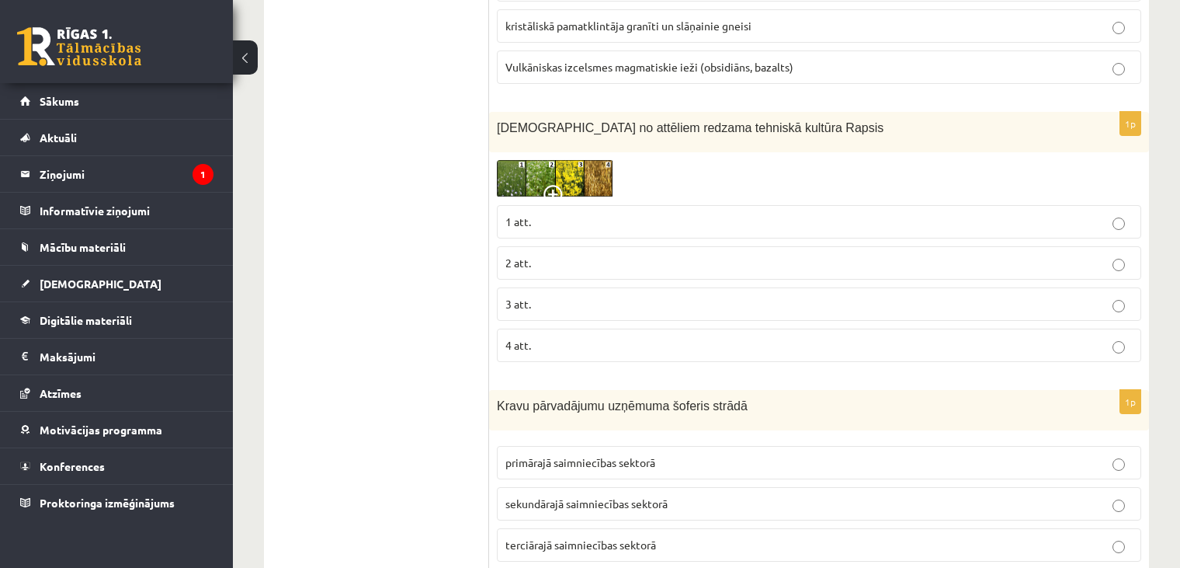
scroll to position [5392, 0]
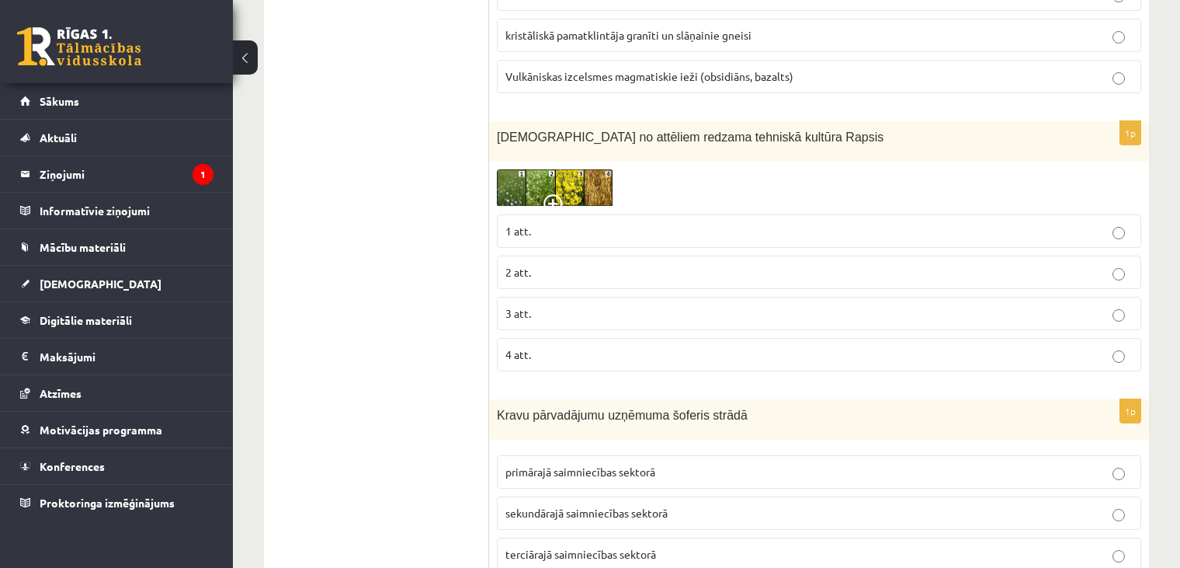
click at [559, 169] on img at bounding box center [555, 188] width 116 height 38
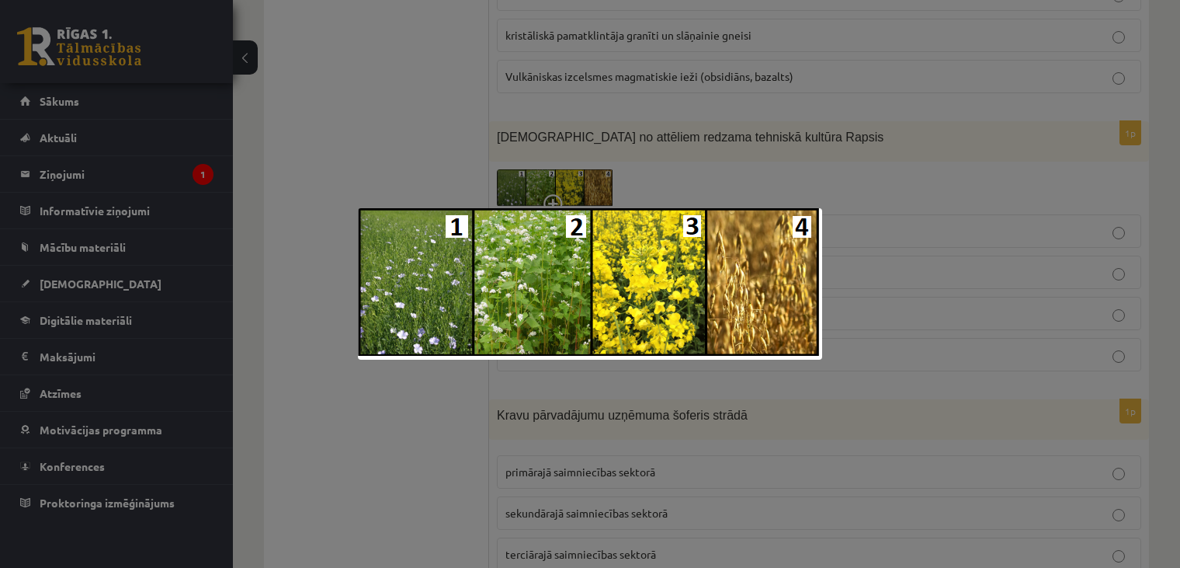
click at [840, 149] on div at bounding box center [590, 284] width 1180 height 568
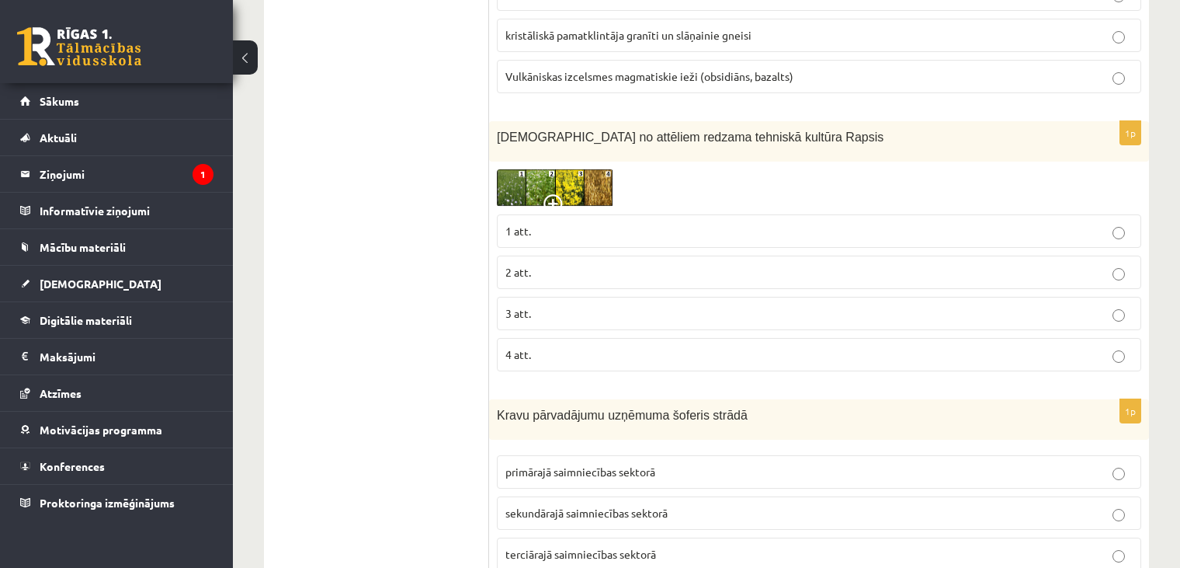
click at [543, 305] on p "3 att." at bounding box center [818, 313] width 627 height 16
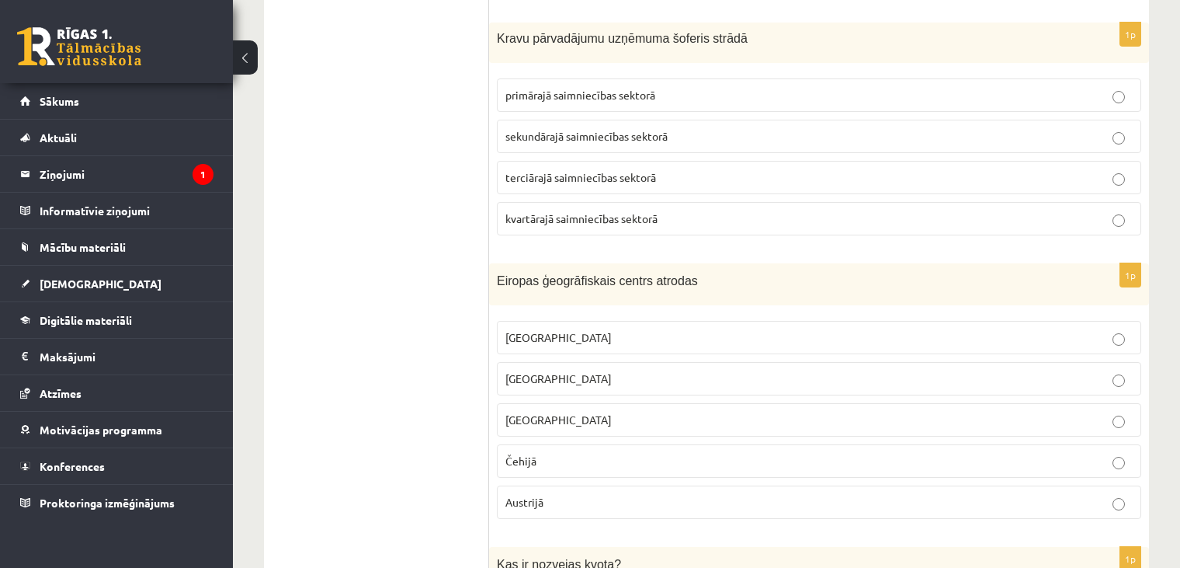
scroll to position [5770, 0]
click at [643, 85] on p "primārajā saimniecības sektorā" at bounding box center [818, 93] width 627 height 16
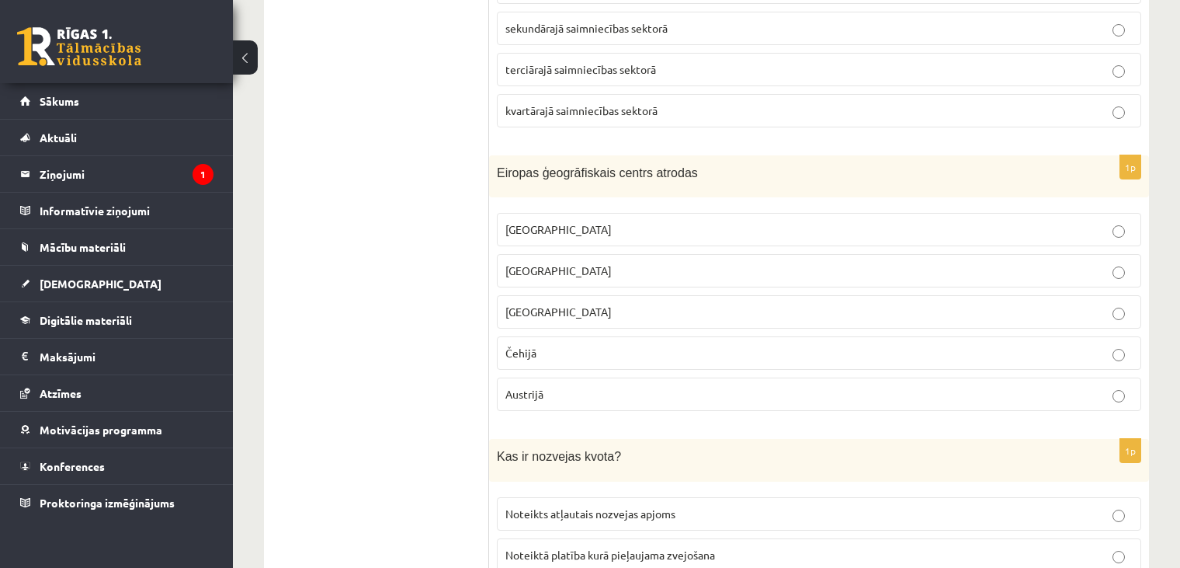
scroll to position [5875, 0]
click at [665, 346] on p "Čehijā" at bounding box center [818, 354] width 627 height 16
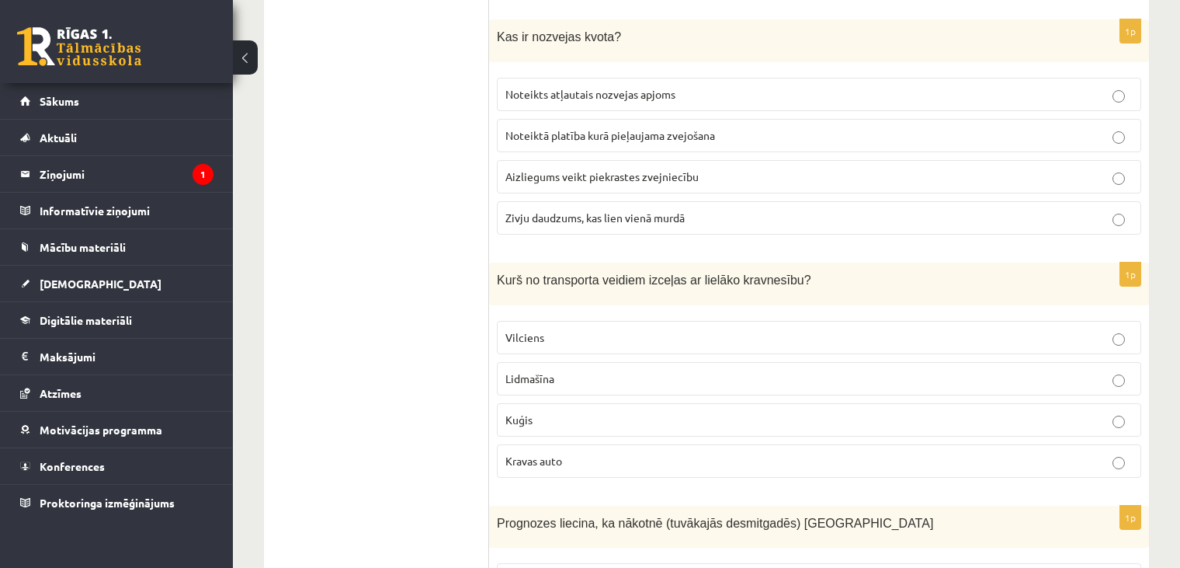
scroll to position [6294, 0]
click at [634, 89] on span "Noteikts atļautais nozvejas apjoms" at bounding box center [590, 96] width 170 height 14
click at [524, 413] on p "Kuģis" at bounding box center [818, 421] width 627 height 16
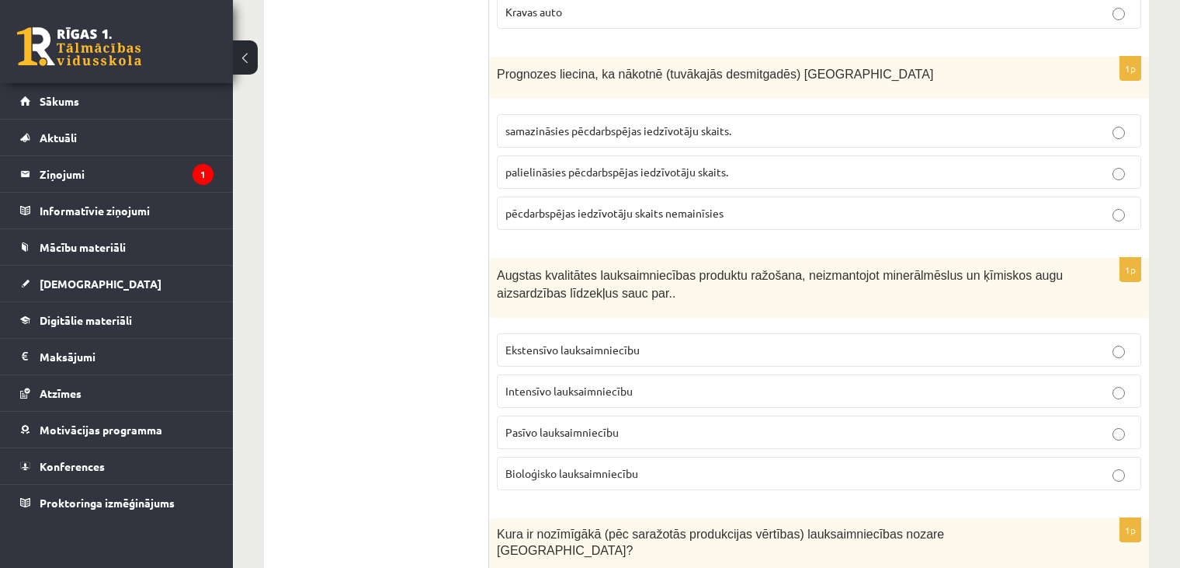
scroll to position [6745, 0]
click at [628, 123] on span "samazināsies pēcdarbspējas iedzīvotāju skaits." at bounding box center [618, 130] width 226 height 14
click at [512, 465] on span "Bioloģisko lauksaimniecību" at bounding box center [571, 472] width 133 height 14
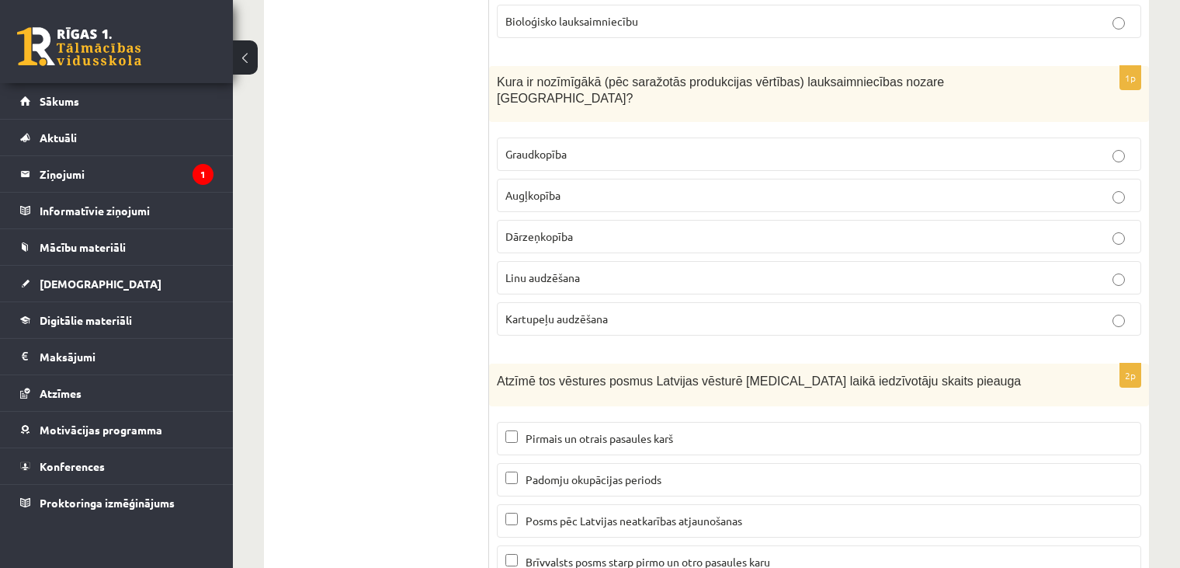
scroll to position [7208, 0]
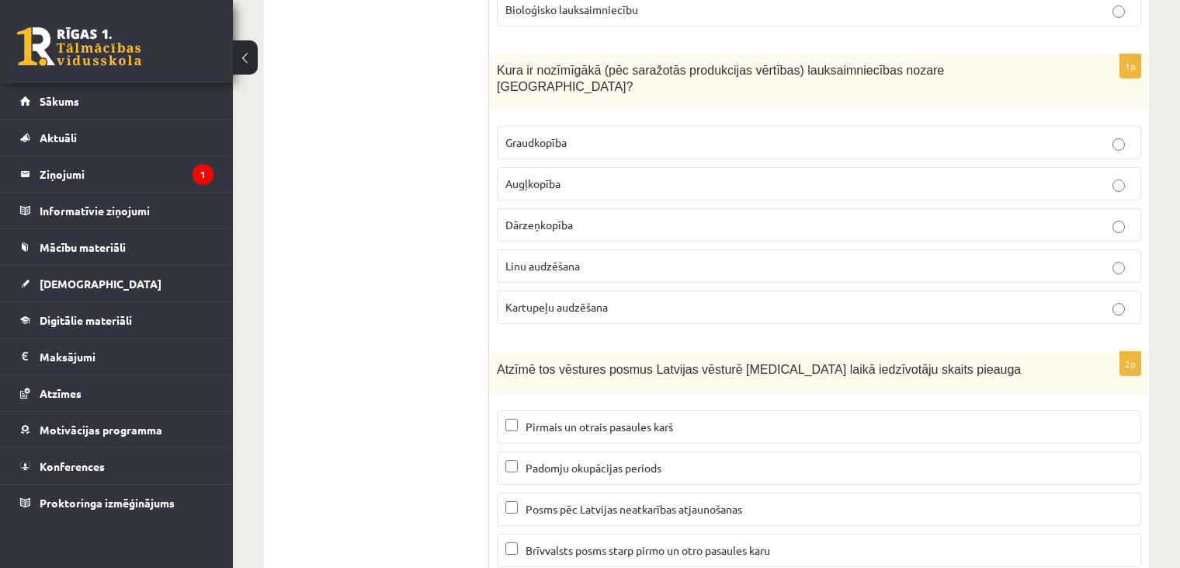
click at [788, 134] on p "Graudkopība" at bounding box center [818, 142] width 627 height 16
click at [637, 460] on p "Padomju okupācijas periods" at bounding box center [818, 468] width 627 height 16
click at [660, 502] on span "Posms pēc Latvijas neatkarības atjaunošanas" at bounding box center [634, 509] width 217 height 14
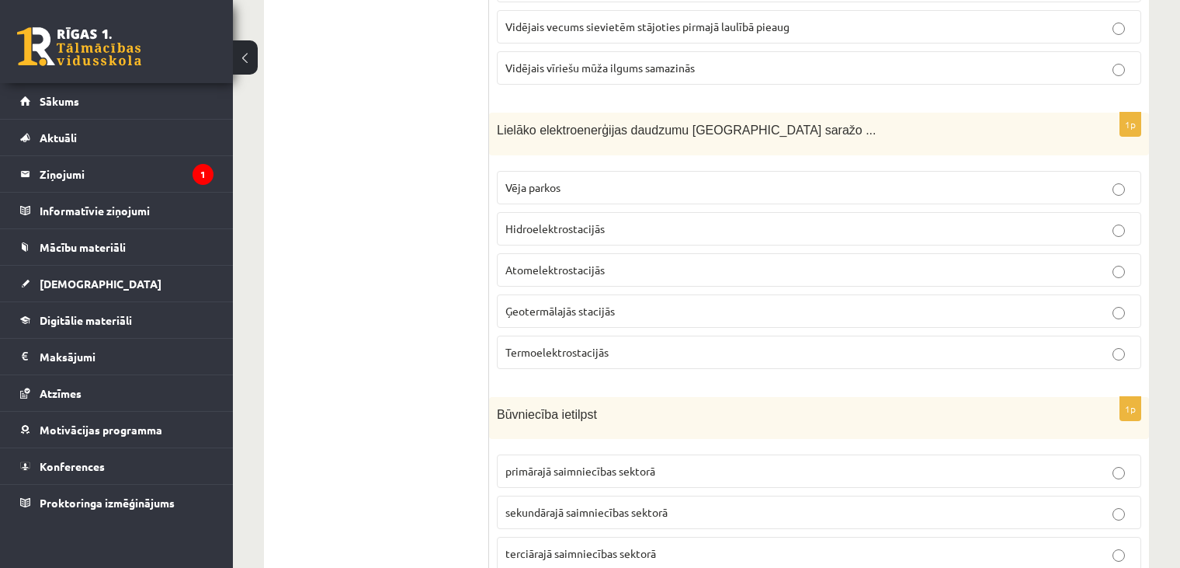
scroll to position [0, 0]
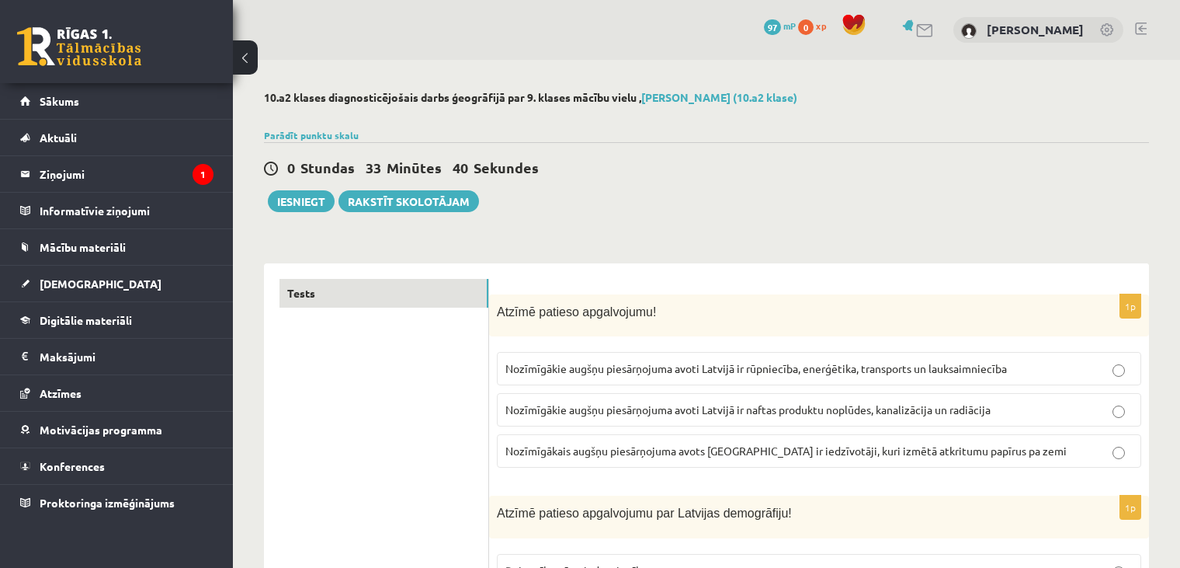
click at [637, 197] on div "0 Stundas 33 Minūtes 40 Sekundes Ieskaite saglabāta! Iesniegt Rakstīt skolotājam" at bounding box center [706, 177] width 885 height 70
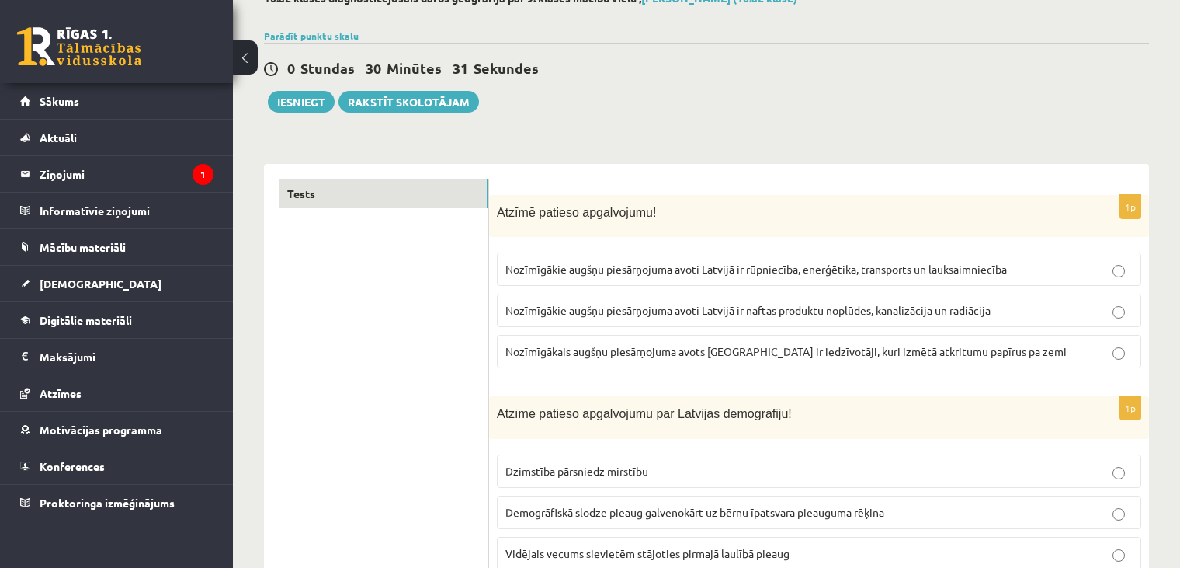
scroll to position [84, 0]
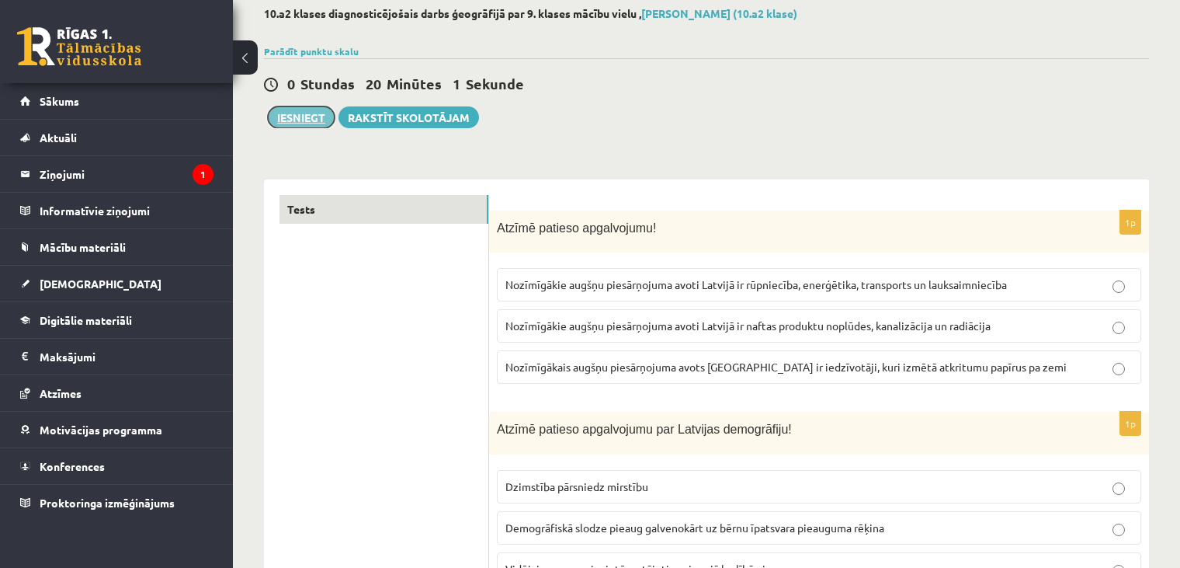
click at [278, 115] on button "Iesniegt" at bounding box center [301, 117] width 67 height 22
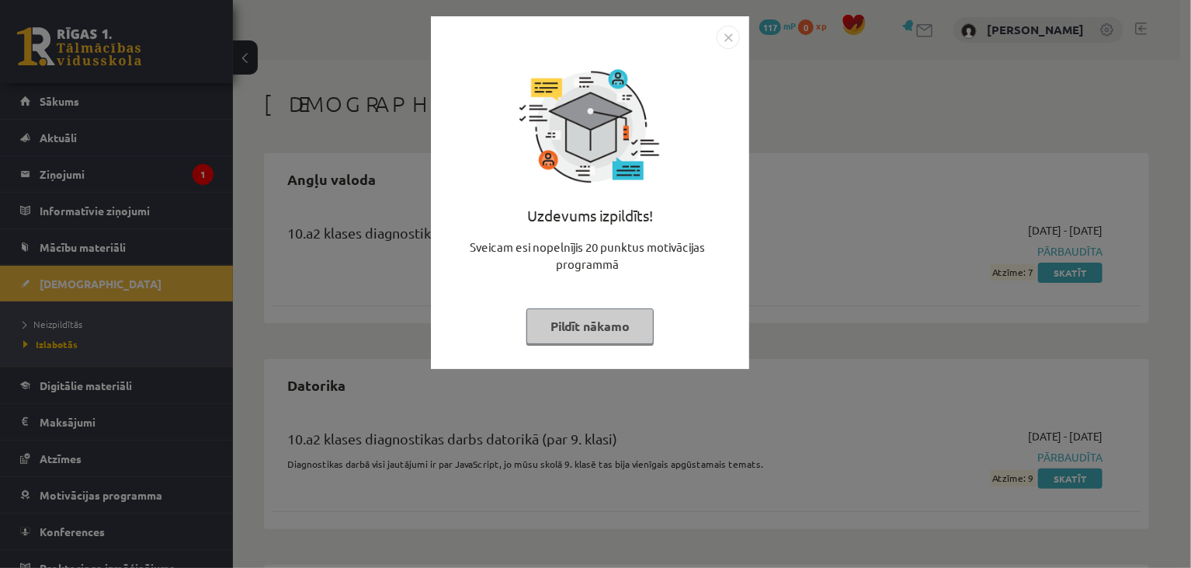
click at [720, 30] on img "Close" at bounding box center [728, 37] width 23 height 23
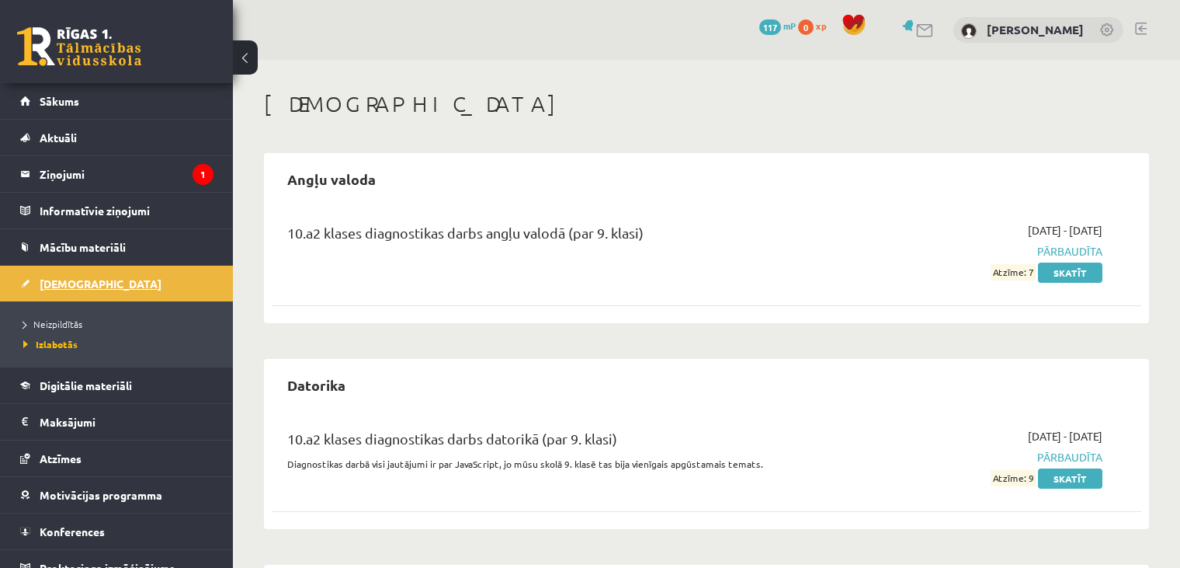
click at [66, 283] on span "[DEMOGRAPHIC_DATA]" at bounding box center [101, 283] width 122 height 14
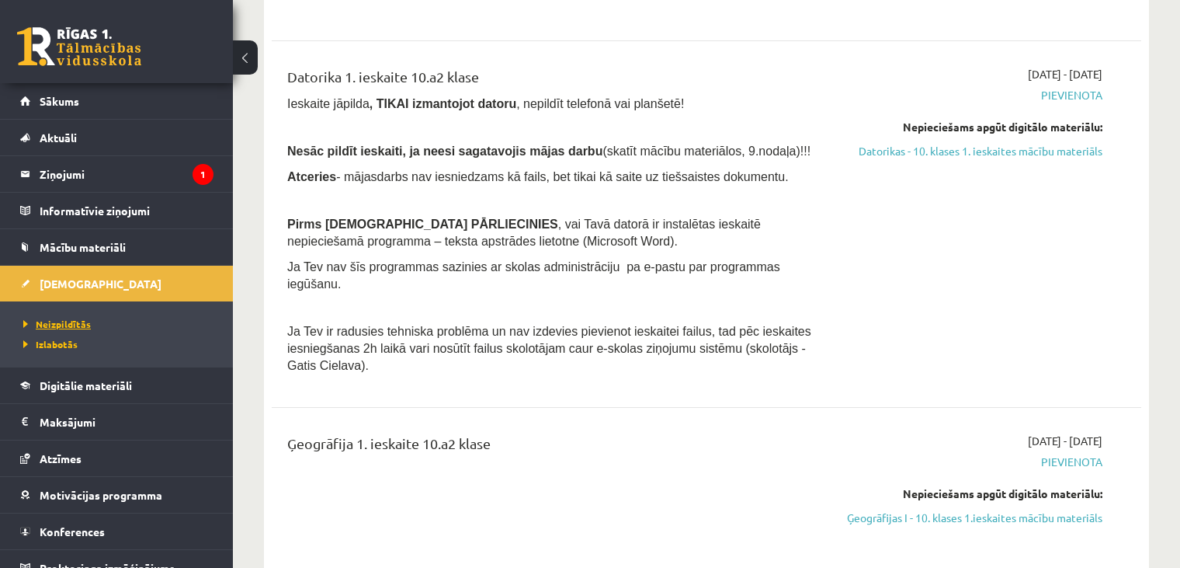
scroll to position [16, 0]
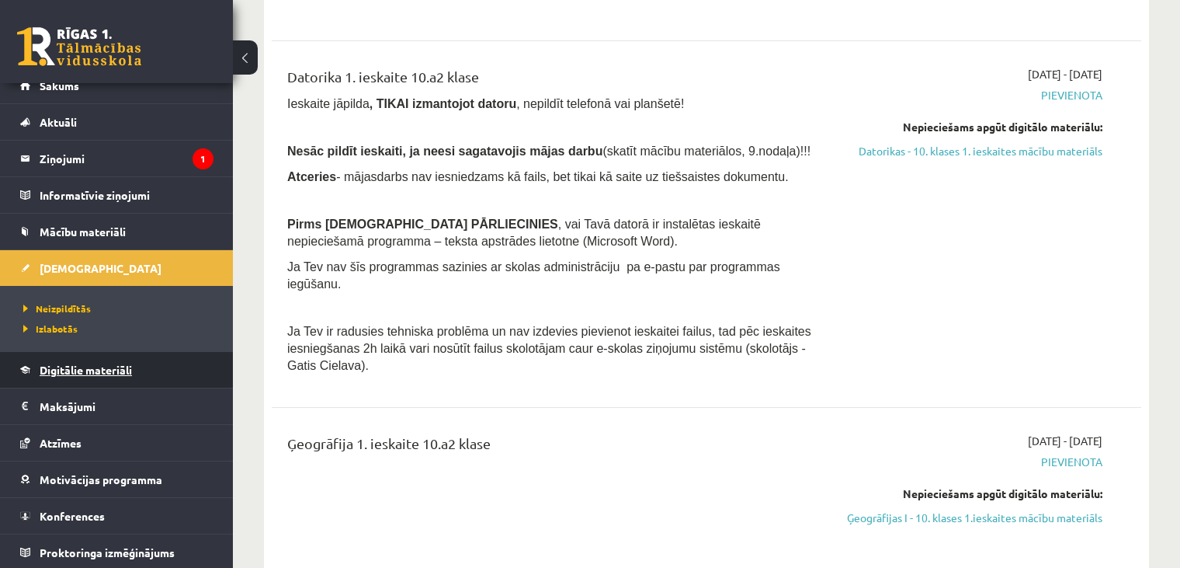
click at [92, 375] on link "Digitālie materiāli" at bounding box center [116, 370] width 193 height 36
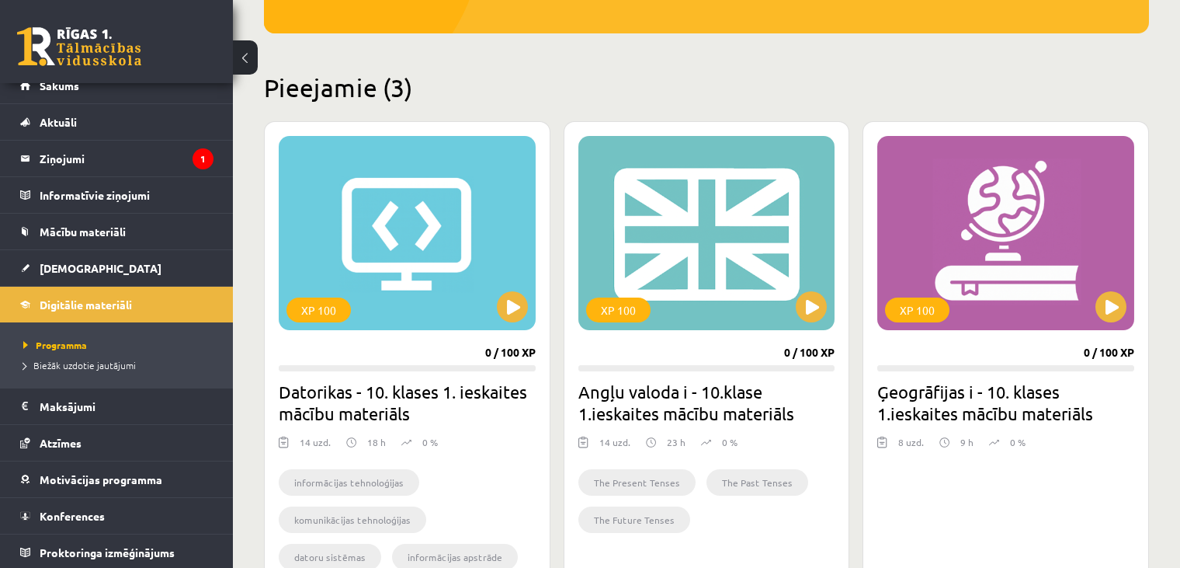
drag, startPoint x: 525, startPoint y: 14, endPoint x: 521, endPoint y: 25, distance: 11.5
click at [505, 72] on h2 "Pieejamie (3)" at bounding box center [706, 87] width 885 height 30
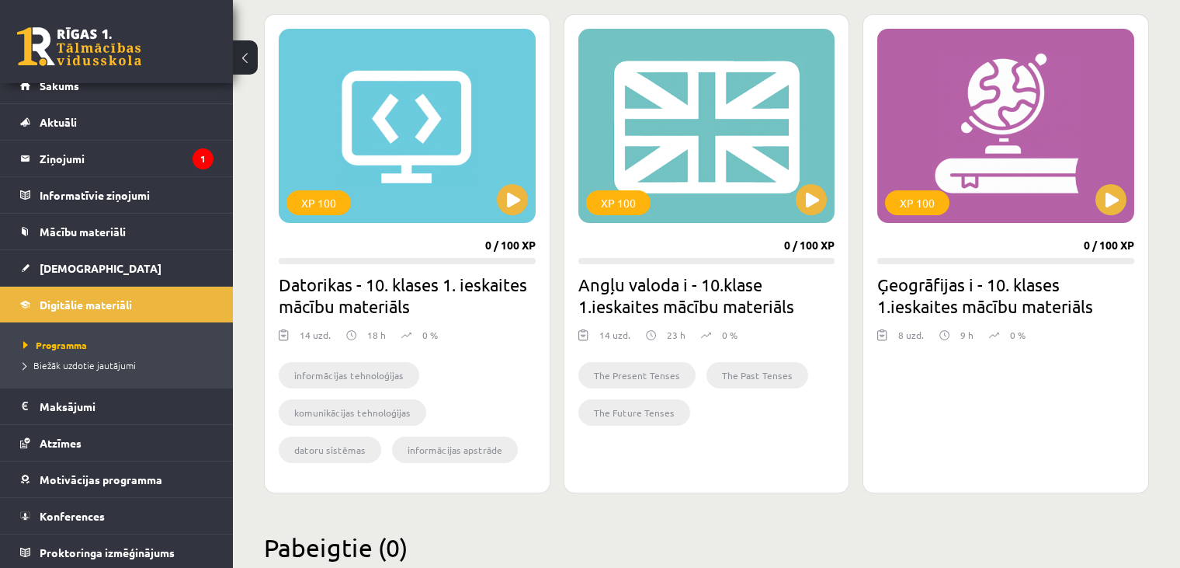
scroll to position [429, 0]
click at [1097, 203] on div "XP 100" at bounding box center [1005, 126] width 257 height 194
click at [962, 174] on div "XP 100" at bounding box center [1005, 126] width 257 height 194
click at [922, 205] on div "XP 100" at bounding box center [917, 202] width 64 height 25
click at [926, 292] on h2 "Ģeogrāfijas i - 10. klases 1.ieskaites mācību materiāls" at bounding box center [1005, 294] width 257 height 43
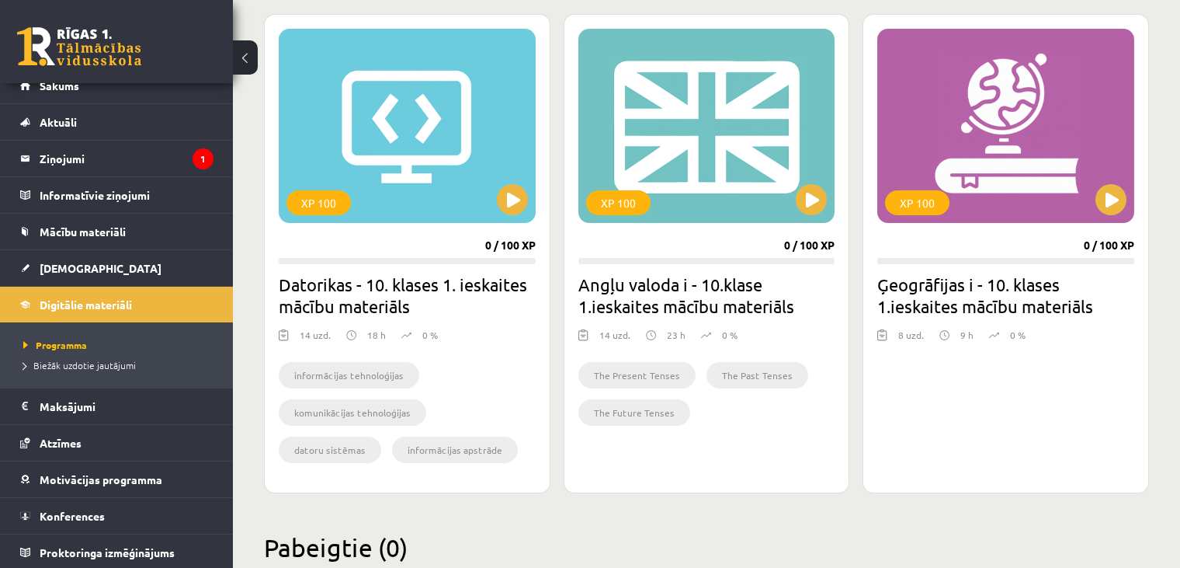
click at [934, 302] on h2 "Ģeogrāfijas i - 10. klases 1.ieskaites mācību materiāls" at bounding box center [1005, 294] width 257 height 43
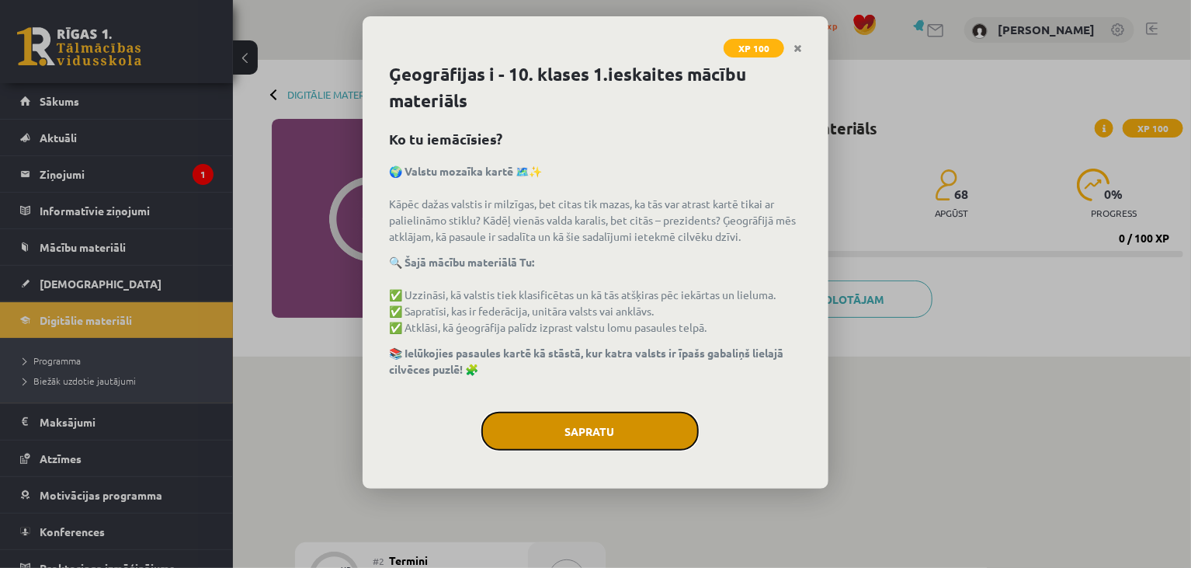
click at [592, 432] on button "Sapratu" at bounding box center [589, 431] width 217 height 39
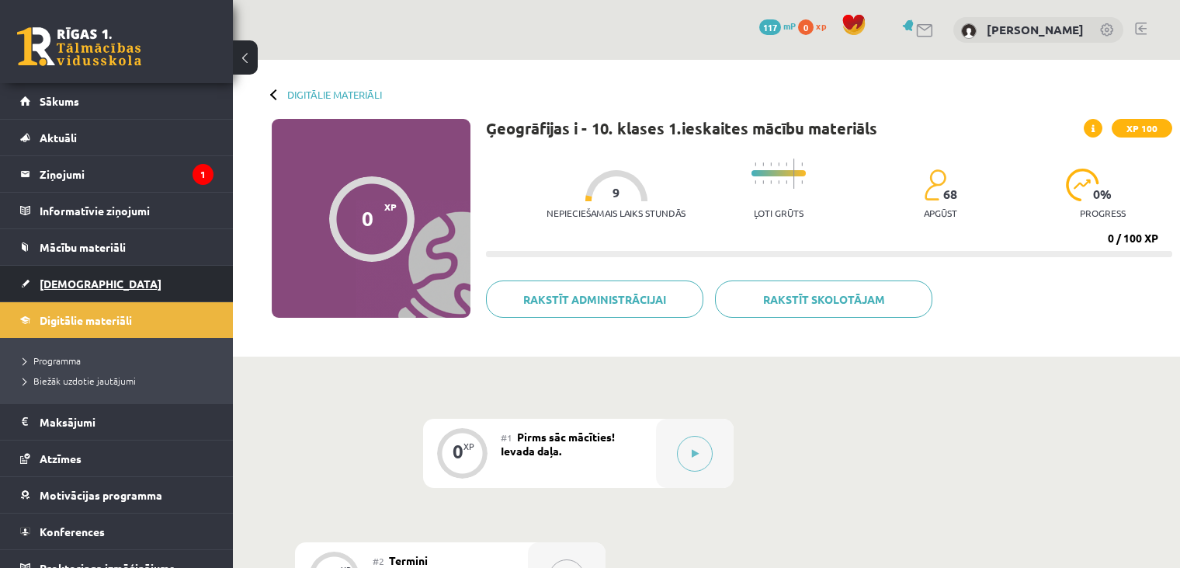
click at [94, 280] on link "[DEMOGRAPHIC_DATA]" at bounding box center [116, 284] width 193 height 36
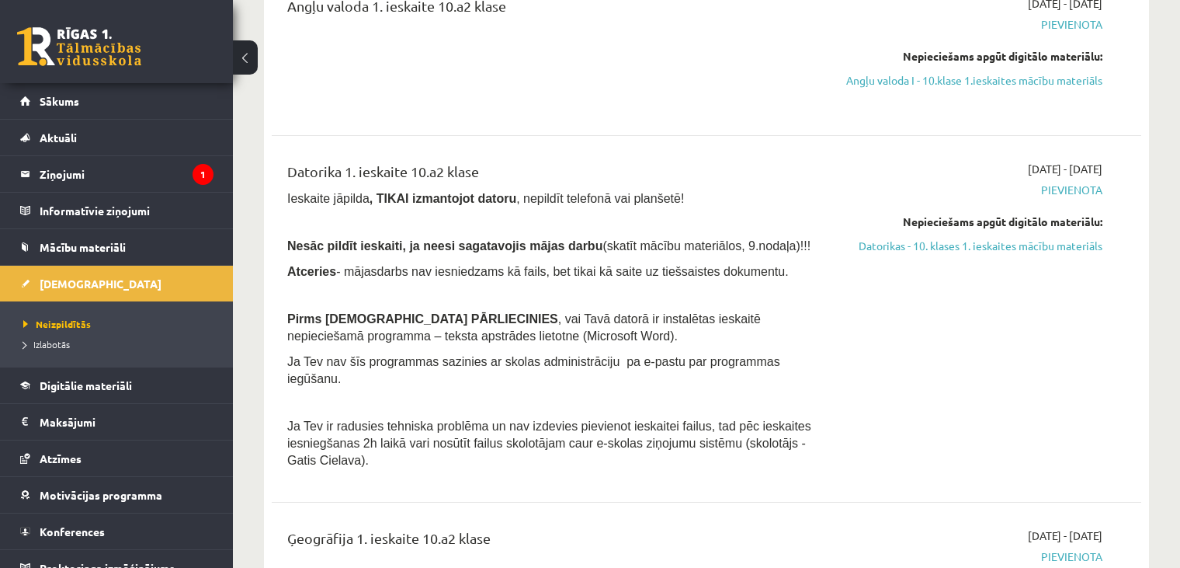
scroll to position [217, 0]
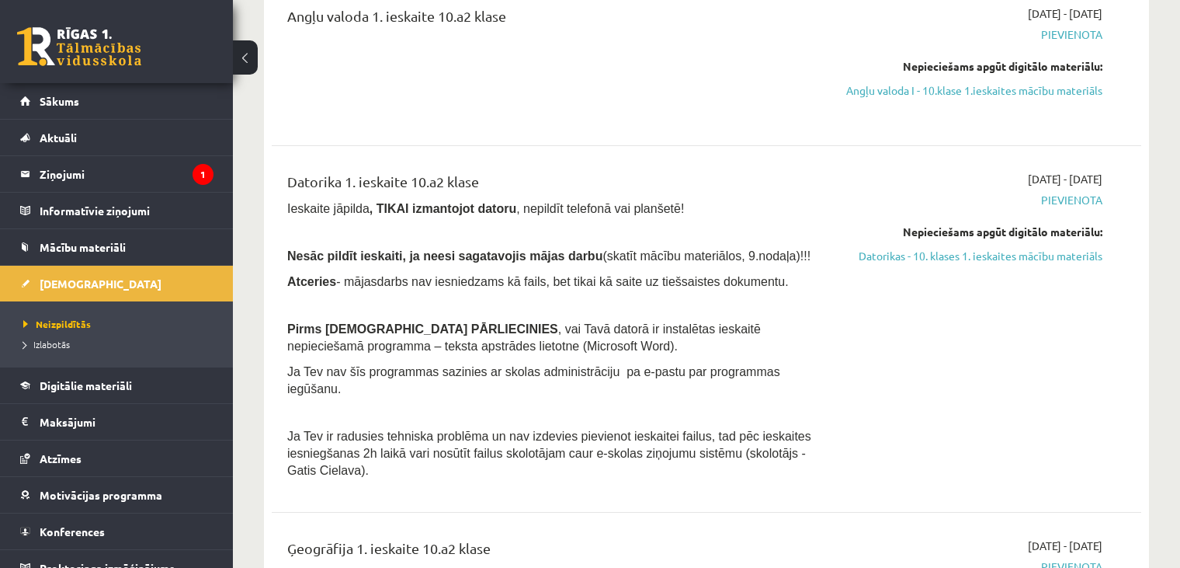
click at [20, 266] on link "[DEMOGRAPHIC_DATA]" at bounding box center [116, 284] width 193 height 36
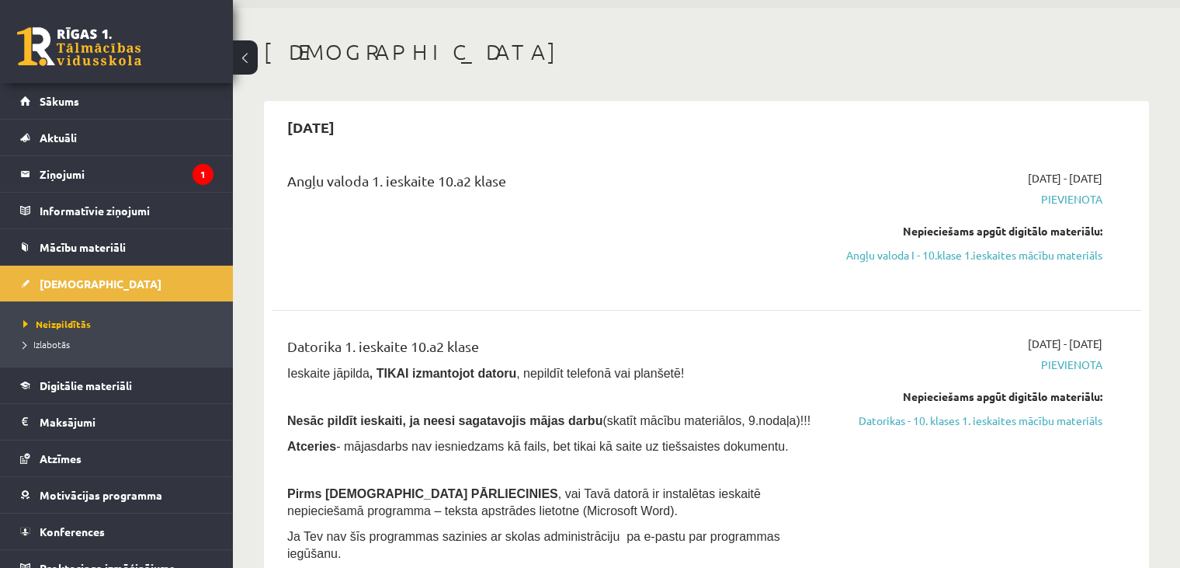
scroll to position [51, 0]
click at [45, 381] on span "Digitālie materiāli" at bounding box center [86, 385] width 92 height 14
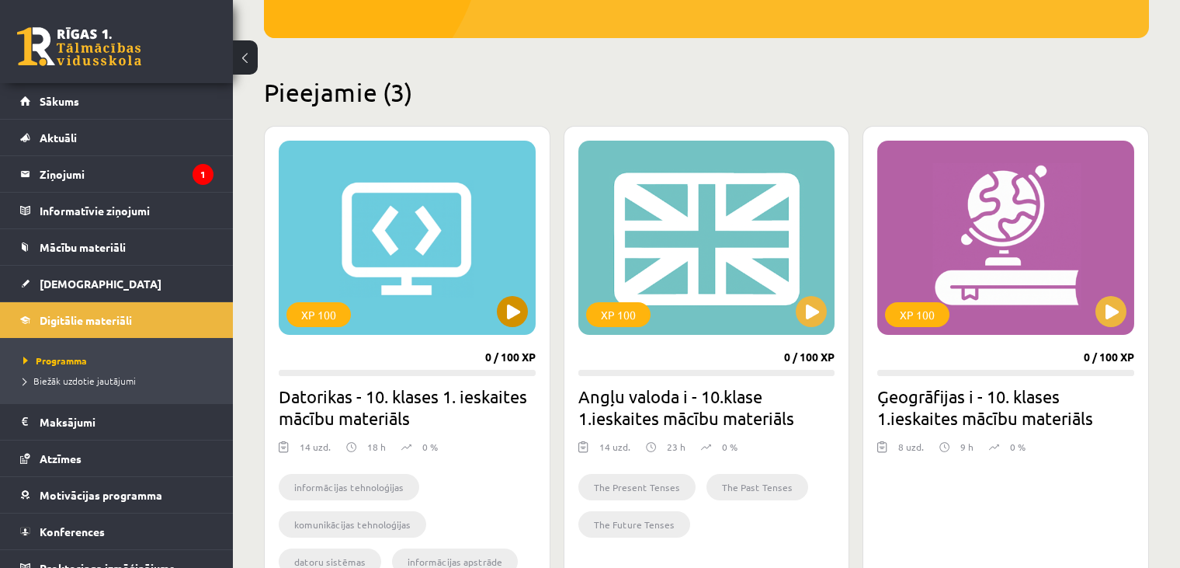
scroll to position [345, 0]
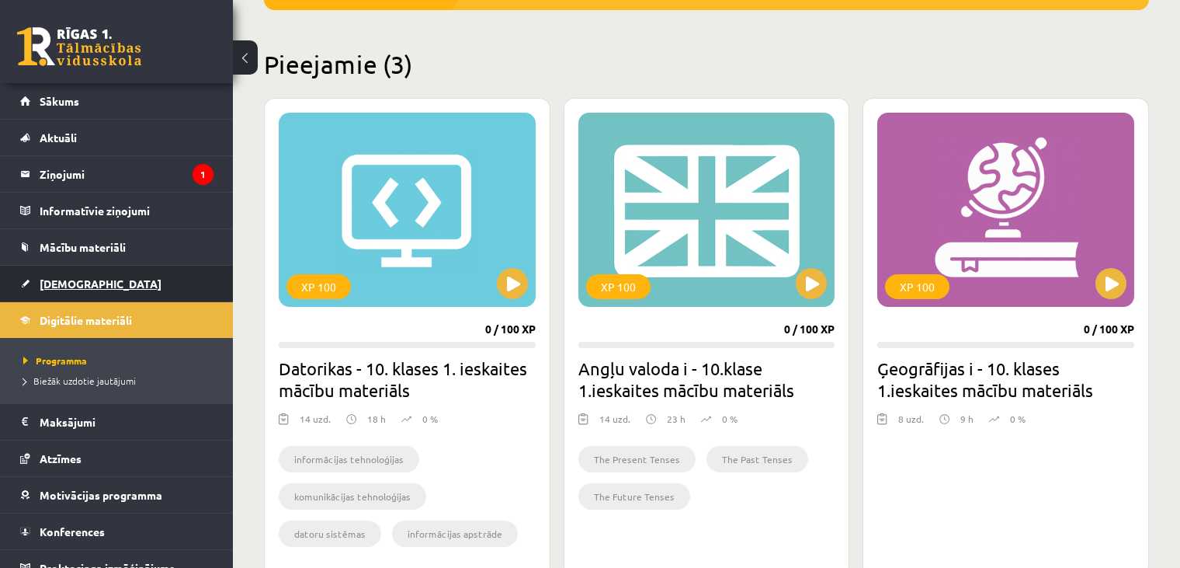
click at [52, 281] on span "[DEMOGRAPHIC_DATA]" at bounding box center [101, 283] width 122 height 14
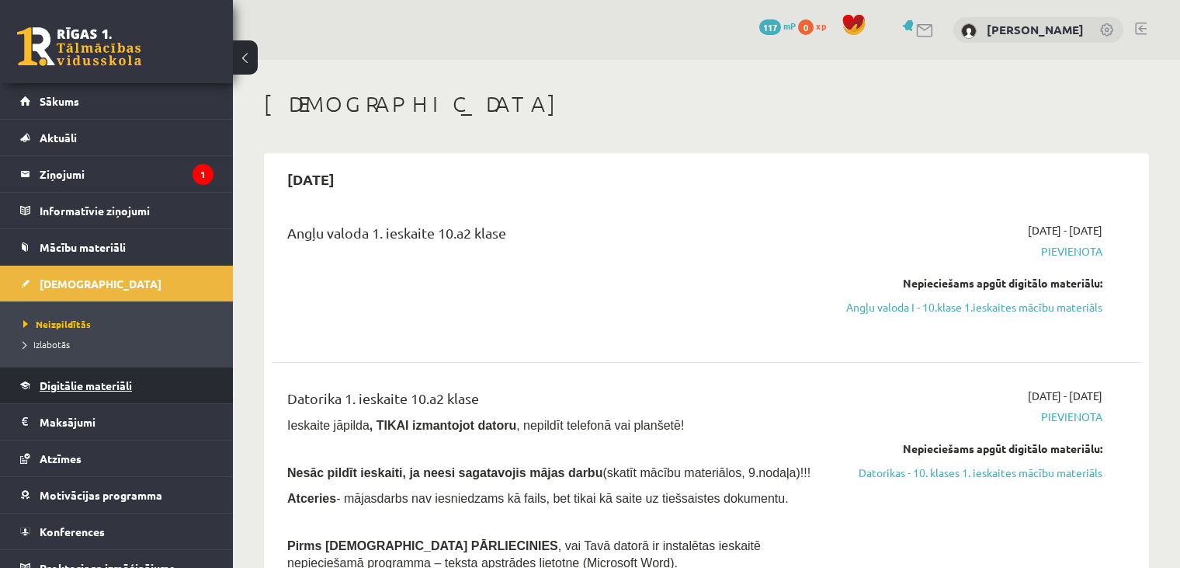
click at [42, 391] on link "Digitālie materiāli" at bounding box center [116, 385] width 193 height 36
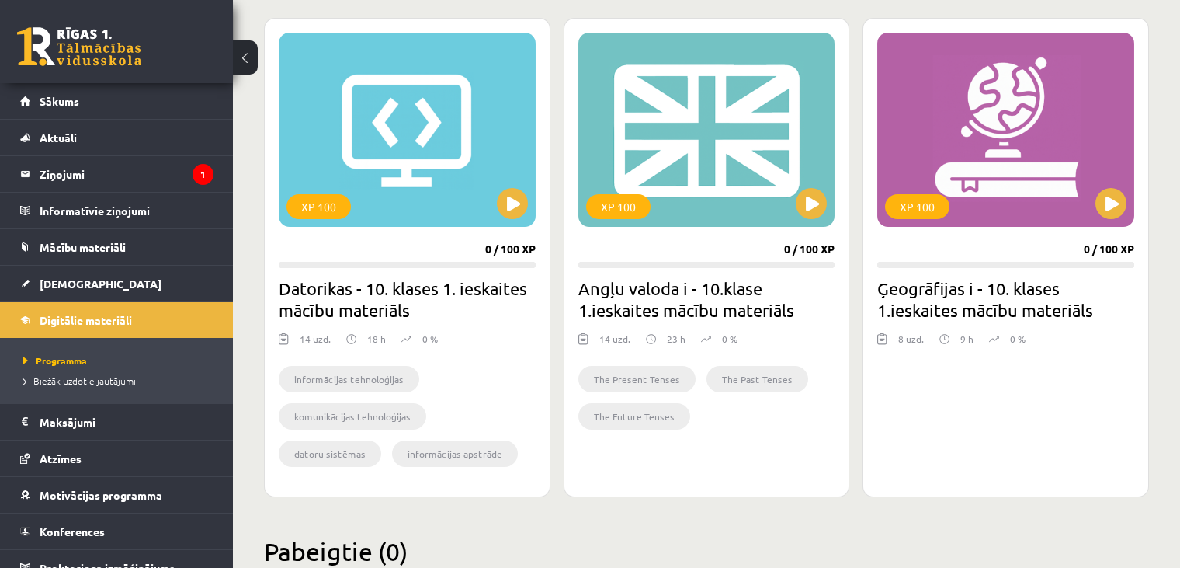
scroll to position [435, 0]
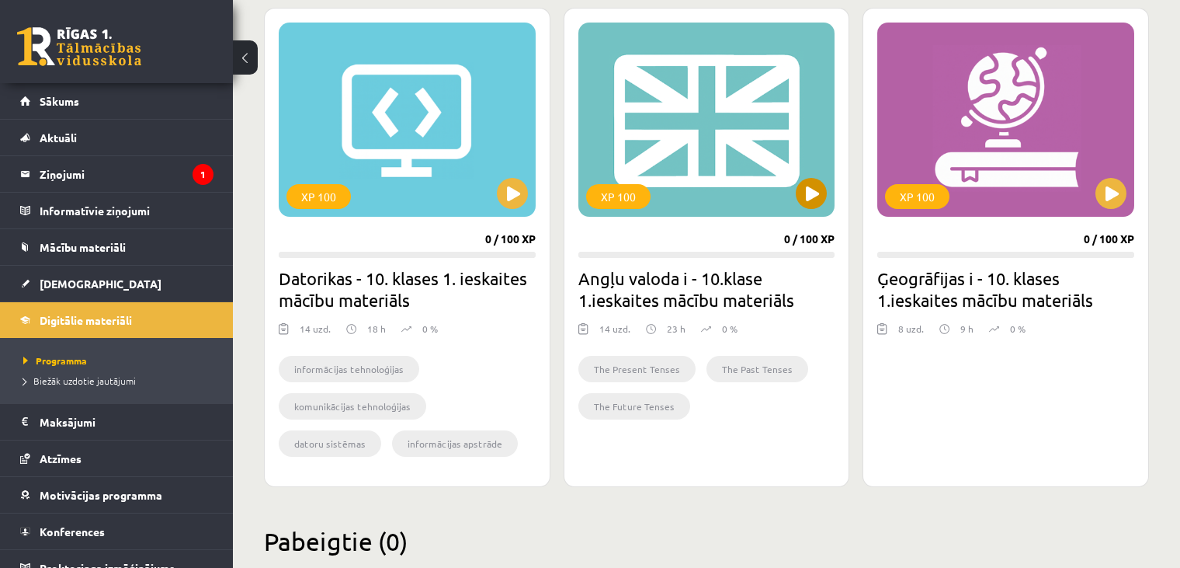
click at [797, 189] on div "XP 100" at bounding box center [706, 120] width 257 height 194
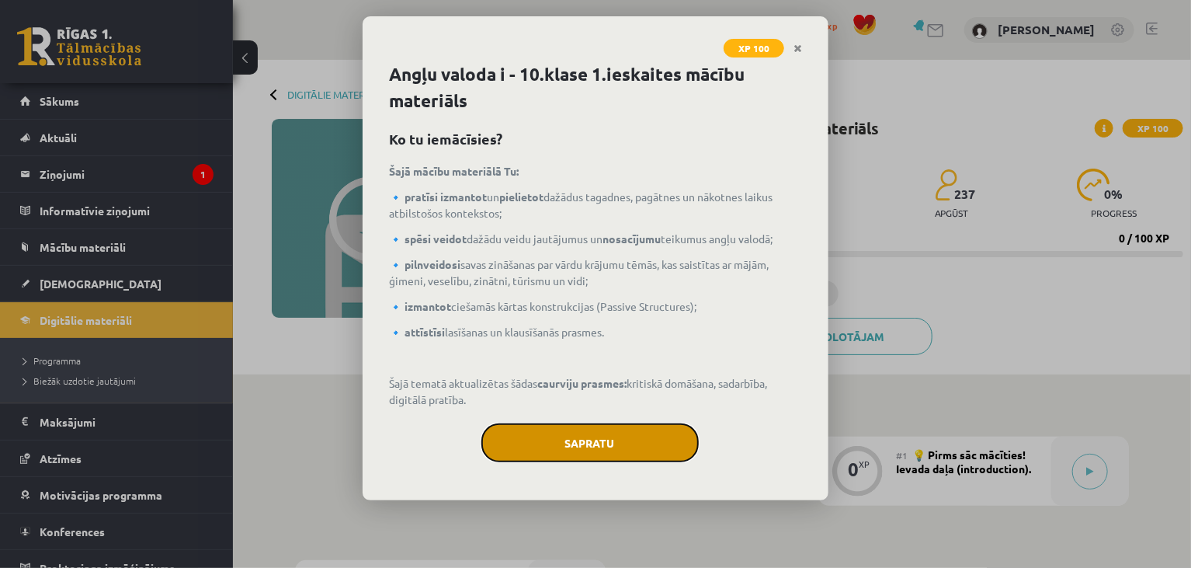
click at [524, 429] on button "Sapratu" at bounding box center [589, 442] width 217 height 39
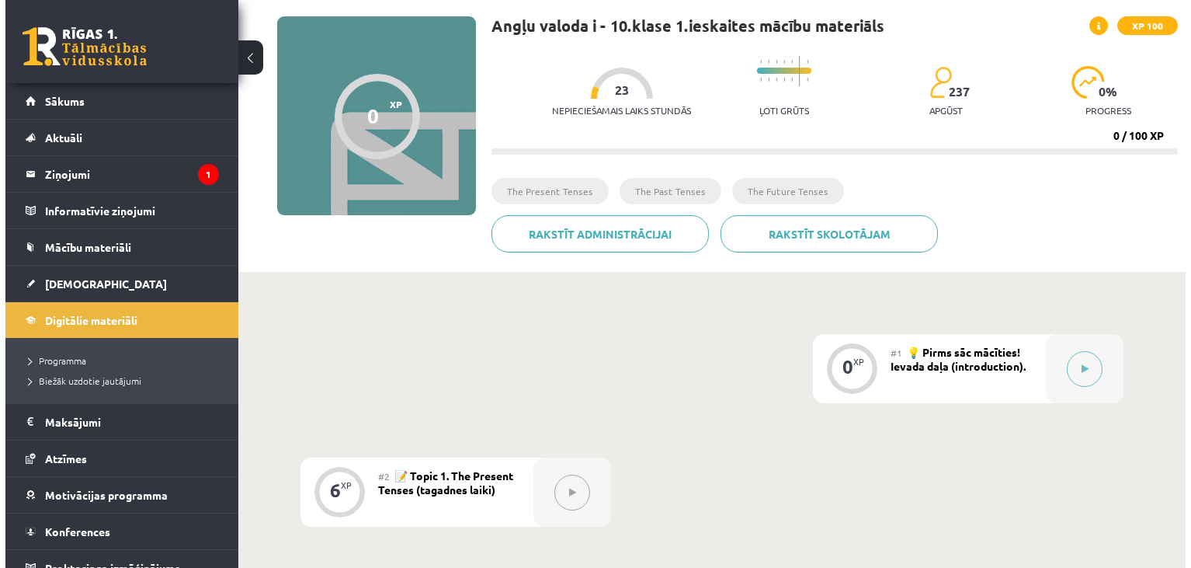
scroll to position [248, 0]
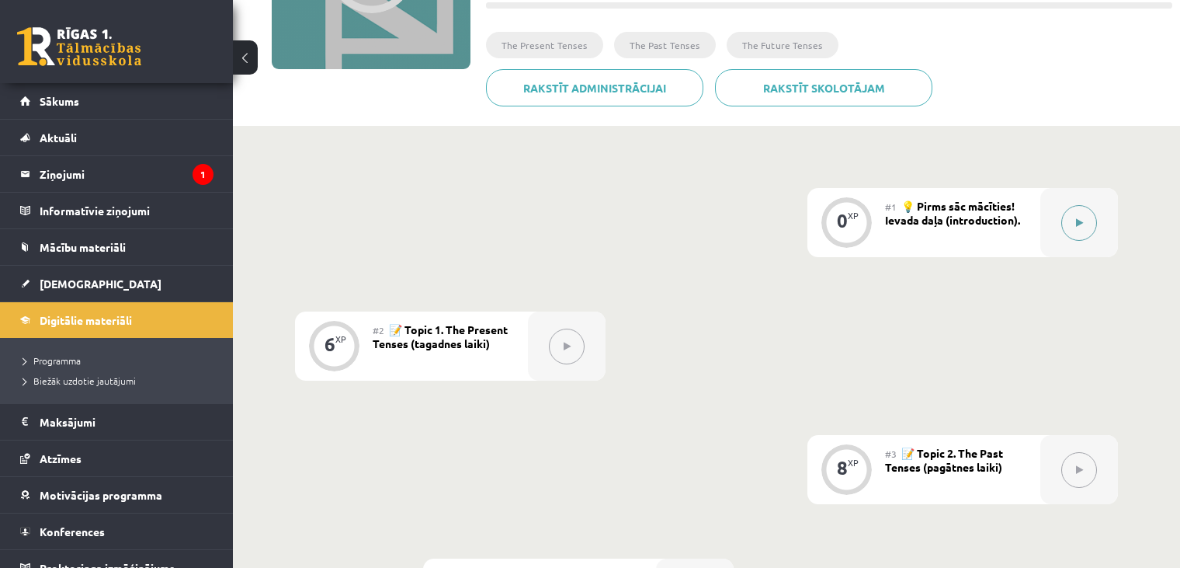
click at [1086, 218] on button at bounding box center [1079, 223] width 36 height 36
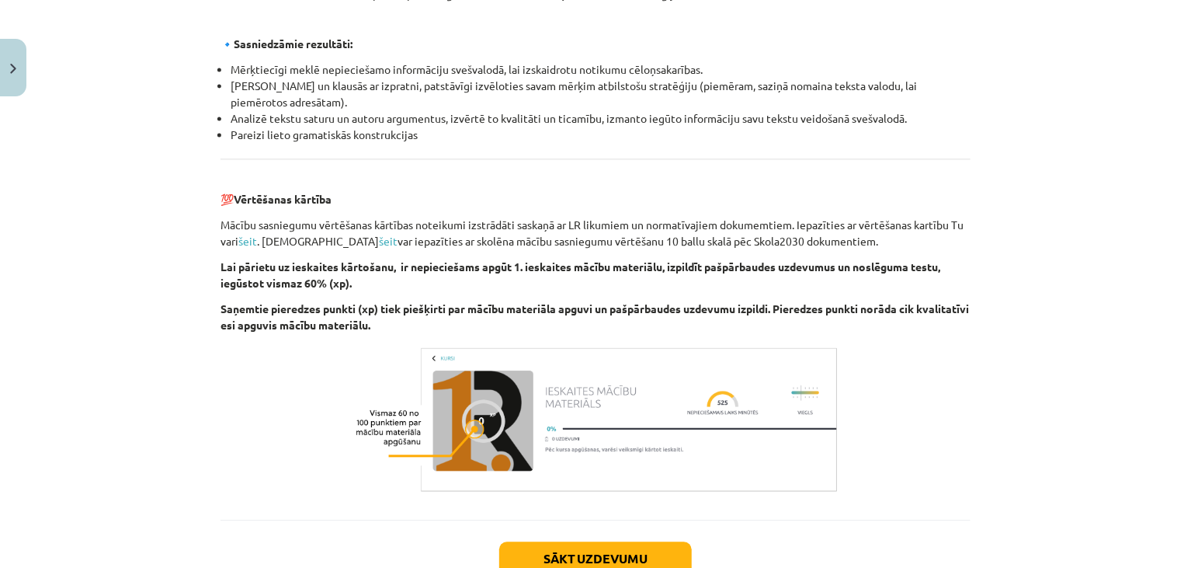
scroll to position [1766, 0]
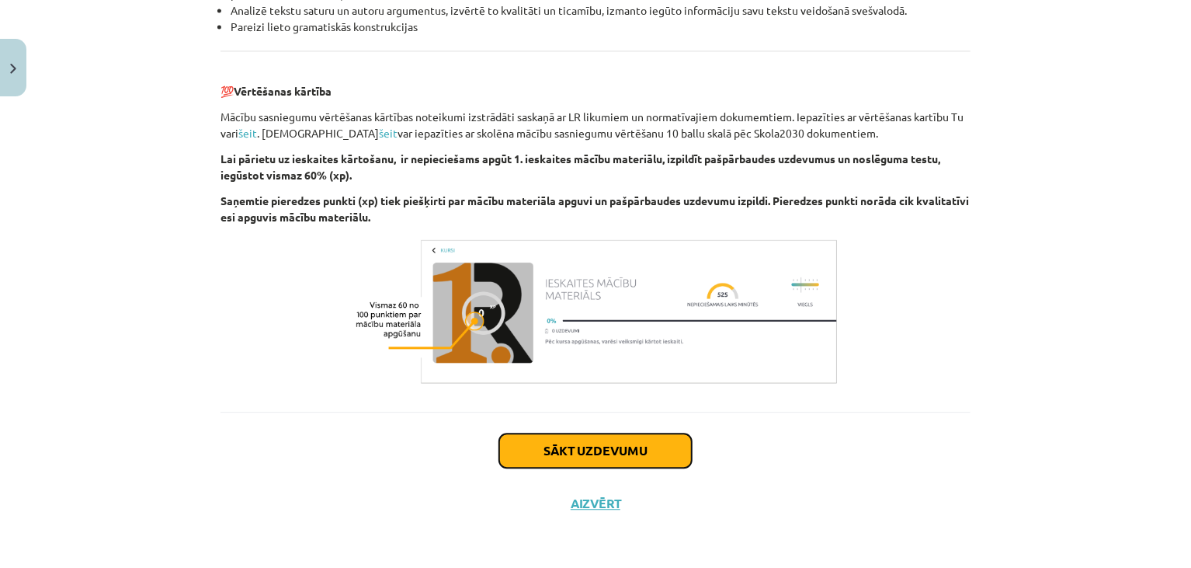
click at [597, 444] on button "Sākt uzdevumu" at bounding box center [595, 450] width 193 height 34
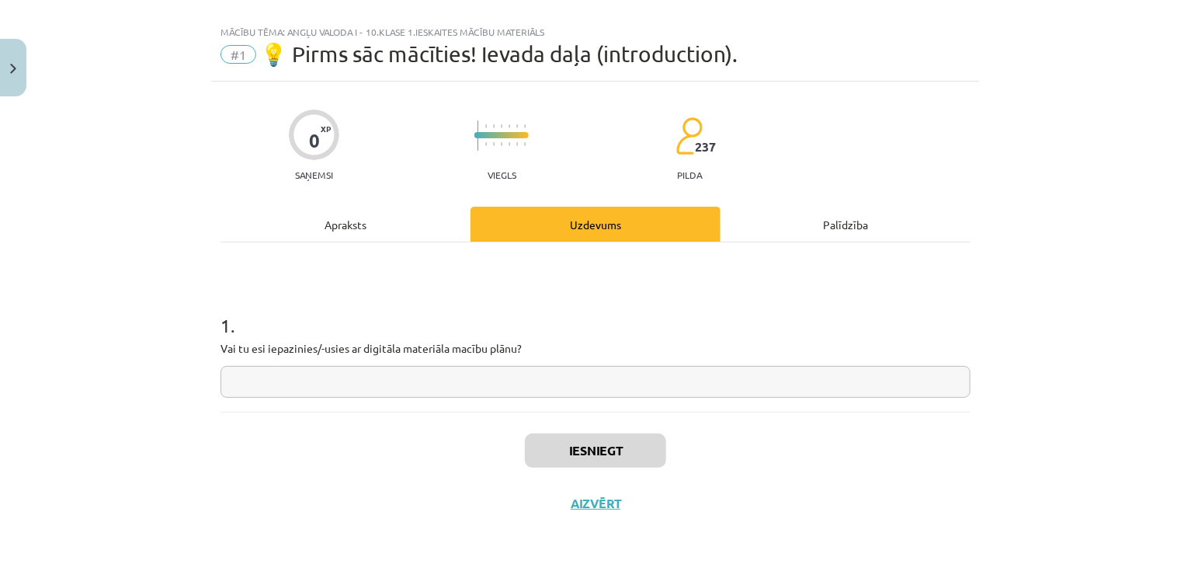
click at [400, 378] on input "text" at bounding box center [596, 382] width 750 height 32
type input "*"
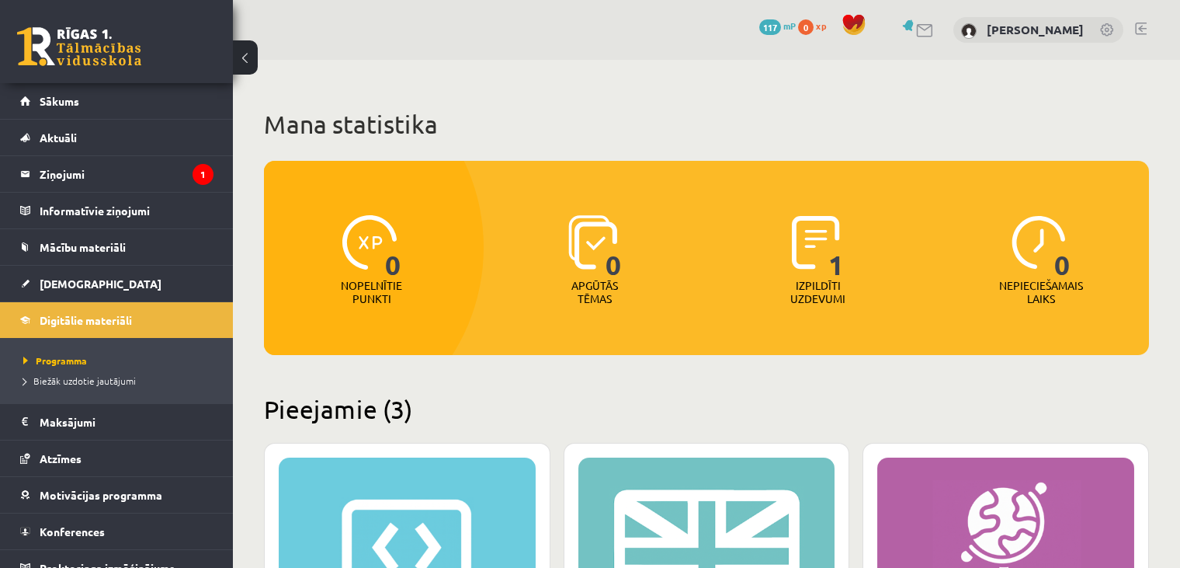
scroll to position [435, 0]
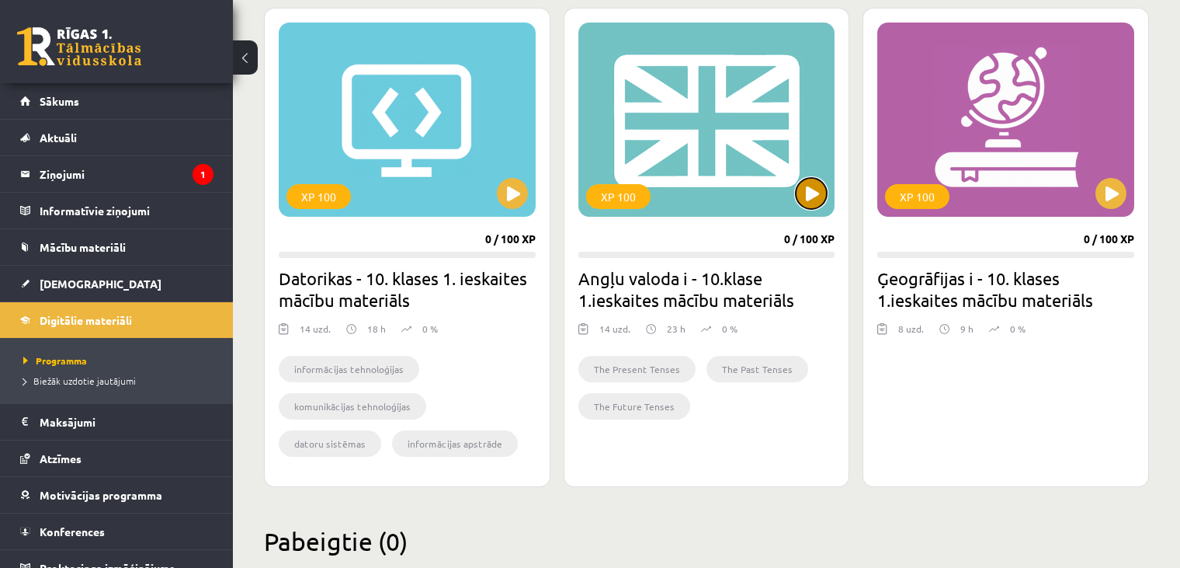
click at [810, 201] on button at bounding box center [811, 193] width 31 height 31
click at [696, 151] on div "XP 100" at bounding box center [706, 120] width 257 height 194
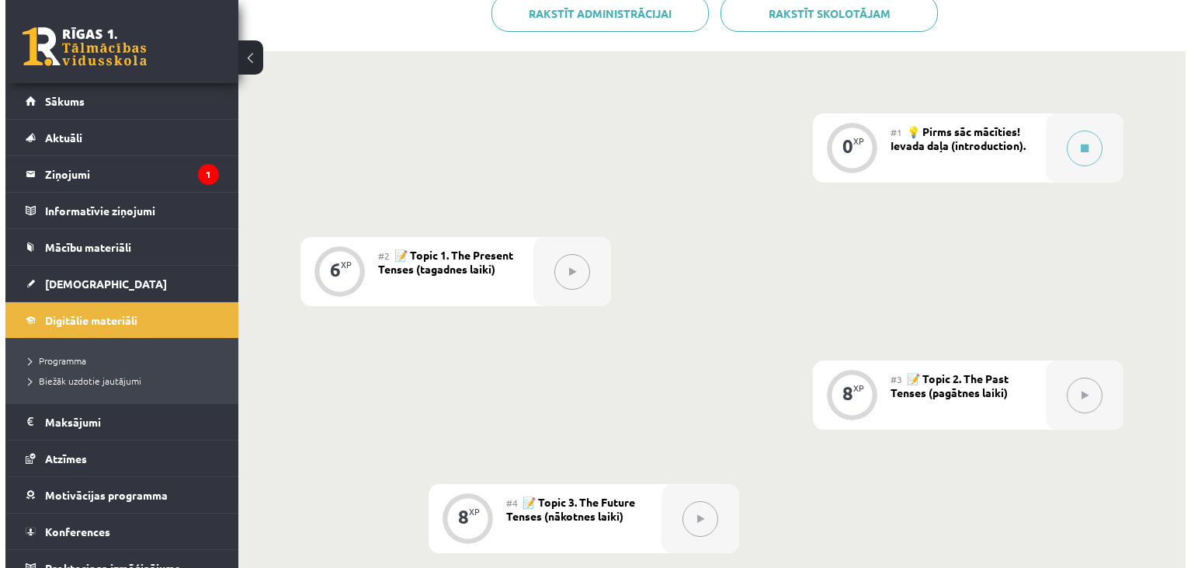
scroll to position [323, 0]
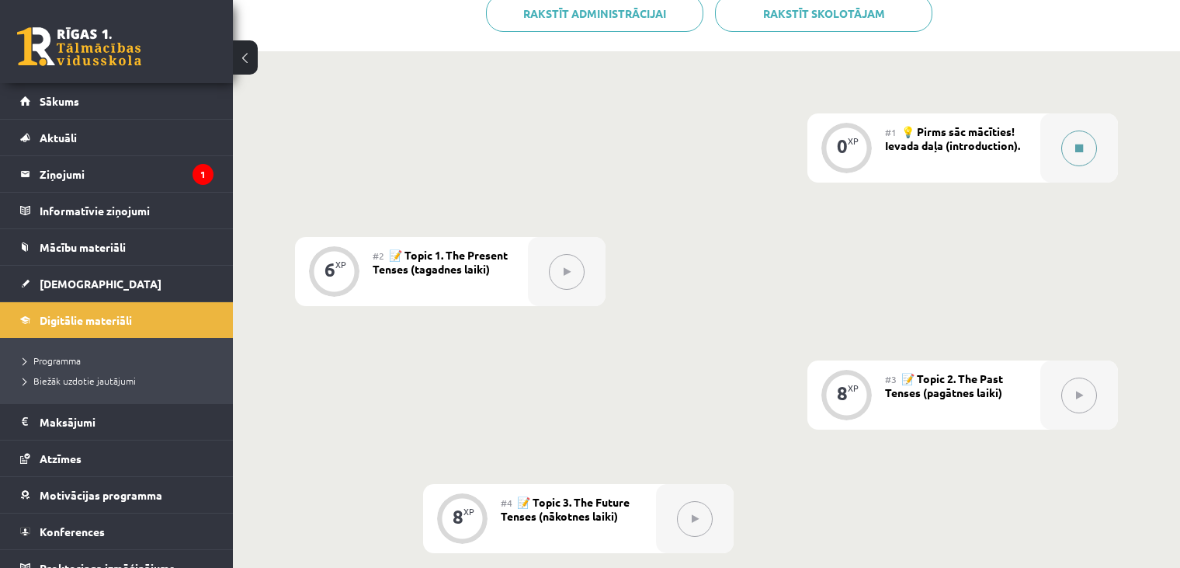
click at [1089, 140] on button at bounding box center [1079, 148] width 36 height 36
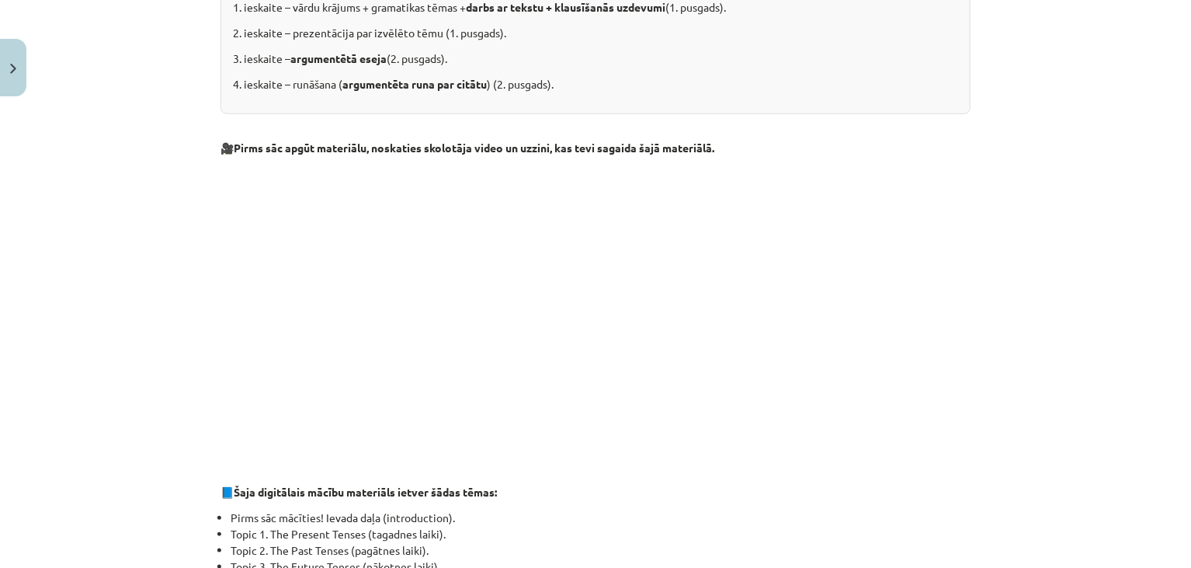
scroll to position [575, 0]
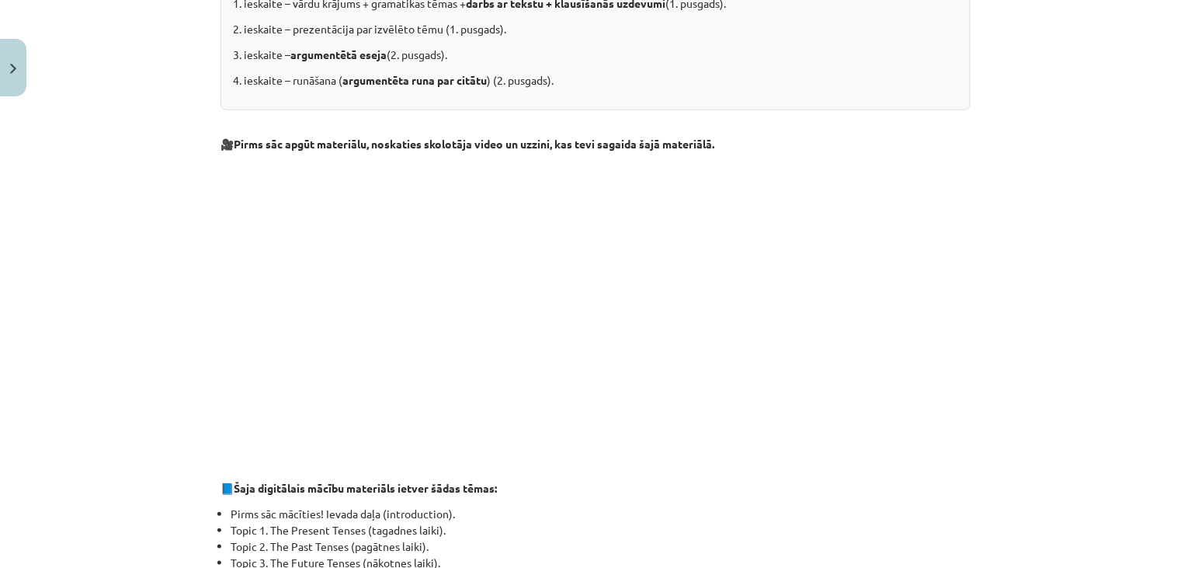
click at [1005, 205] on div "Mācību tēma: Angļu valoda i - 10.klase 1.ieskaites mācību materiāls #1 💡 Pirms …" at bounding box center [595, 284] width 1191 height 568
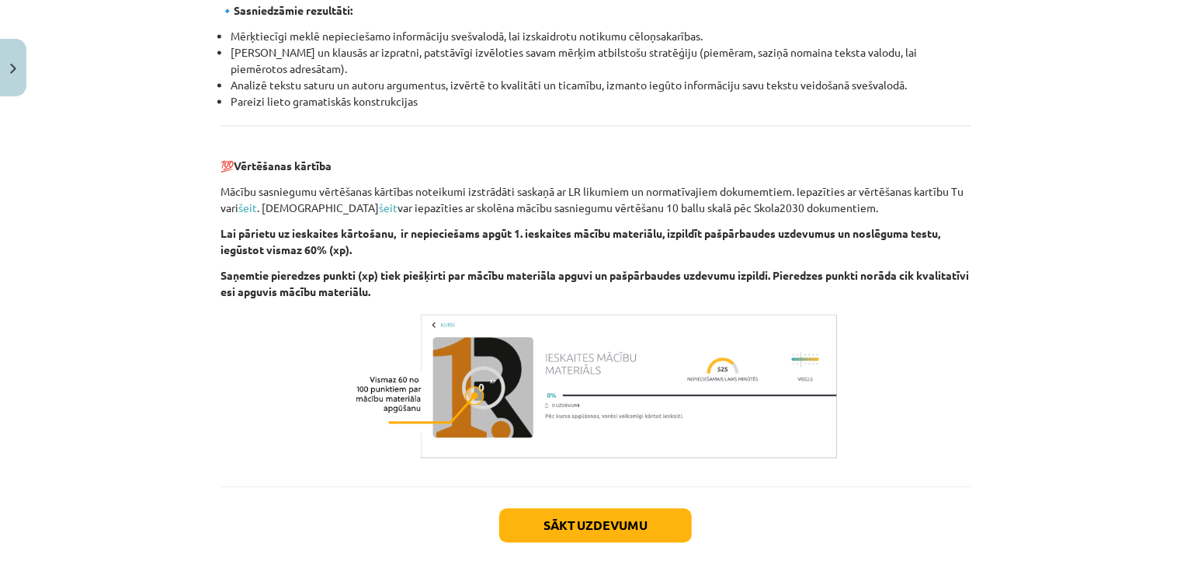
scroll to position [1766, 0]
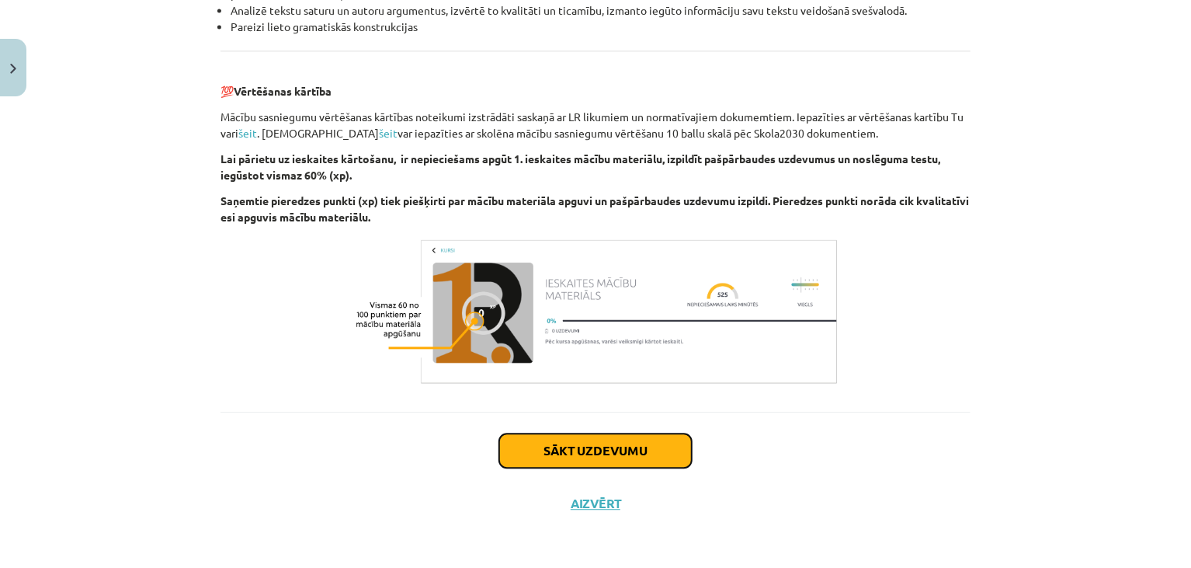
click at [626, 447] on button "Sākt uzdevumu" at bounding box center [595, 450] width 193 height 34
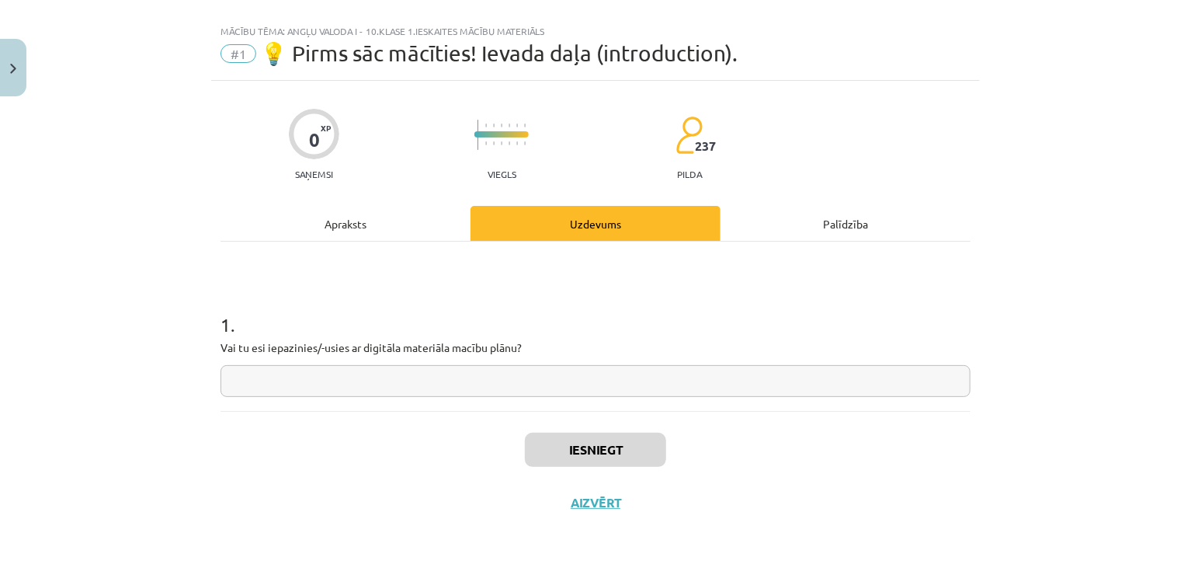
scroll to position [22, 0]
click at [394, 379] on input "text" at bounding box center [596, 382] width 750 height 32
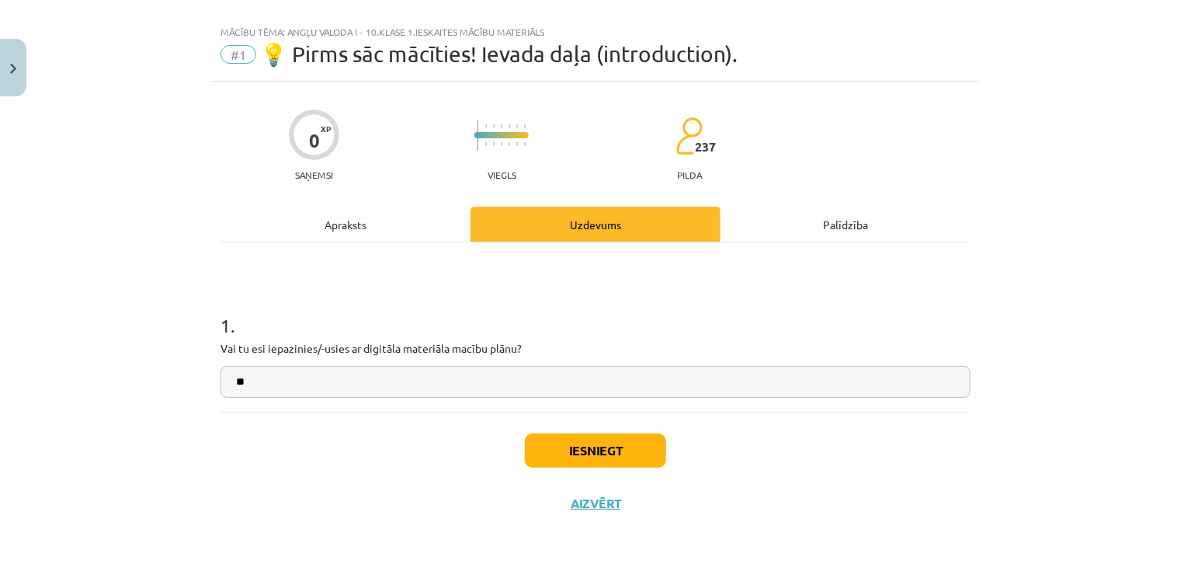
type input "**"
click at [550, 449] on button "Iesniegt" at bounding box center [595, 450] width 141 height 34
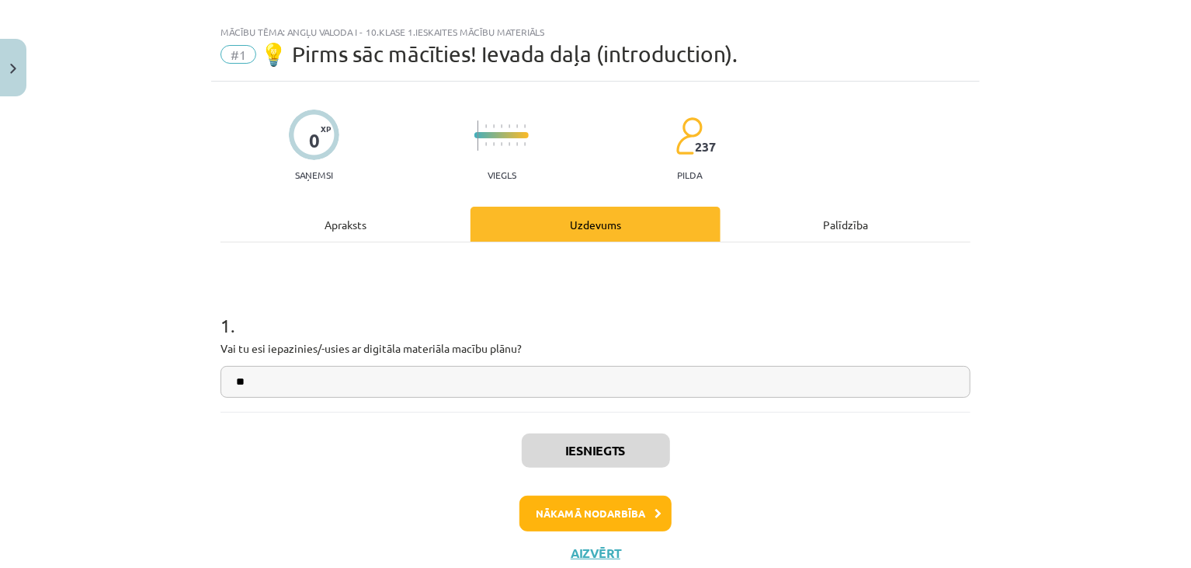
click at [325, 226] on div "Apraksts" at bounding box center [346, 224] width 250 height 35
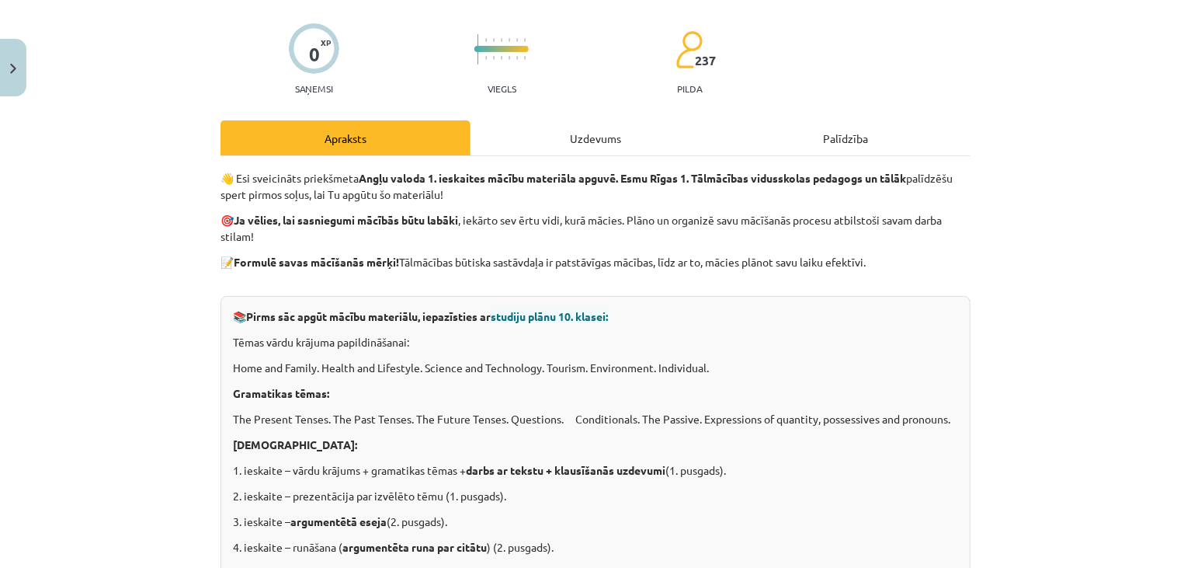
scroll to position [107, 0]
click at [593, 127] on div "Uzdevums" at bounding box center [596, 138] width 250 height 35
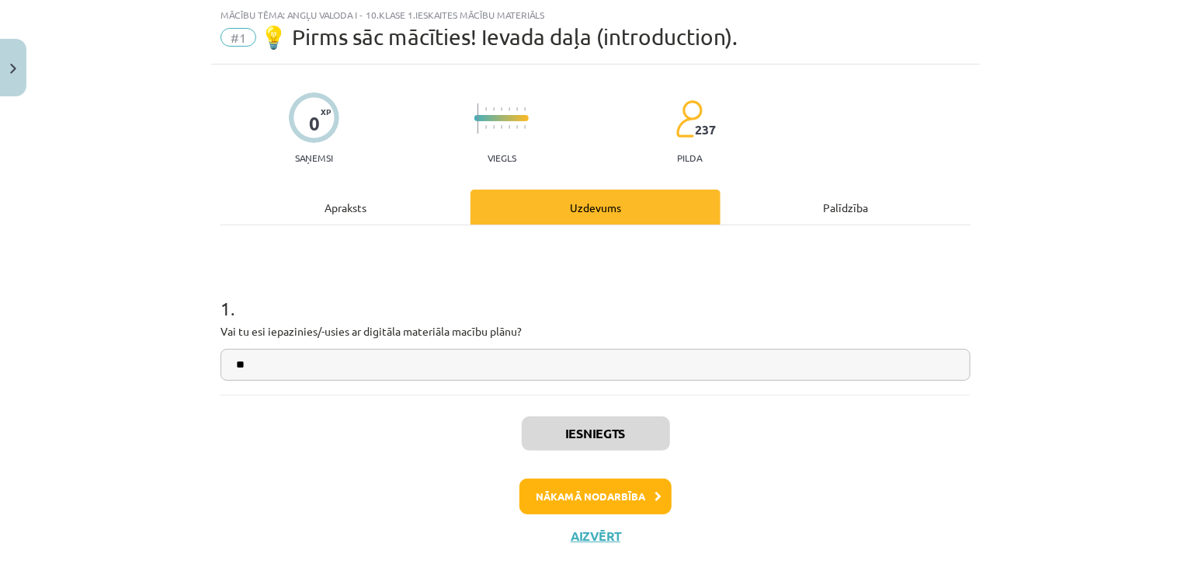
scroll to position [71, 0]
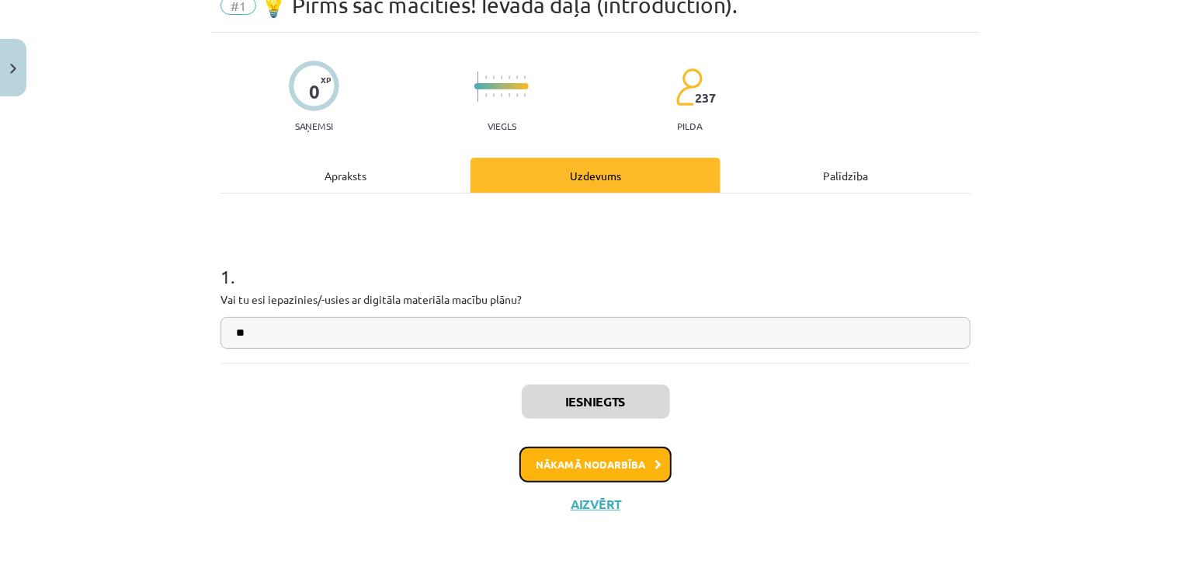
click at [605, 457] on button "Nākamā nodarbība" at bounding box center [595, 464] width 152 height 36
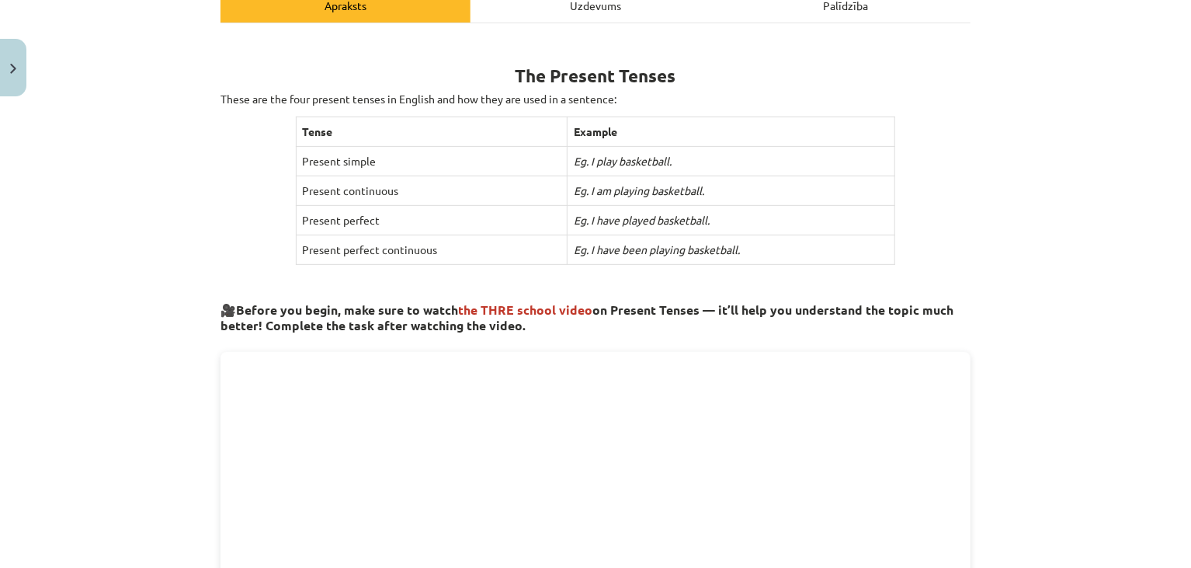
scroll to position [240, 0]
click at [881, 286] on div "The Present Tenses These are the four present tenses in English and how they ar…" at bounding box center [596, 561] width 750 height 1047
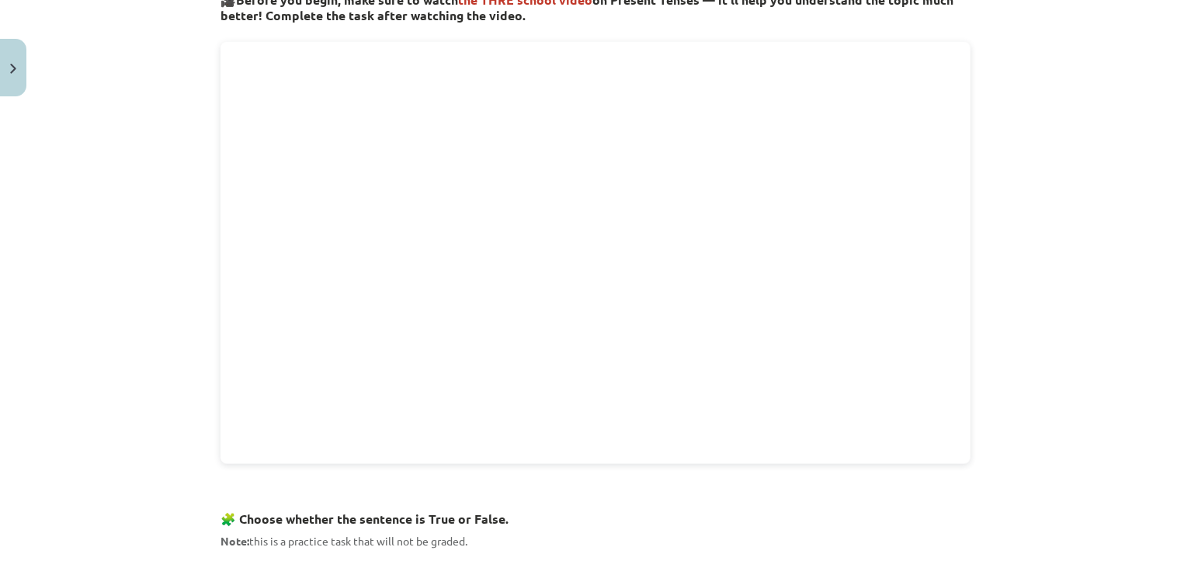
scroll to position [562, 0]
